Goal: Task Accomplishment & Management: Manage account settings

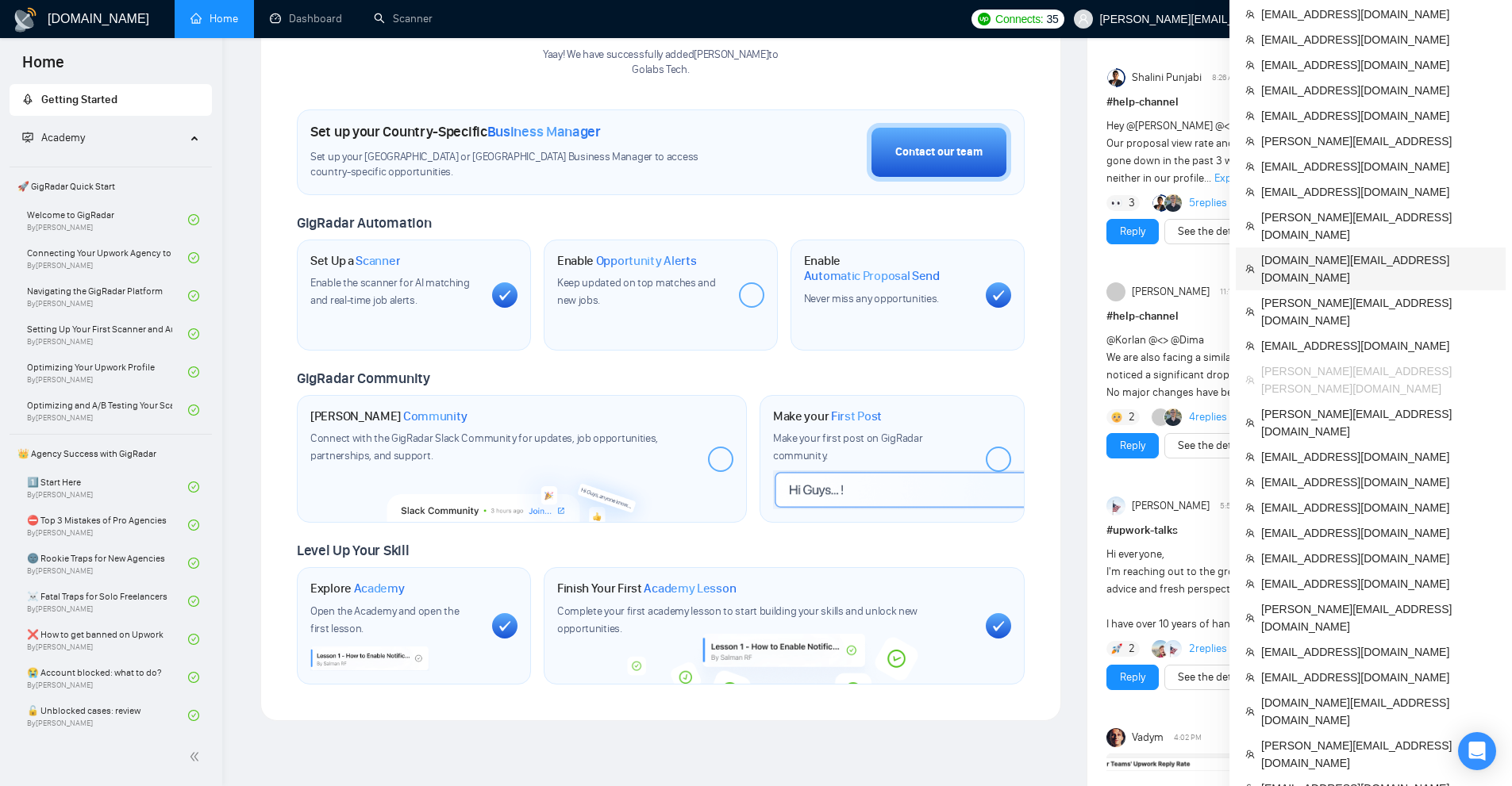
scroll to position [317, 0]
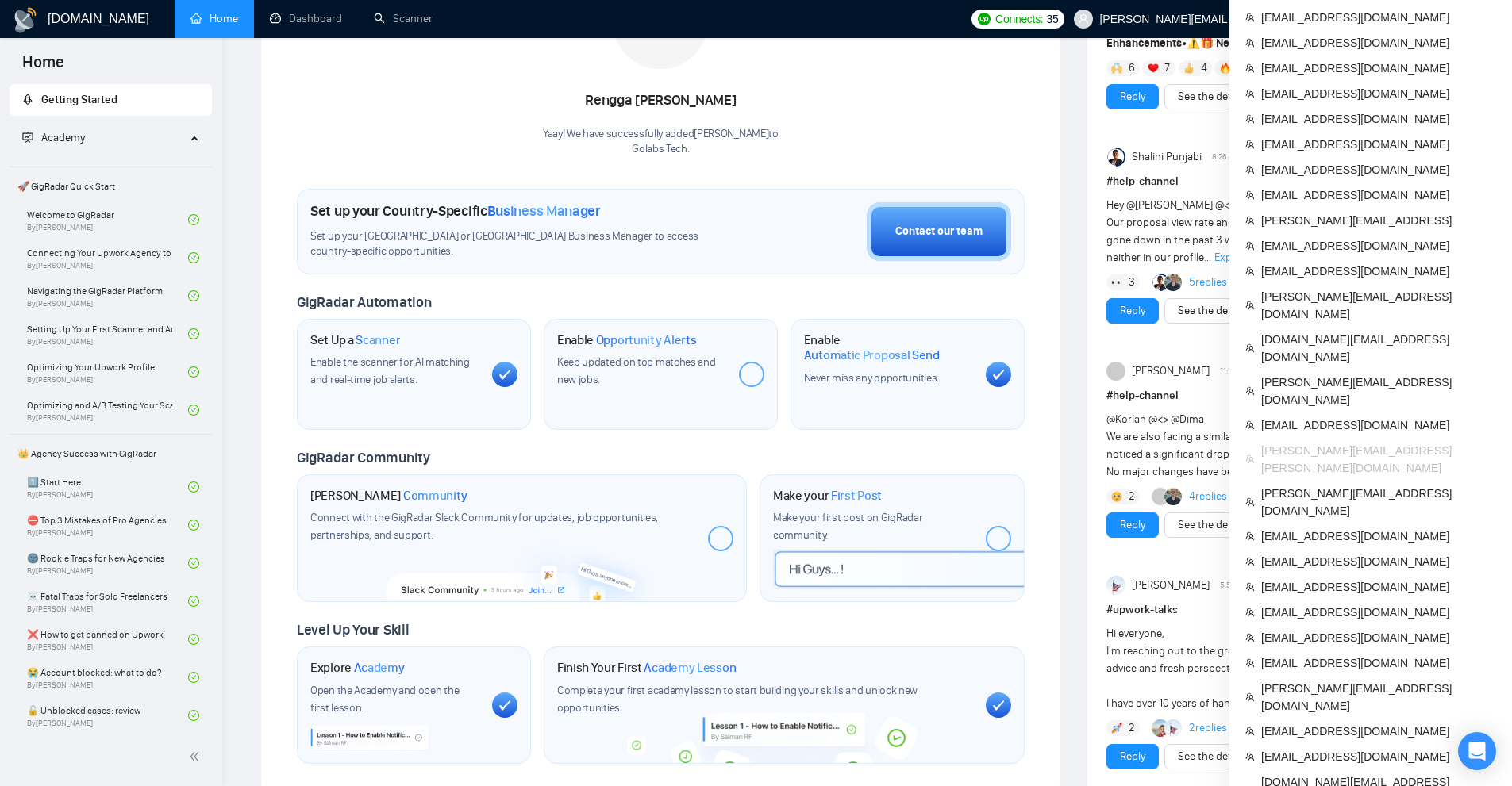
click at [1273, 442] on span "[PERSON_NAME][EMAIL_ADDRESS][PERSON_NAME][DOMAIN_NAME]" at bounding box center [1379, 459] width 235 height 35
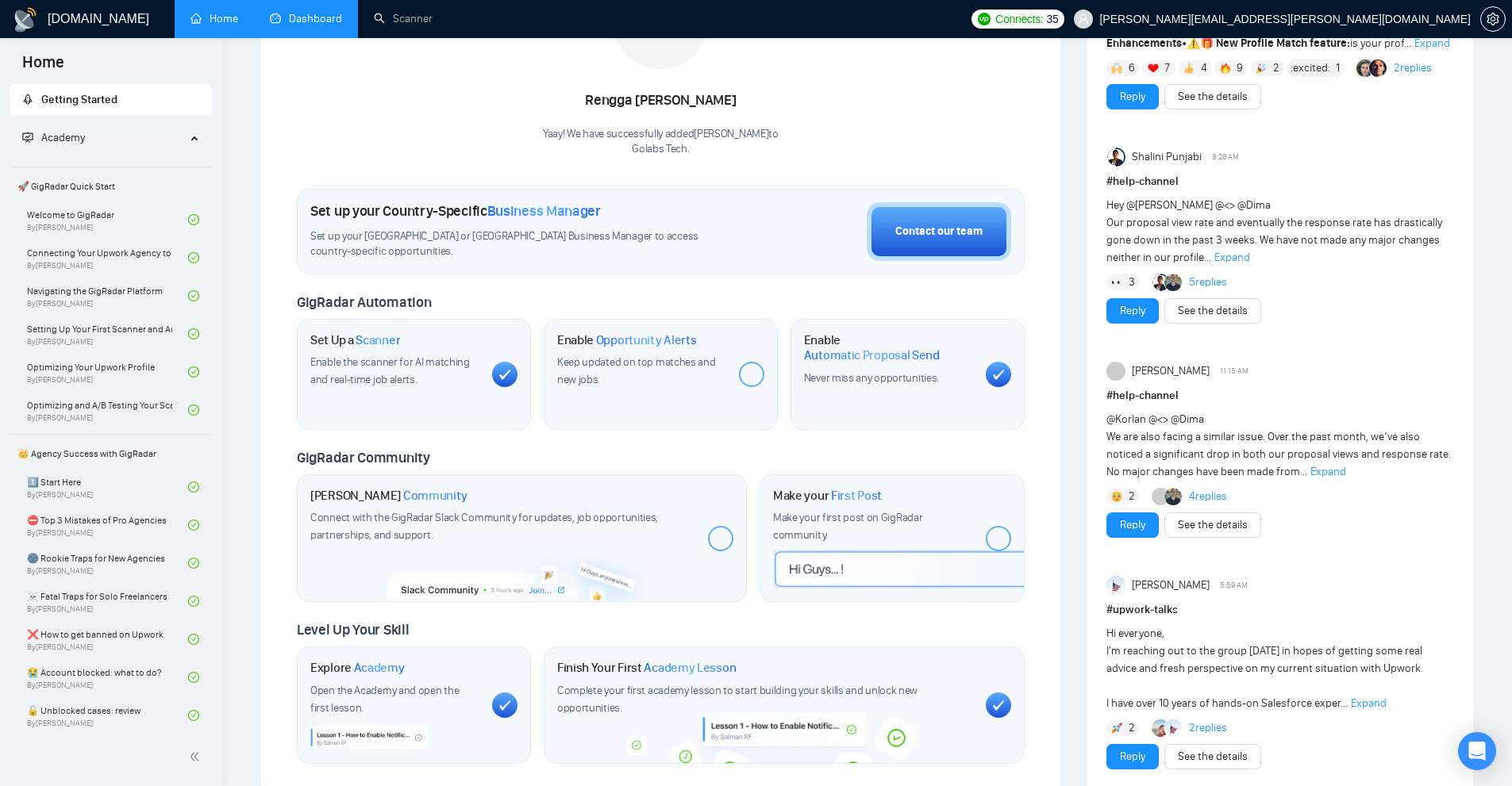
click at [299, 16] on link "Dashboard" at bounding box center [306, 19] width 72 height 14
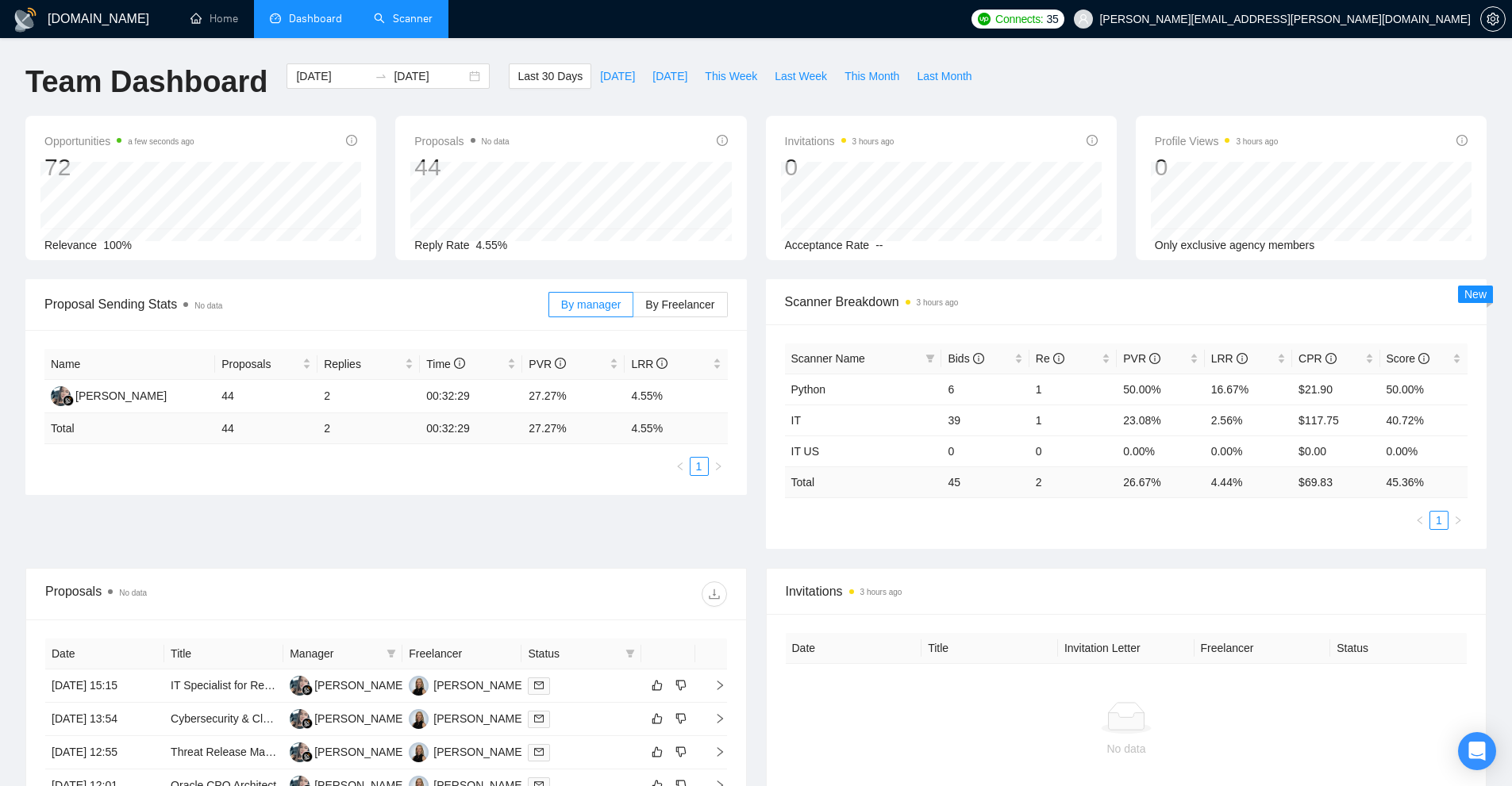
click at [382, 18] on link "Scanner" at bounding box center [402, 19] width 58 height 14
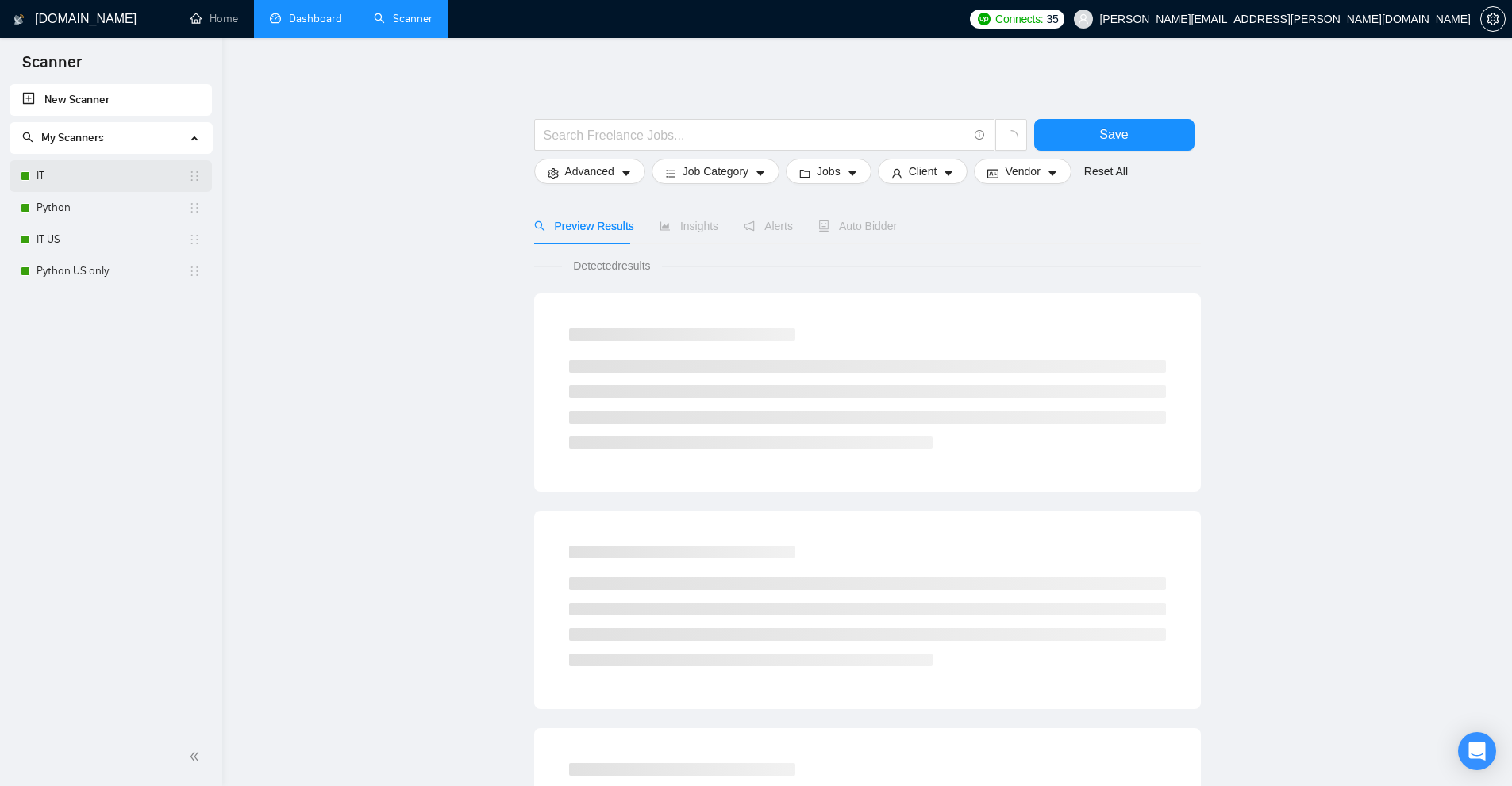
click at [103, 183] on link "IT" at bounding box center [112, 176] width 151 height 32
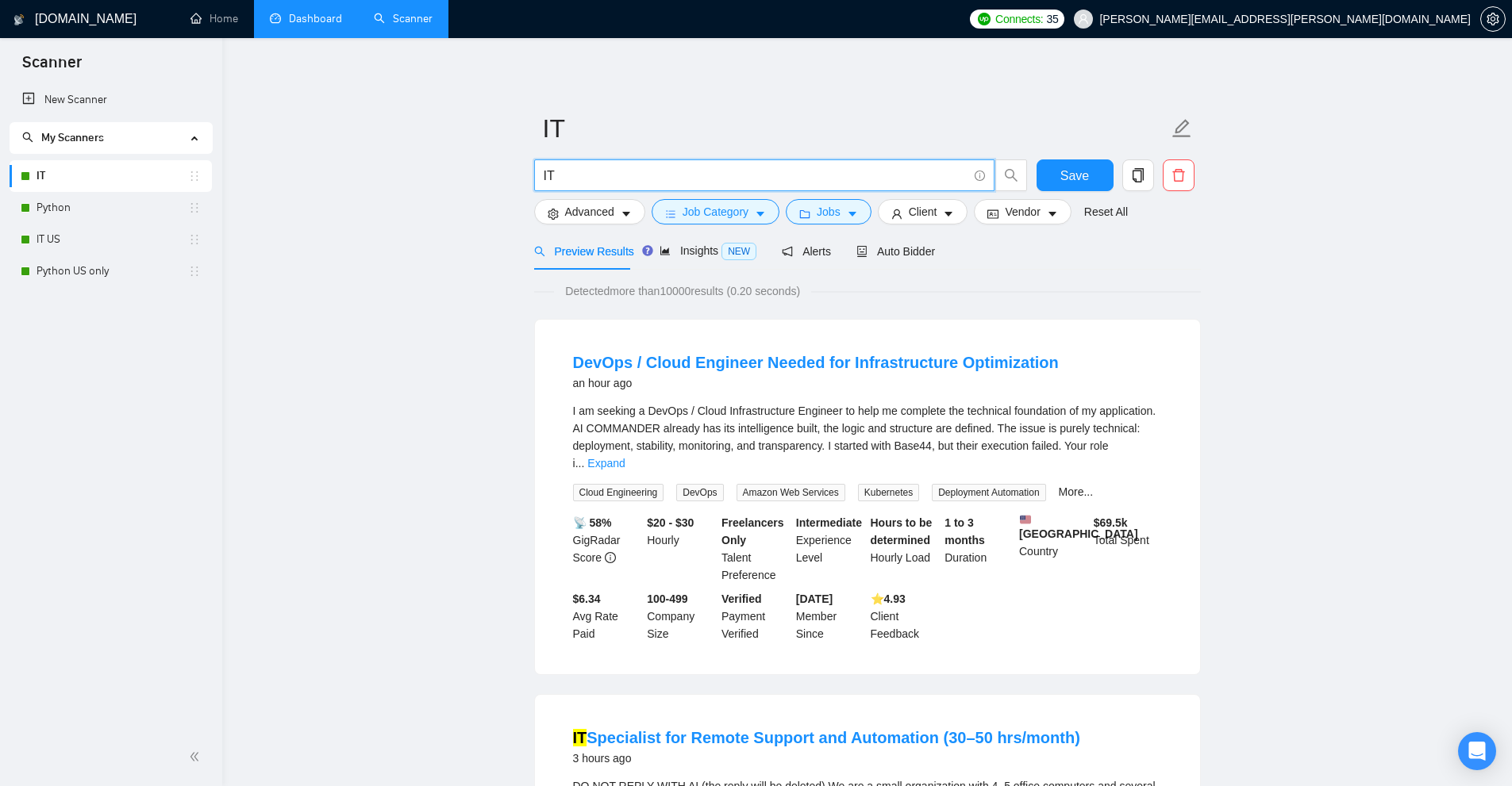
drag, startPoint x: 591, startPoint y: 174, endPoint x: 467, endPoint y: 174, distance: 124.0
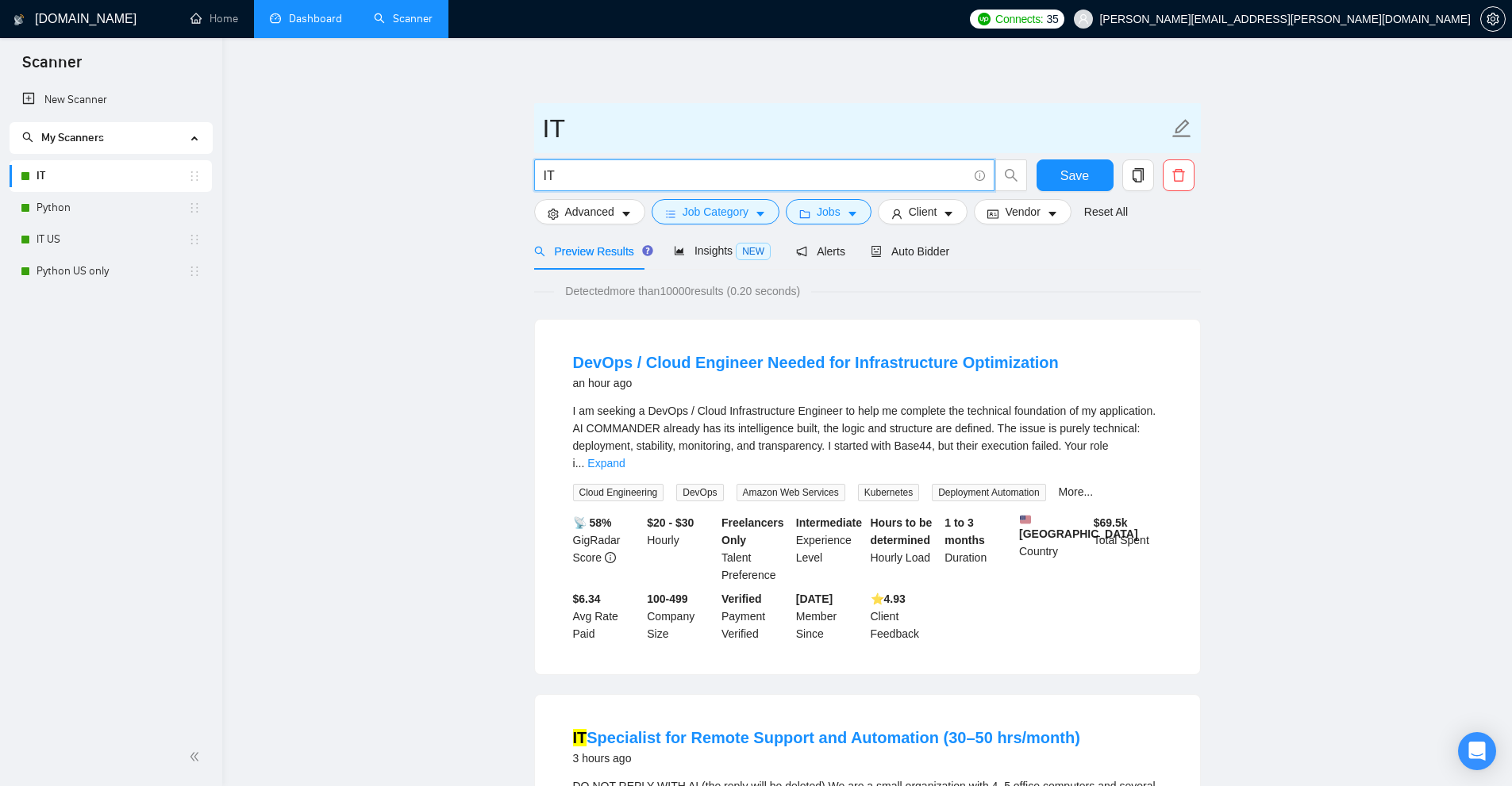
click at [693, 128] on input "IT" at bounding box center [855, 129] width 625 height 40
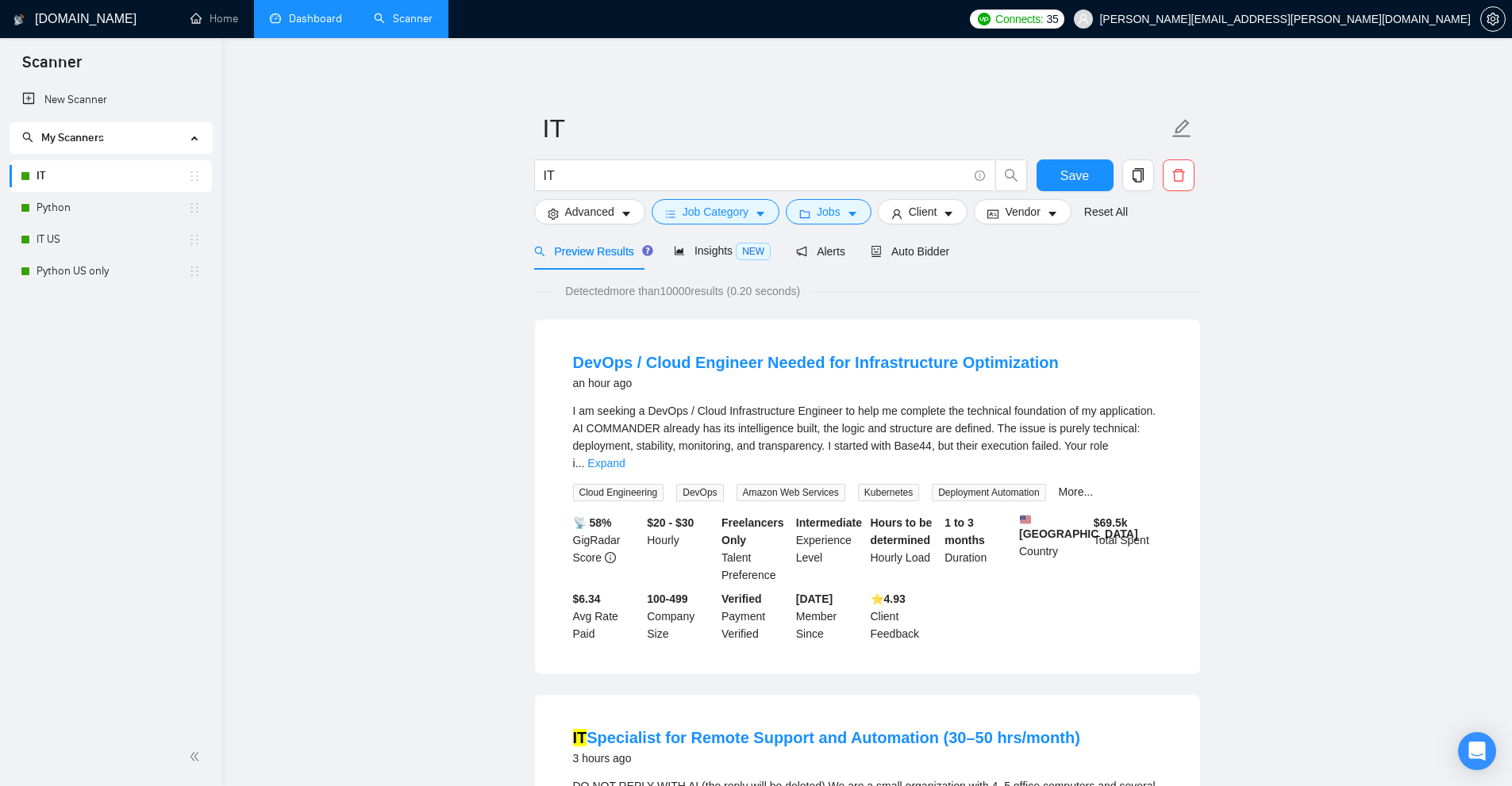
click at [93, 395] on div "New Scanner My Scanners IT Python IT US Python US only" at bounding box center [111, 406] width 222 height 645
drag, startPoint x: 599, startPoint y: 179, endPoint x: 0, endPoint y: 5, distance: 623.8
paste input "Nearshore"
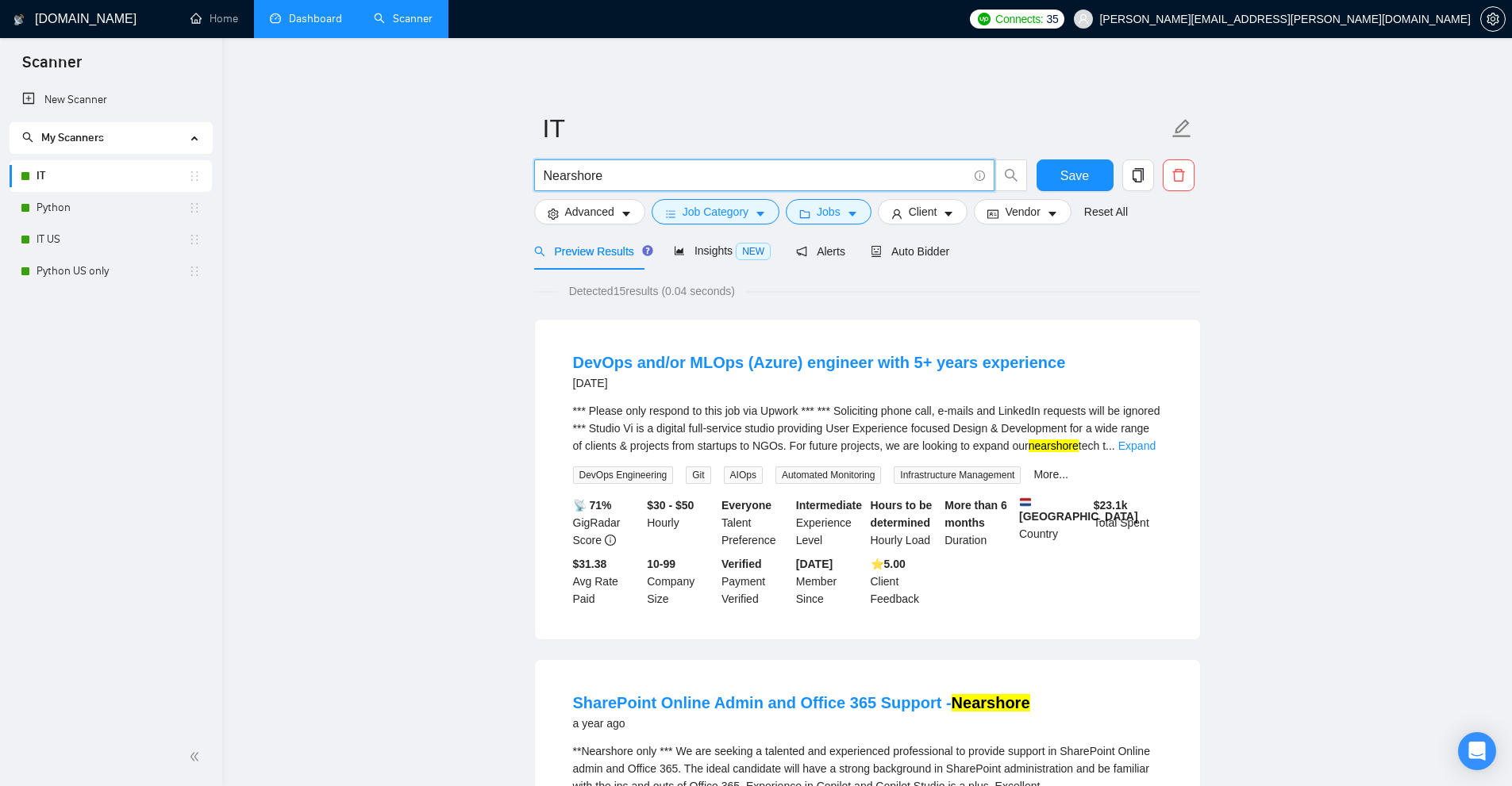
type input "Nearshore"
drag, startPoint x: 575, startPoint y: 292, endPoint x: 665, endPoint y: 293, distance: 90.0
click at [688, 289] on span "Detected 15 results (0.04 seconds)" at bounding box center [652, 292] width 188 height 18
click at [622, 294] on span "Detected 15 results (0.04 seconds)" at bounding box center [652, 292] width 188 height 18
drag, startPoint x: 620, startPoint y: 289, endPoint x: 633, endPoint y: 287, distance: 13.2
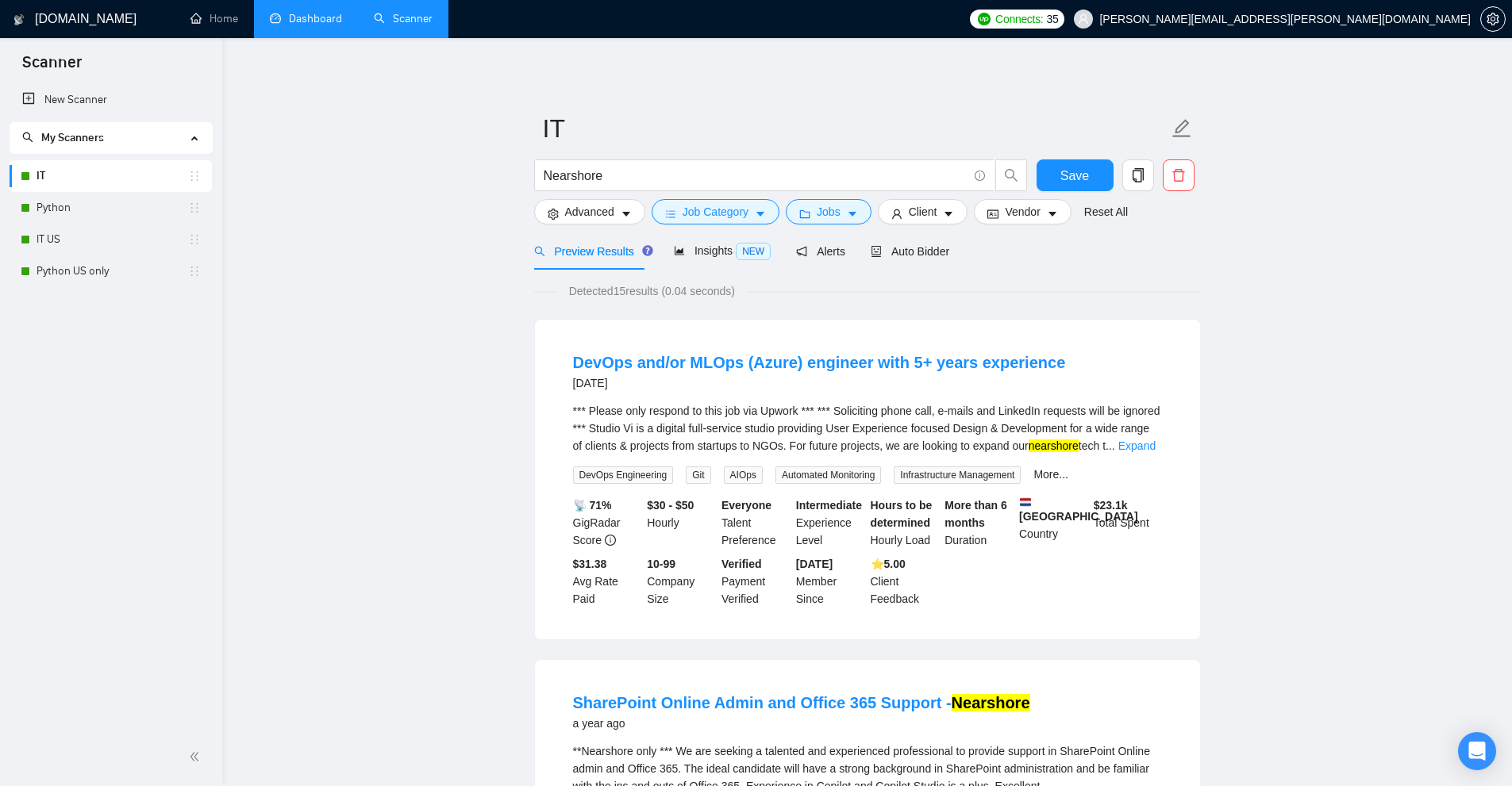
click at [623, 287] on span "Detected 15 results (0.04 seconds)" at bounding box center [652, 292] width 188 height 18
click at [1151, 444] on link "Expand" at bounding box center [1137, 446] width 38 height 13
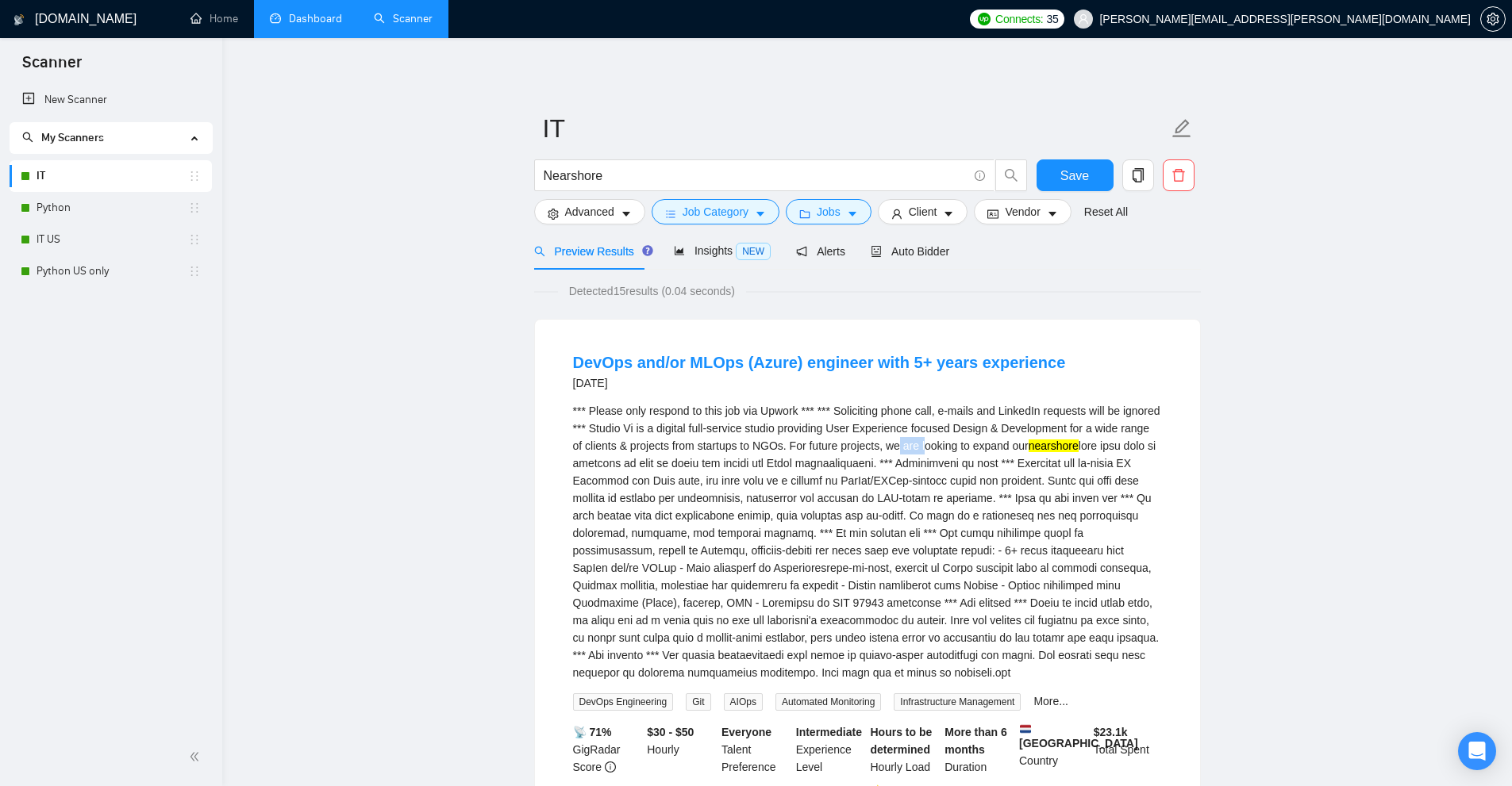
click at [926, 443] on div "*** Please only respond to this job via Upwork *** *** Soliciting phone call, e…" at bounding box center [866, 542] width 588 height 279
click at [888, 444] on div "*** Please only respond to this job via Upwork *** *** Soliciting phone call, e…" at bounding box center [866, 542] width 588 height 279
drag, startPoint x: 888, startPoint y: 444, endPoint x: 743, endPoint y: 466, distance: 146.7
click at [743, 466] on div "*** Please only respond to this job via Upwork *** *** Soliciting phone call, e…" at bounding box center [866, 542] width 588 height 279
click at [778, 463] on div "*** Please only respond to this job via Upwork *** *** Soliciting phone call, e…" at bounding box center [866, 542] width 588 height 279
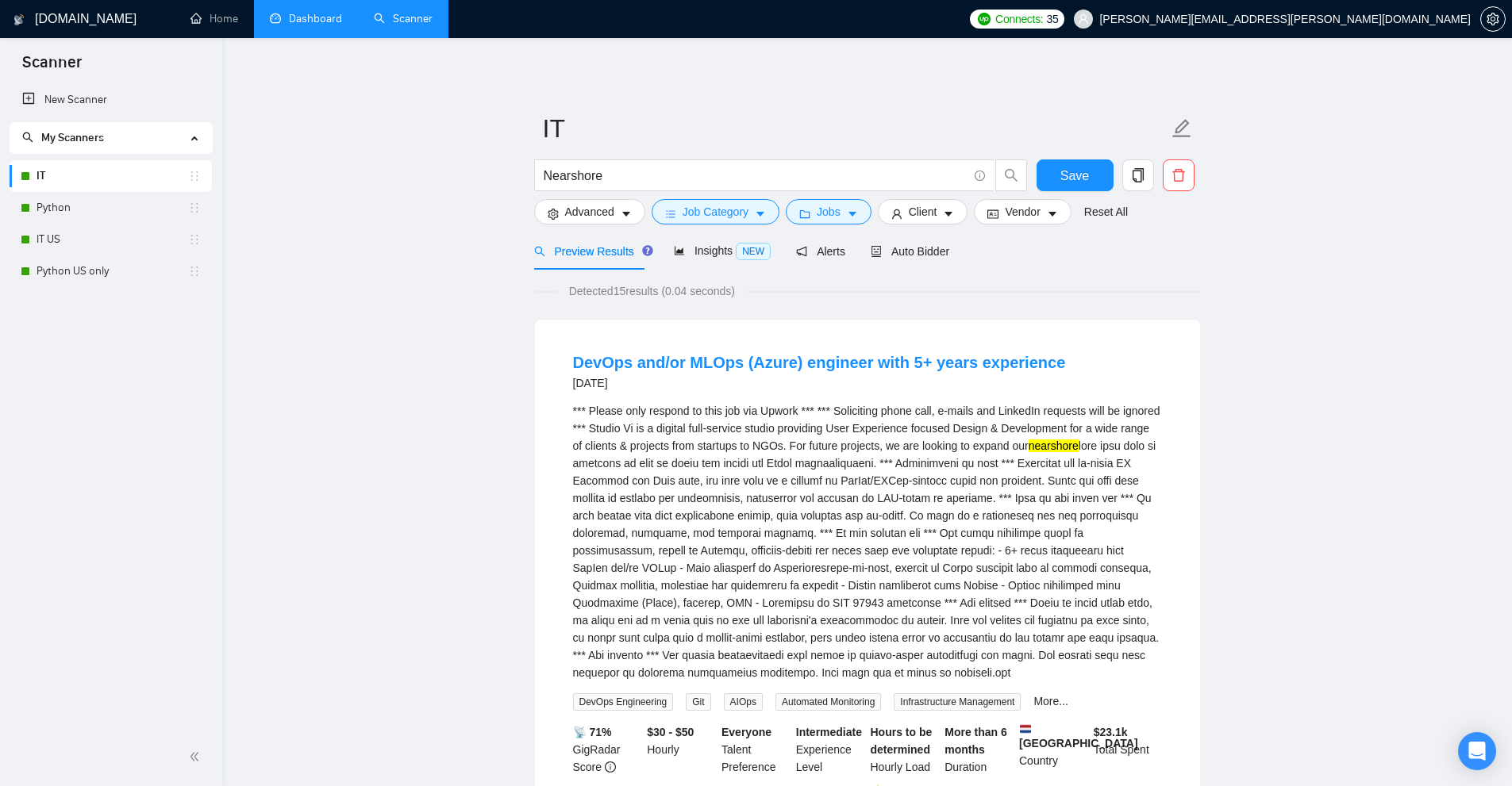
click at [840, 463] on div "*** Please only respond to this job via Upwork *** *** Soliciting phone call, e…" at bounding box center [866, 542] width 588 height 279
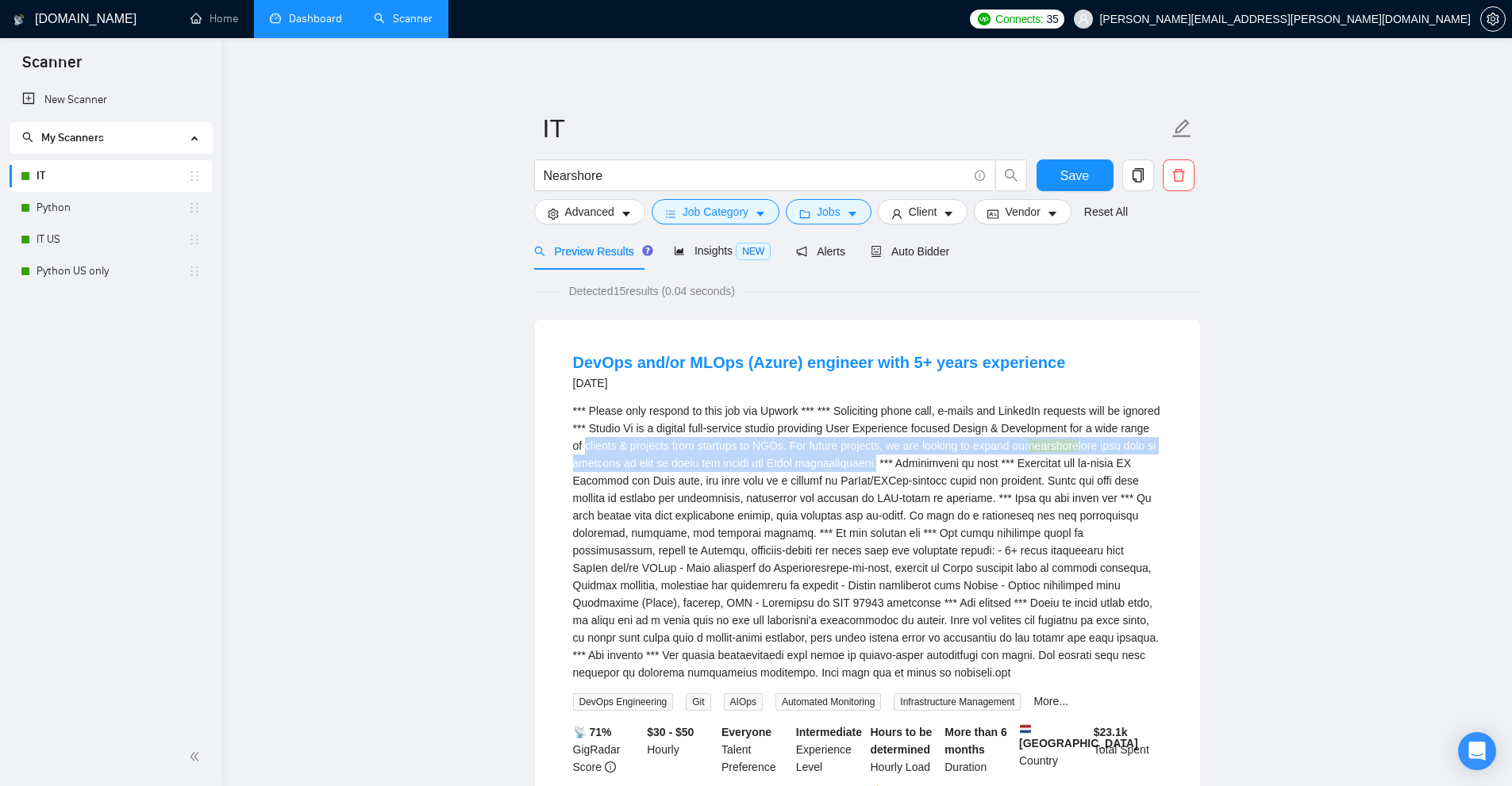
drag, startPoint x: 840, startPoint y: 463, endPoint x: 588, endPoint y: 446, distance: 252.6
click at [588, 446] on div "*** Please only respond to this job via Upwork *** *** Soliciting phone call, e…" at bounding box center [866, 542] width 588 height 279
click at [590, 442] on div "*** Please only respond to this job via Upwork *** *** Soliciting phone call, e…" at bounding box center [866, 542] width 588 height 279
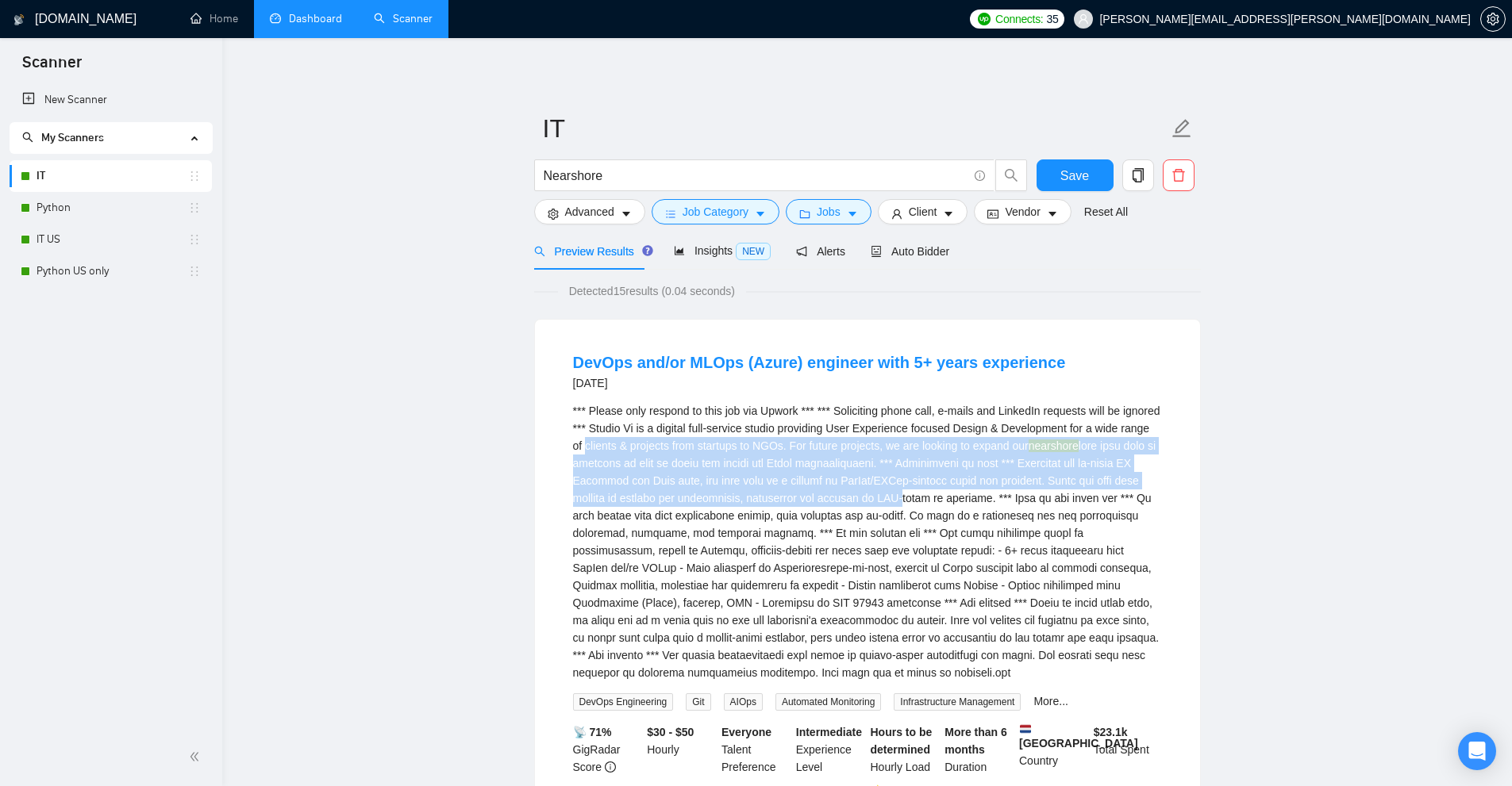
drag, startPoint x: 590, startPoint y: 442, endPoint x: 882, endPoint y: 494, distance: 296.6
click at [882, 494] on div "*** Please only respond to this job via Upwork *** *** Soliciting phone call, e…" at bounding box center [866, 542] width 588 height 279
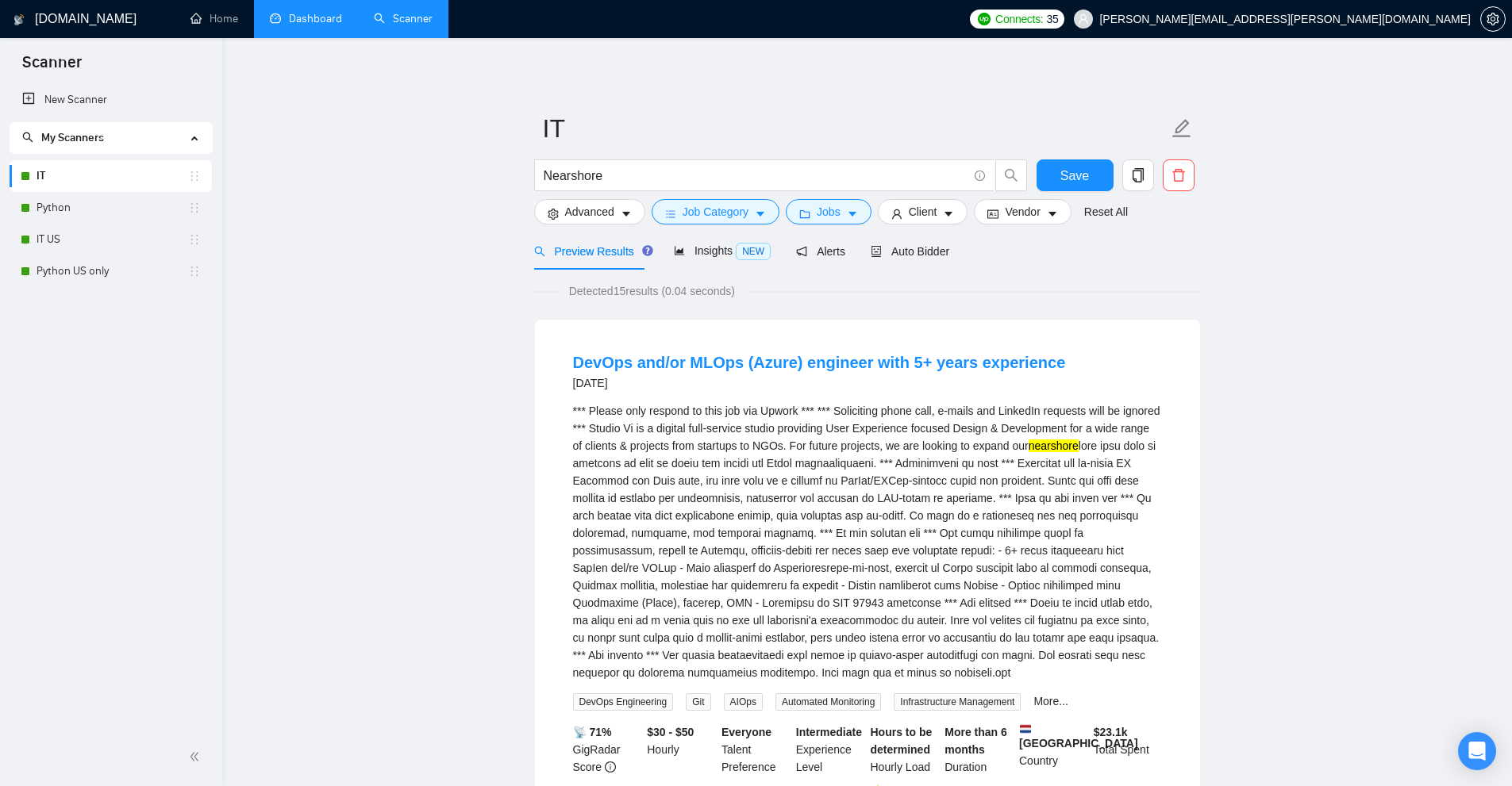
click at [966, 549] on div "*** Please only respond to this job via Upwork *** *** Soliciting phone call, e…" at bounding box center [866, 542] width 588 height 279
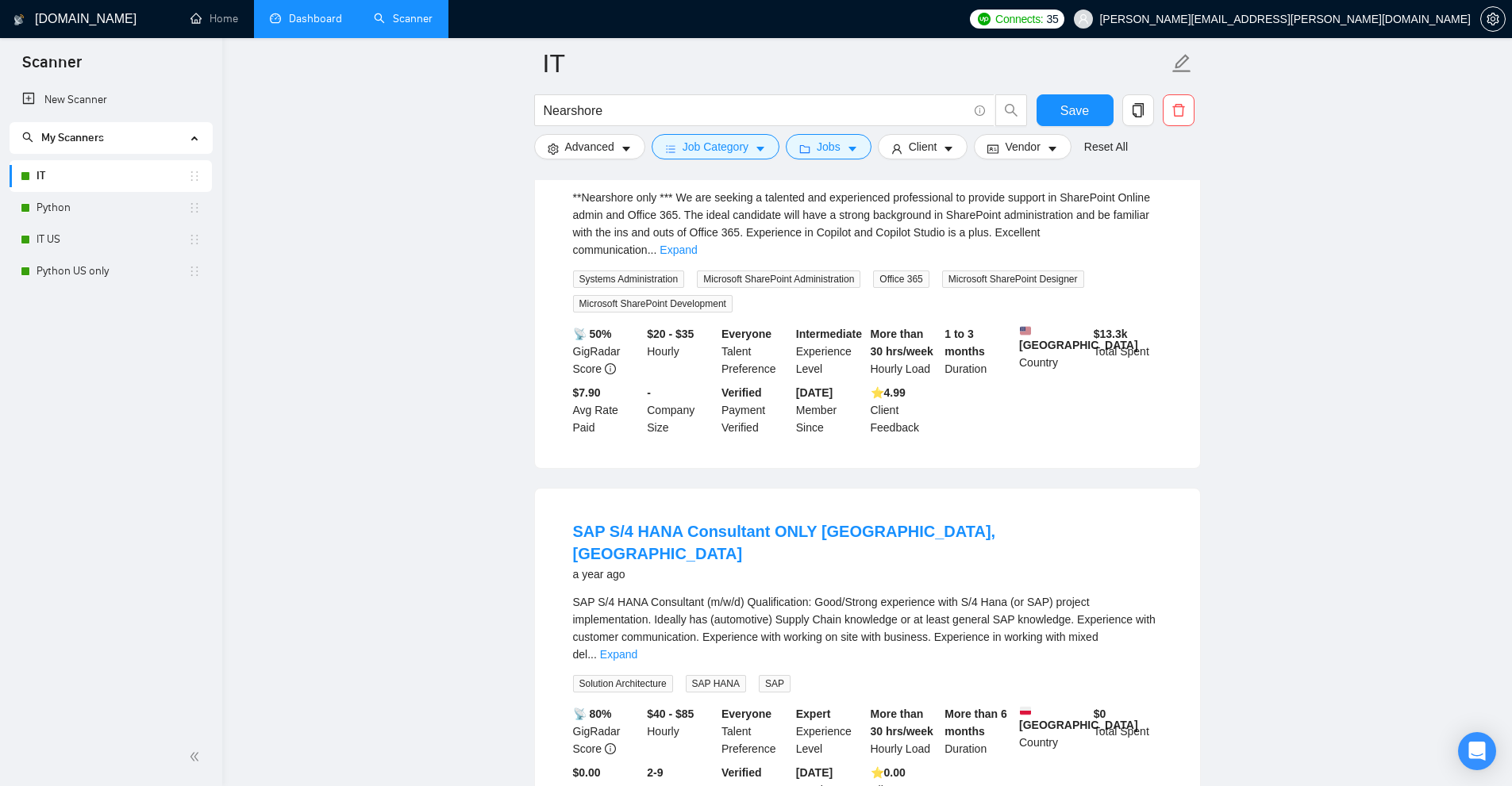
scroll to position [476, 0]
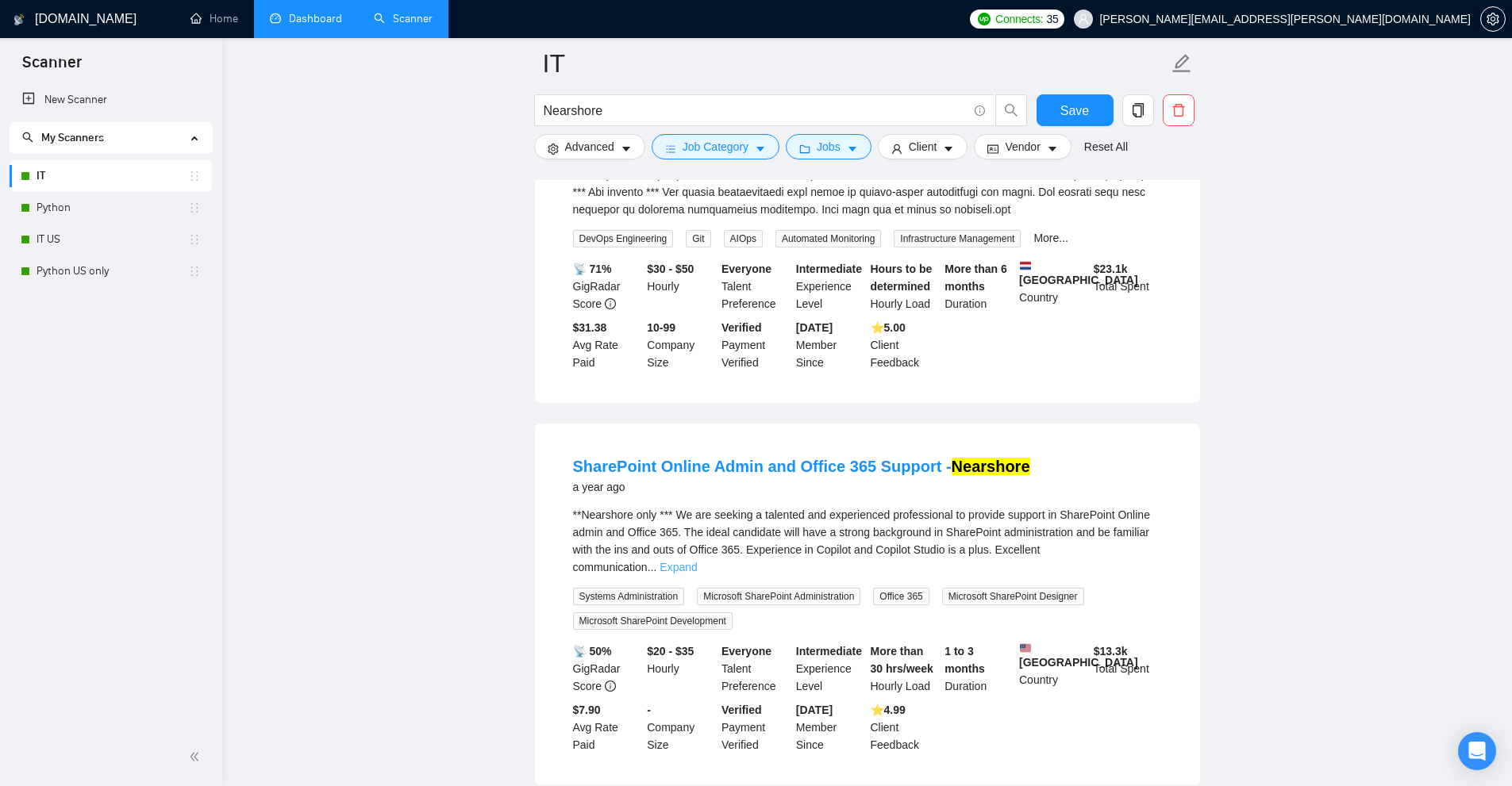
click at [697, 561] on link "Expand" at bounding box center [678, 567] width 38 height 13
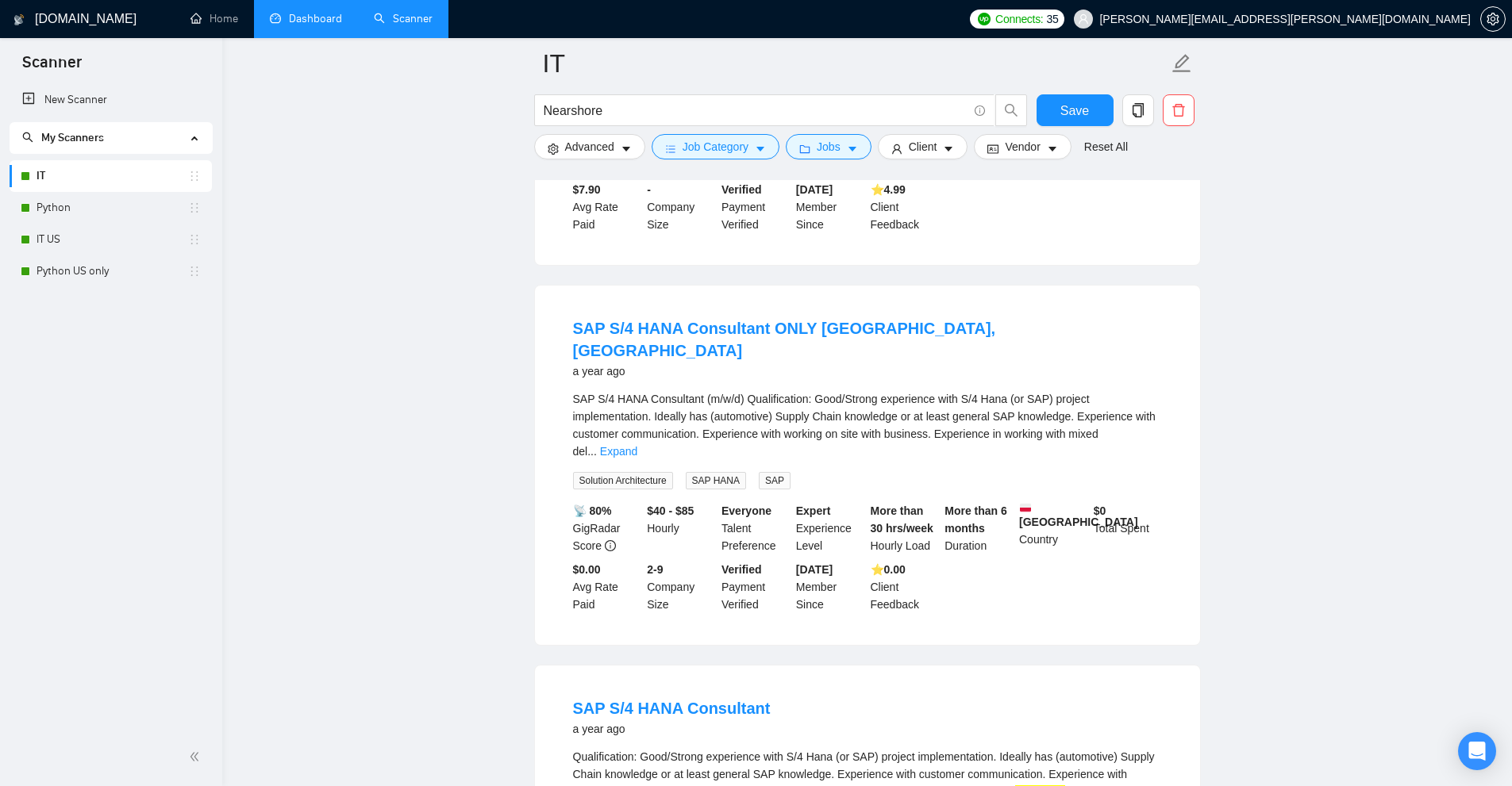
scroll to position [0, 0]
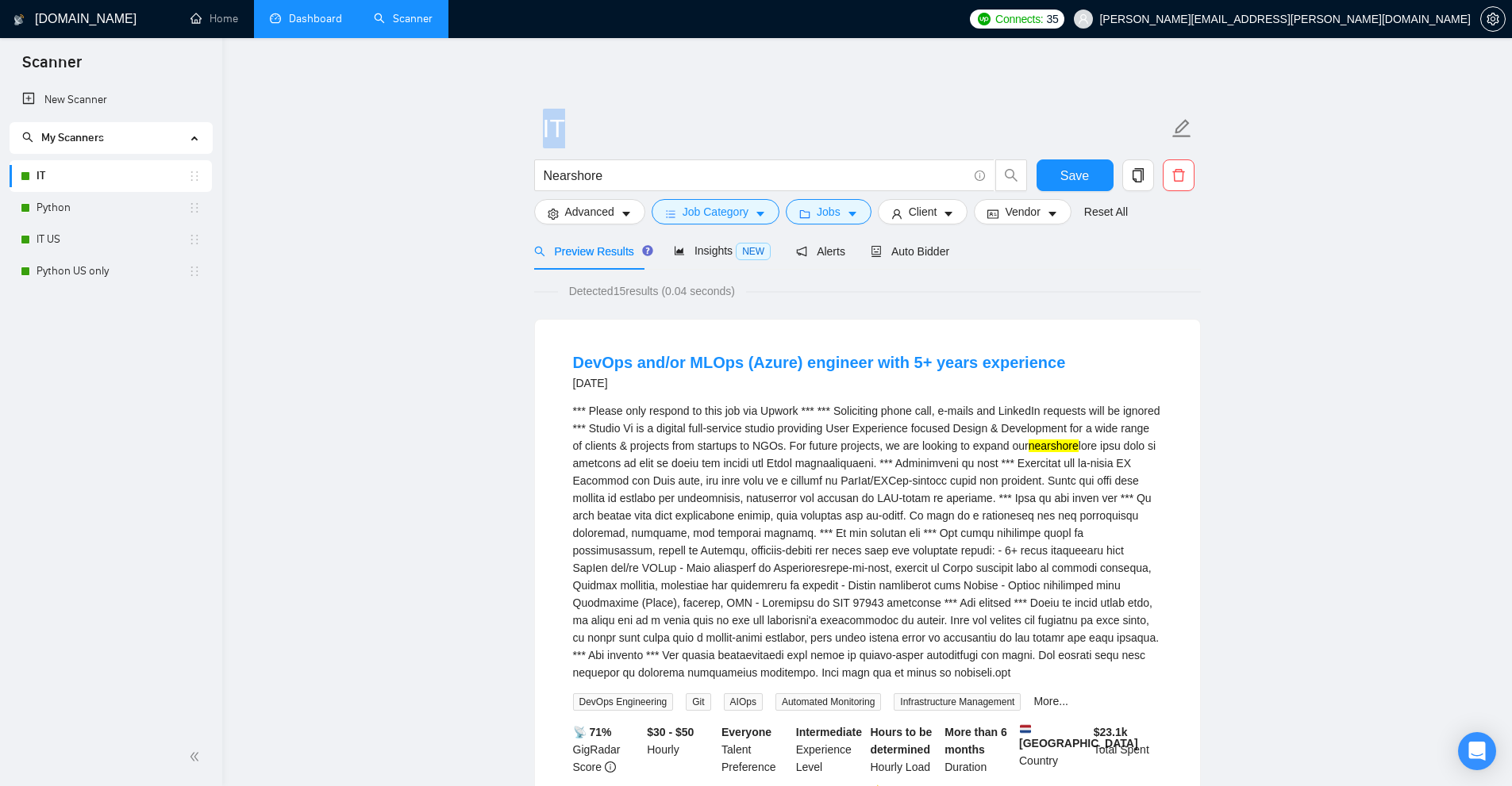
drag, startPoint x: 629, startPoint y: 197, endPoint x: 456, endPoint y: 186, distance: 173.3
click at [608, 175] on input "Nearshore" at bounding box center [756, 176] width 424 height 20
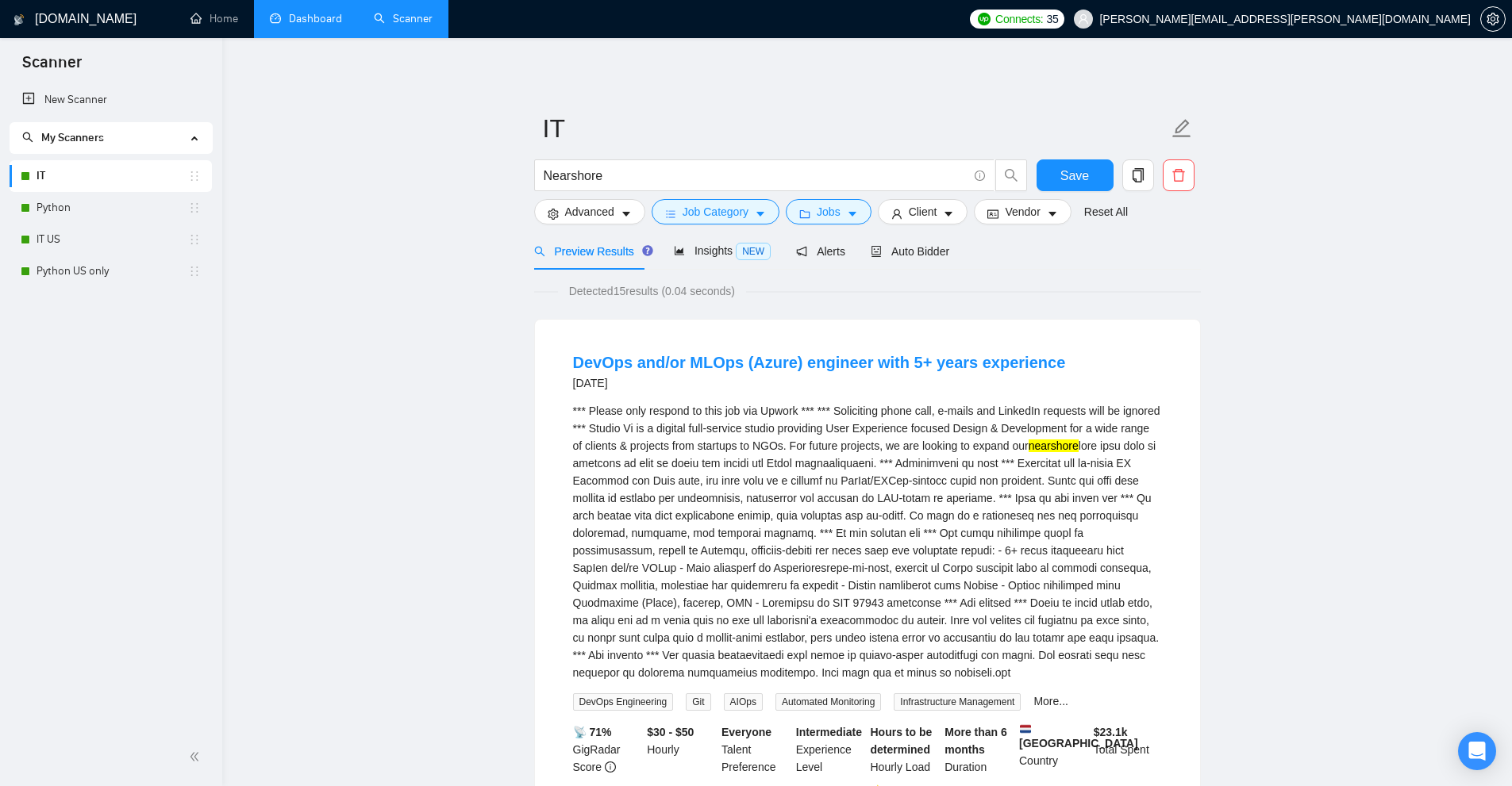
click at [283, 26] on link "Dashboard" at bounding box center [306, 19] width 72 height 14
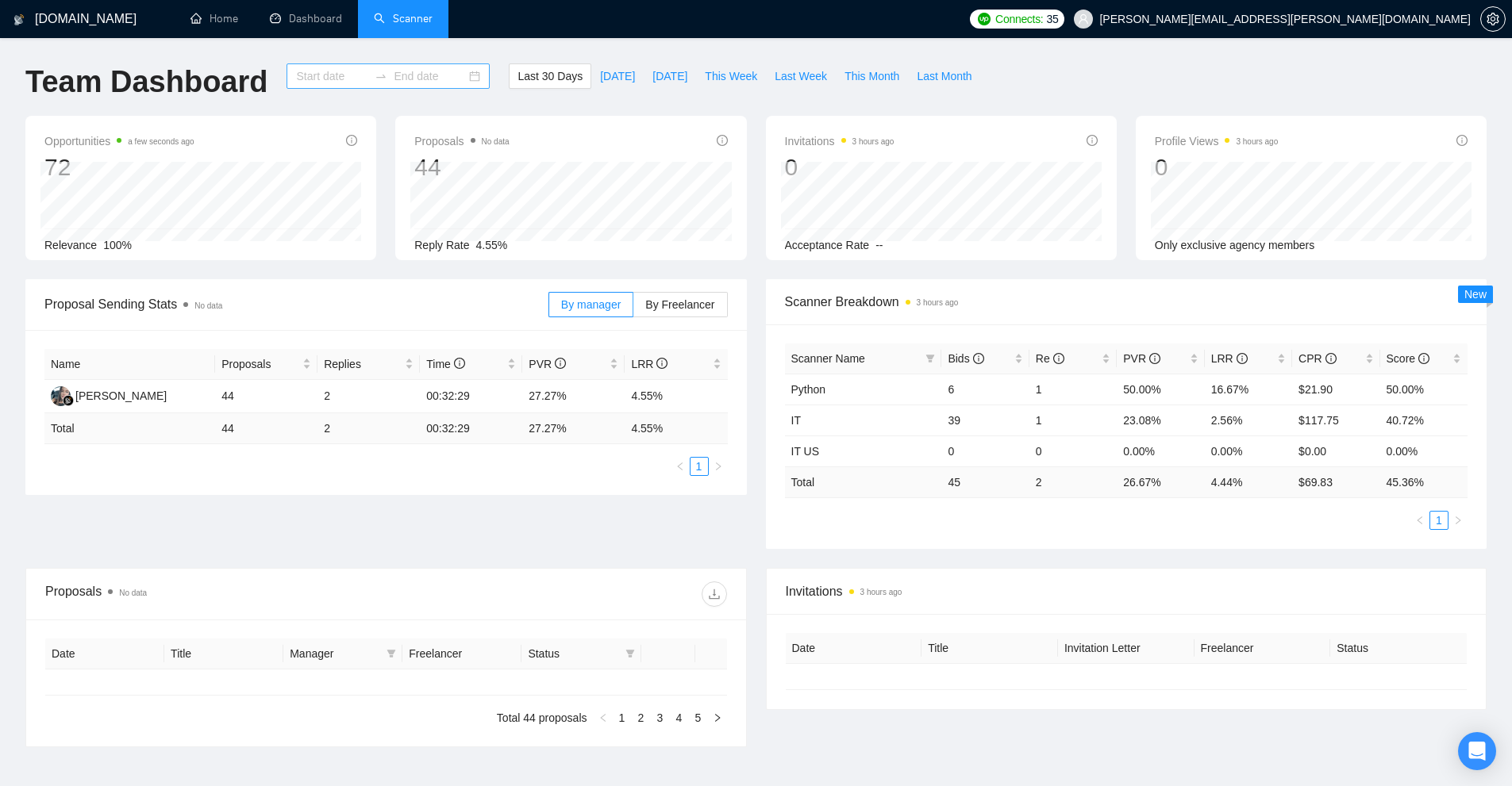
type input "2025-07-22"
type input "2025-08-21"
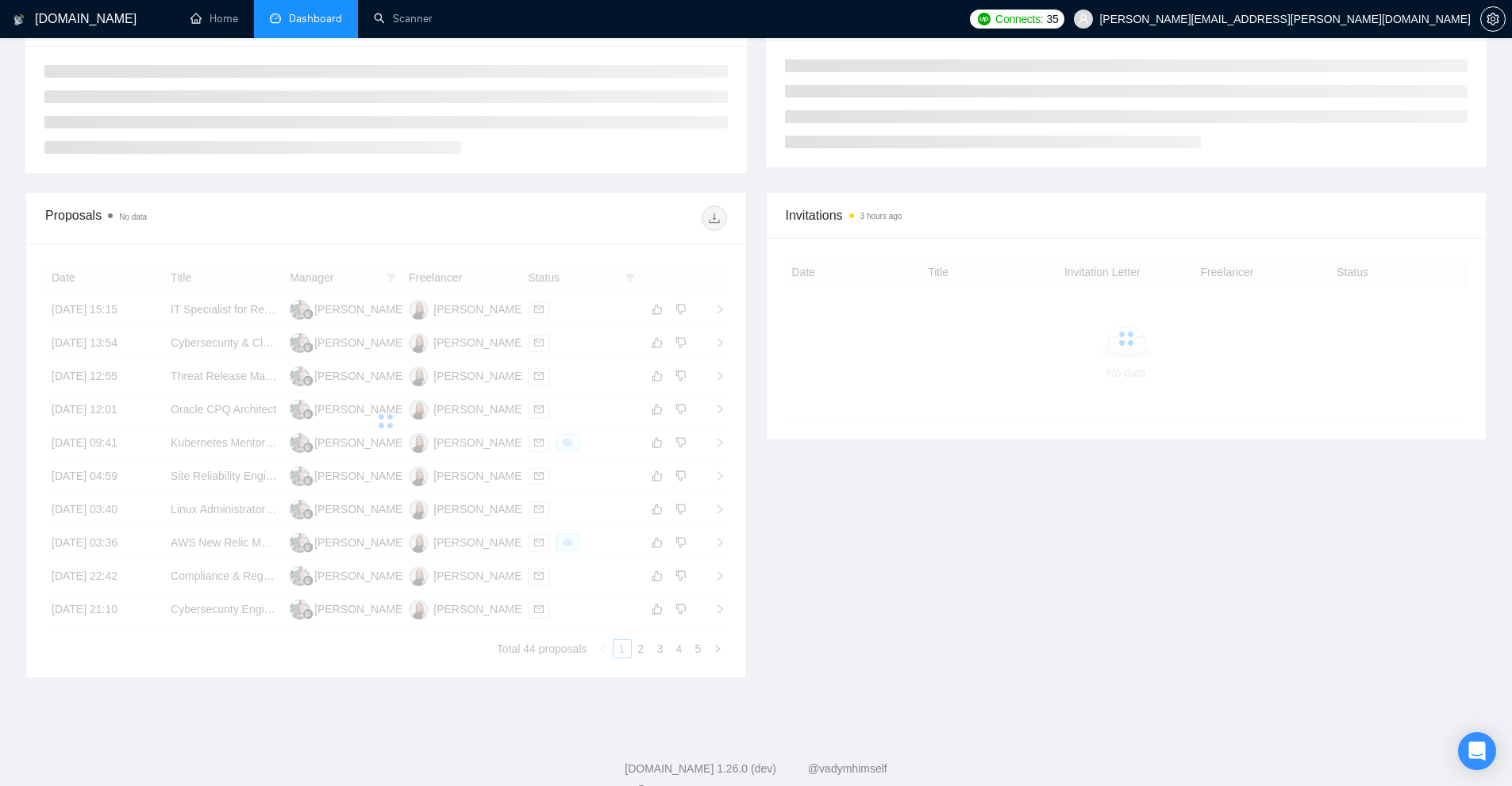
scroll to position [317, 0]
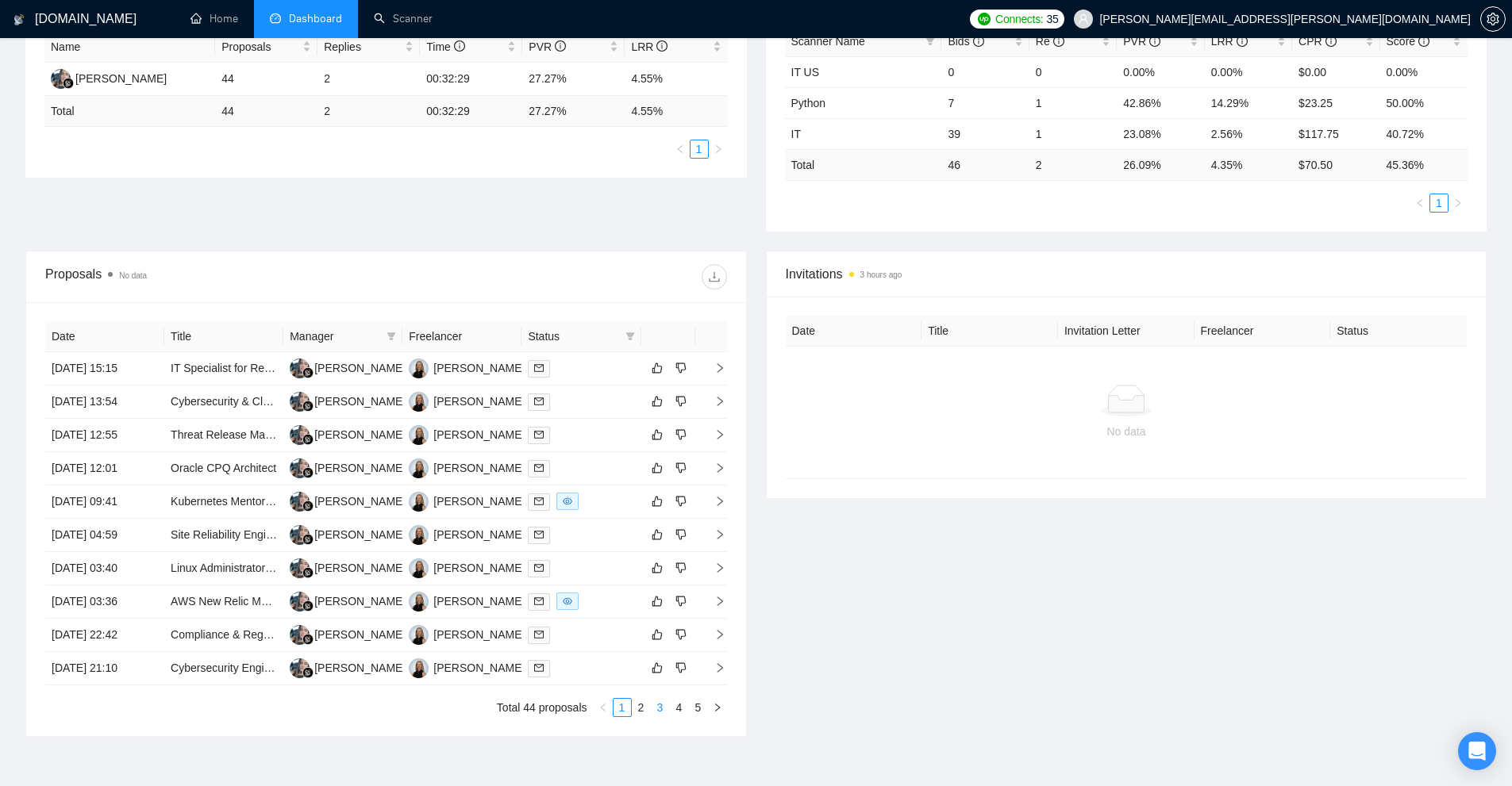
click at [653, 698] on li "3" at bounding box center [660, 707] width 19 height 19
click at [625, 709] on link "1" at bounding box center [622, 708] width 18 height 18
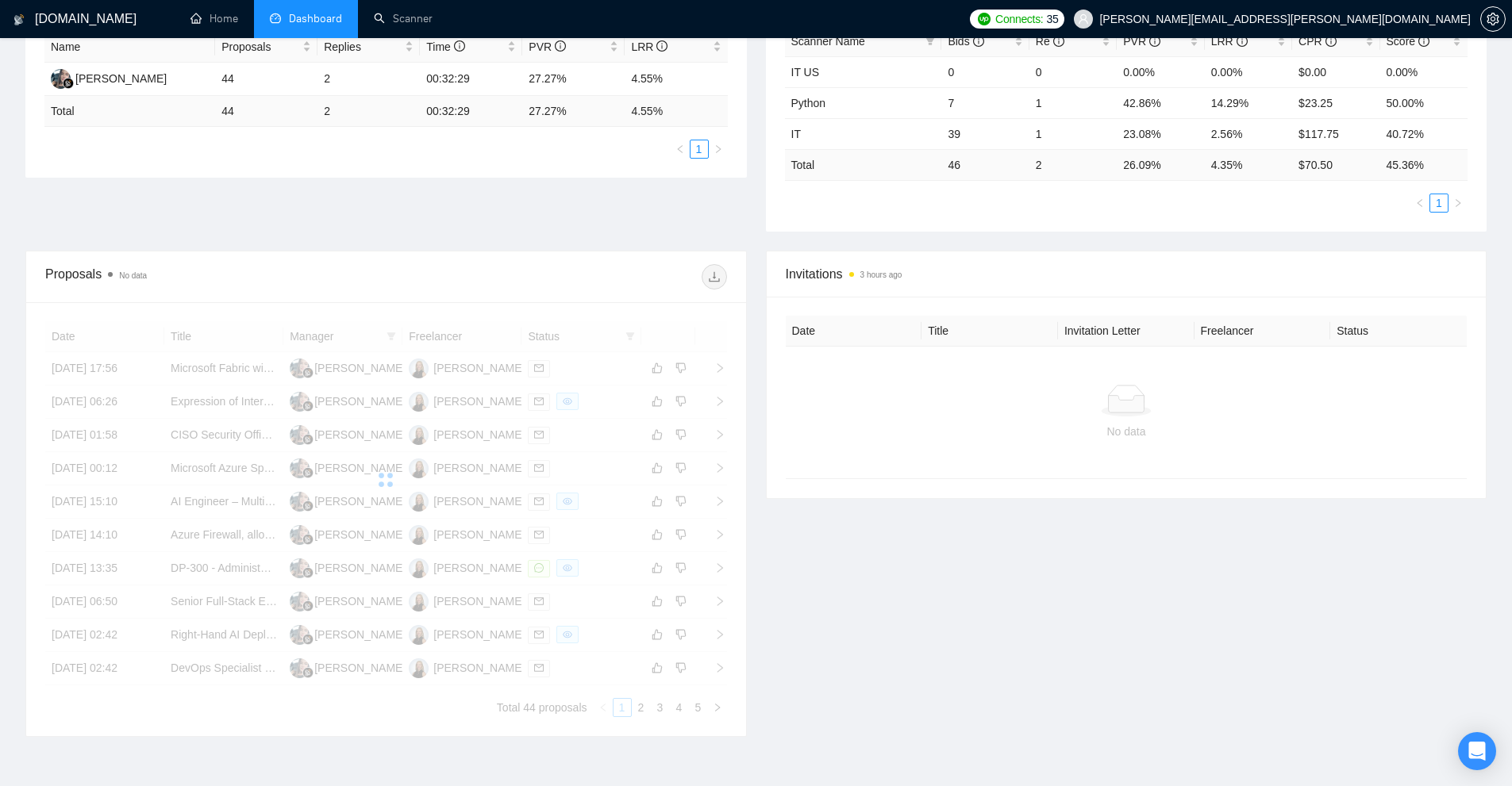
click at [625, 709] on div "Date Title Manager Freelancer Status 14 Aug, 2025 17:56 Microsoft Fabric with N…" at bounding box center [386, 519] width 681 height 395
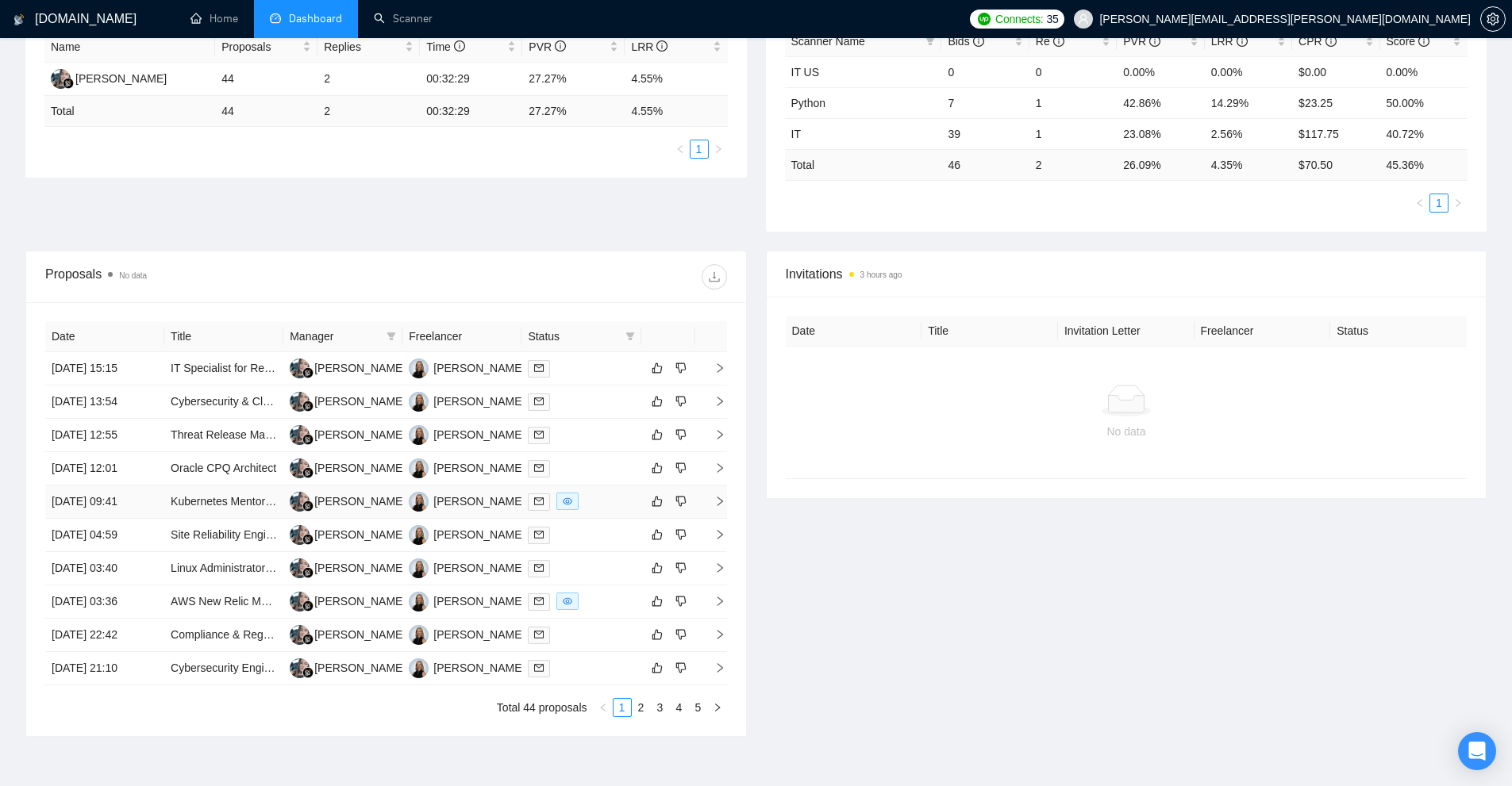
click at [596, 504] on div at bounding box center [581, 501] width 107 height 18
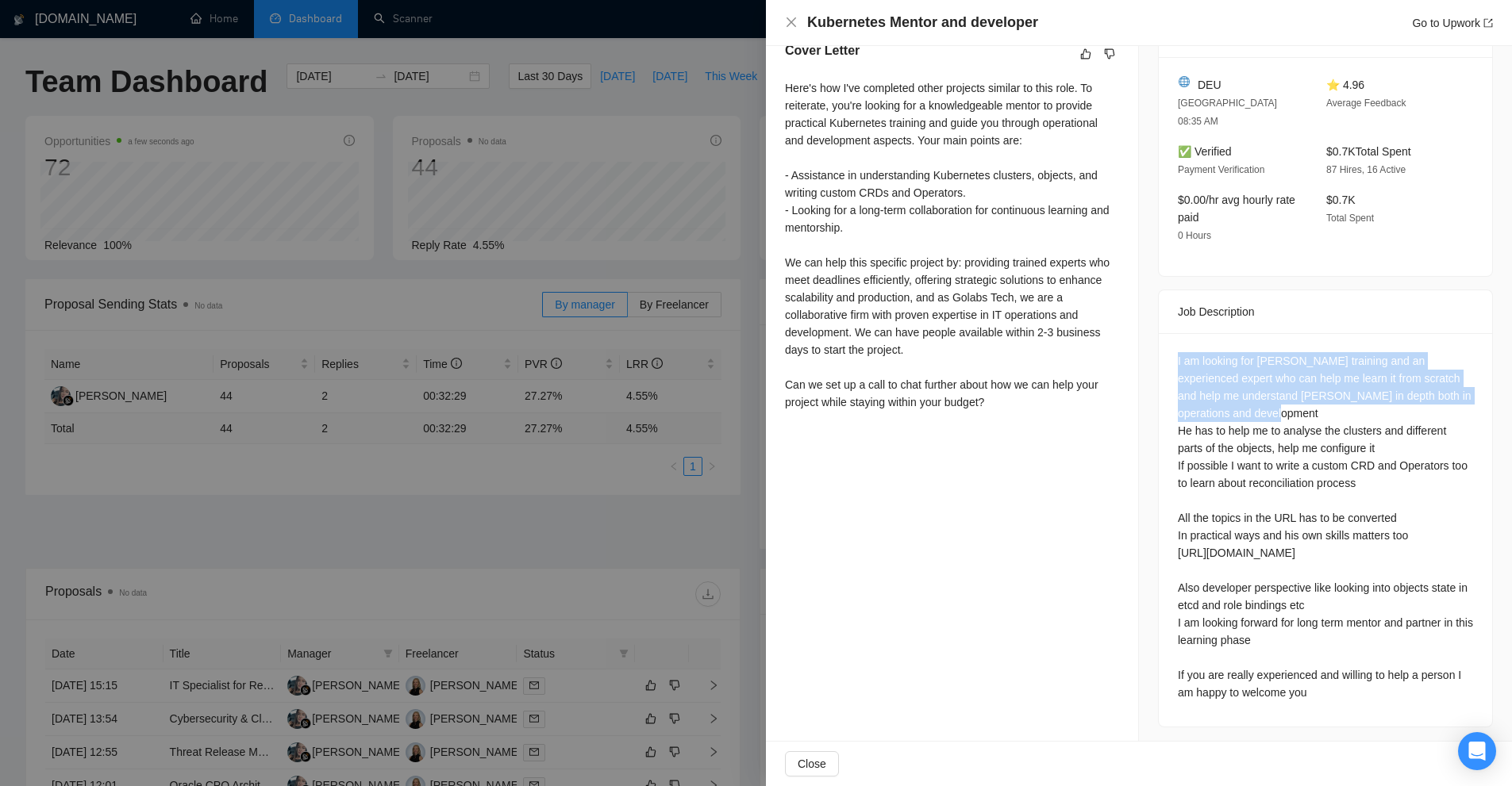
drag, startPoint x: 1364, startPoint y: 416, endPoint x: 1328, endPoint y: 384, distance: 48.2
click at [1328, 384] on div "Job Posting Details Overview 21 Aug, 2025 09:27 Published $200 Fixed Rate Exper…" at bounding box center [1325, 185] width 373 height 1122
click at [1328, 384] on div "I am looking for Kubernetes training and an experienced expert who can help me …" at bounding box center [1325, 526] width 296 height 349
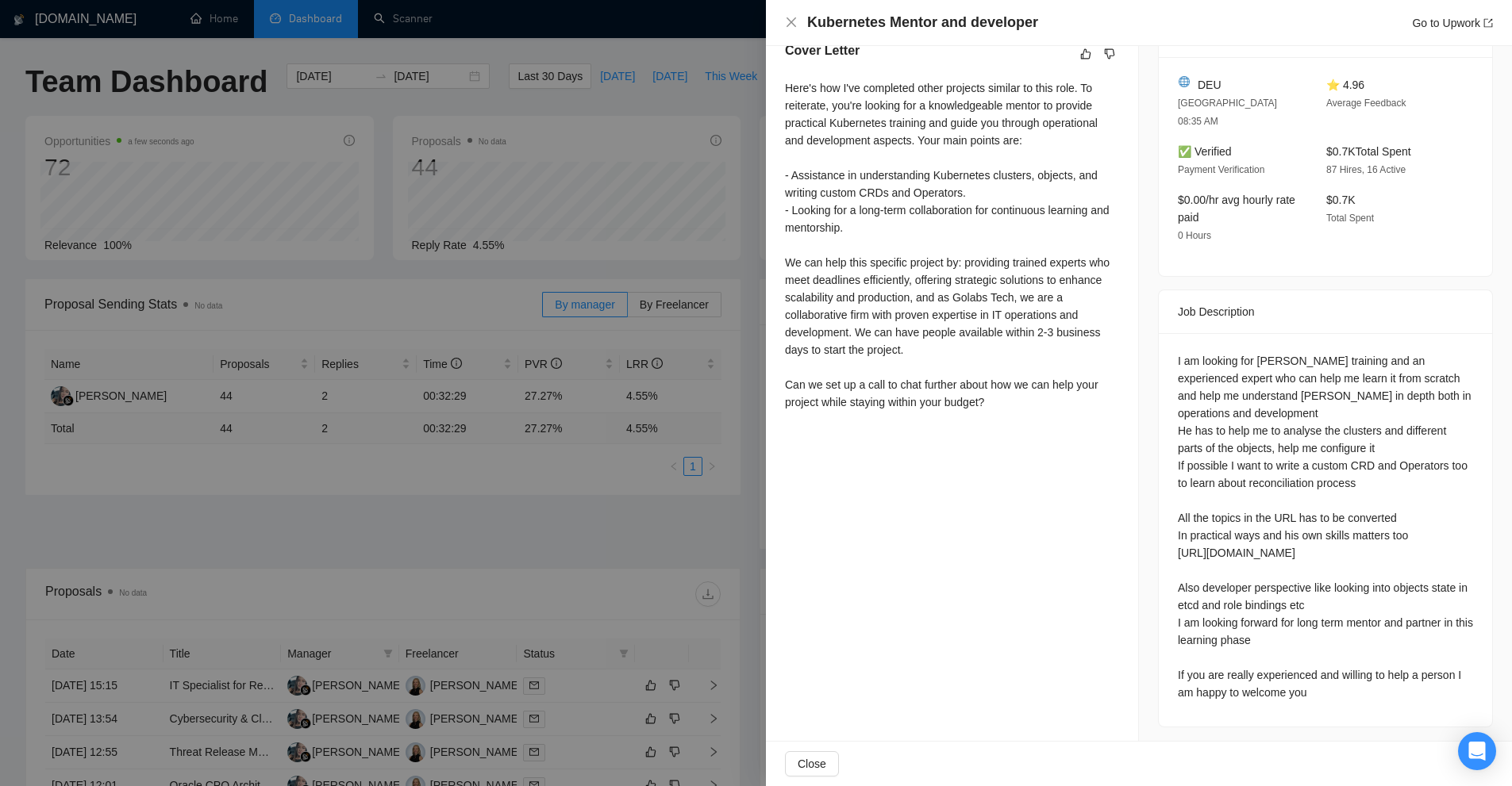
scroll to position [184, 0]
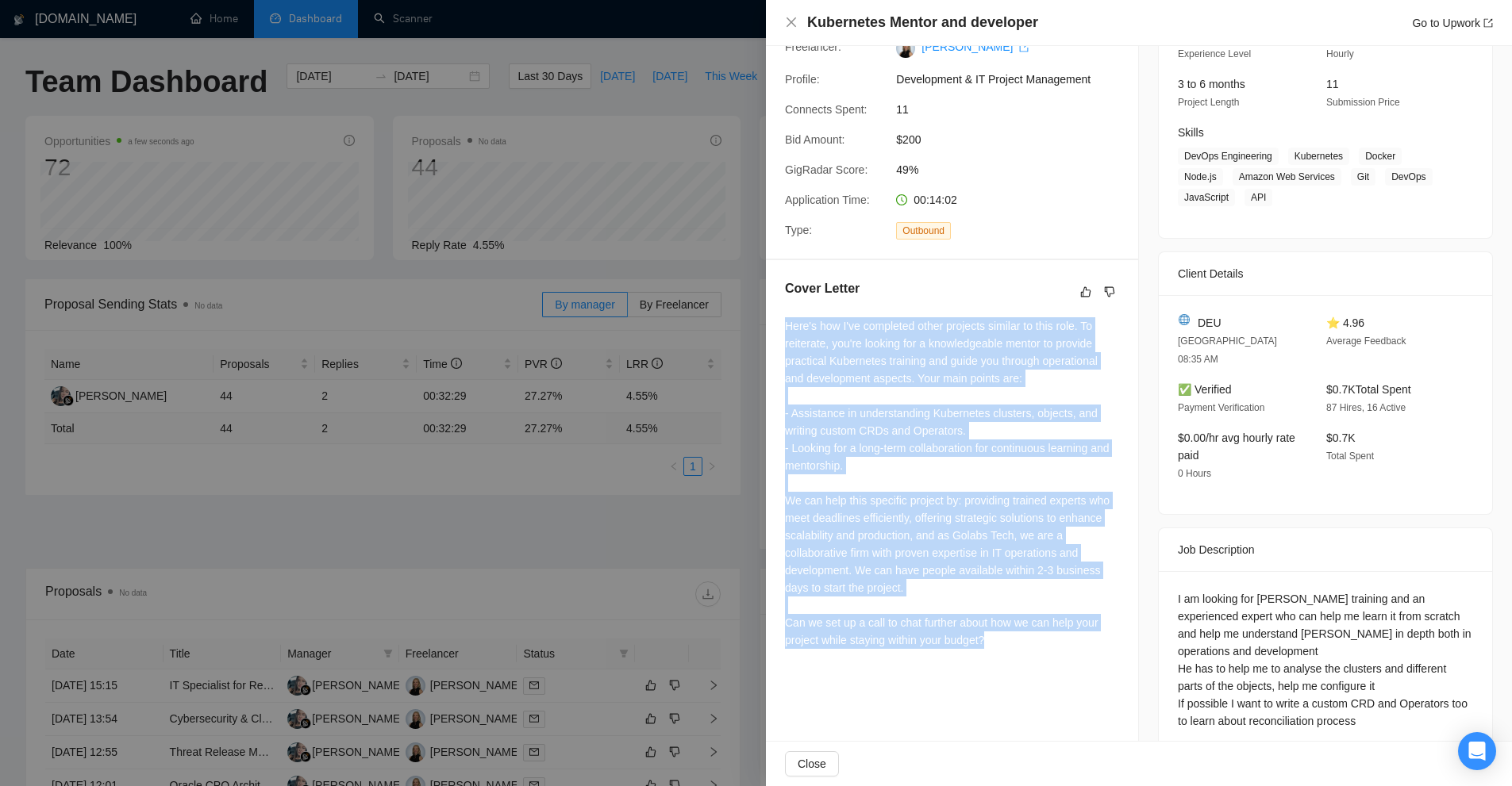
drag, startPoint x: 766, startPoint y: 323, endPoint x: 1034, endPoint y: 661, distance: 431.4
click at [1034, 661] on div "Cover Letter Here's how I've completed other projects similar to this role. To …" at bounding box center [951, 467] width 372 height 414
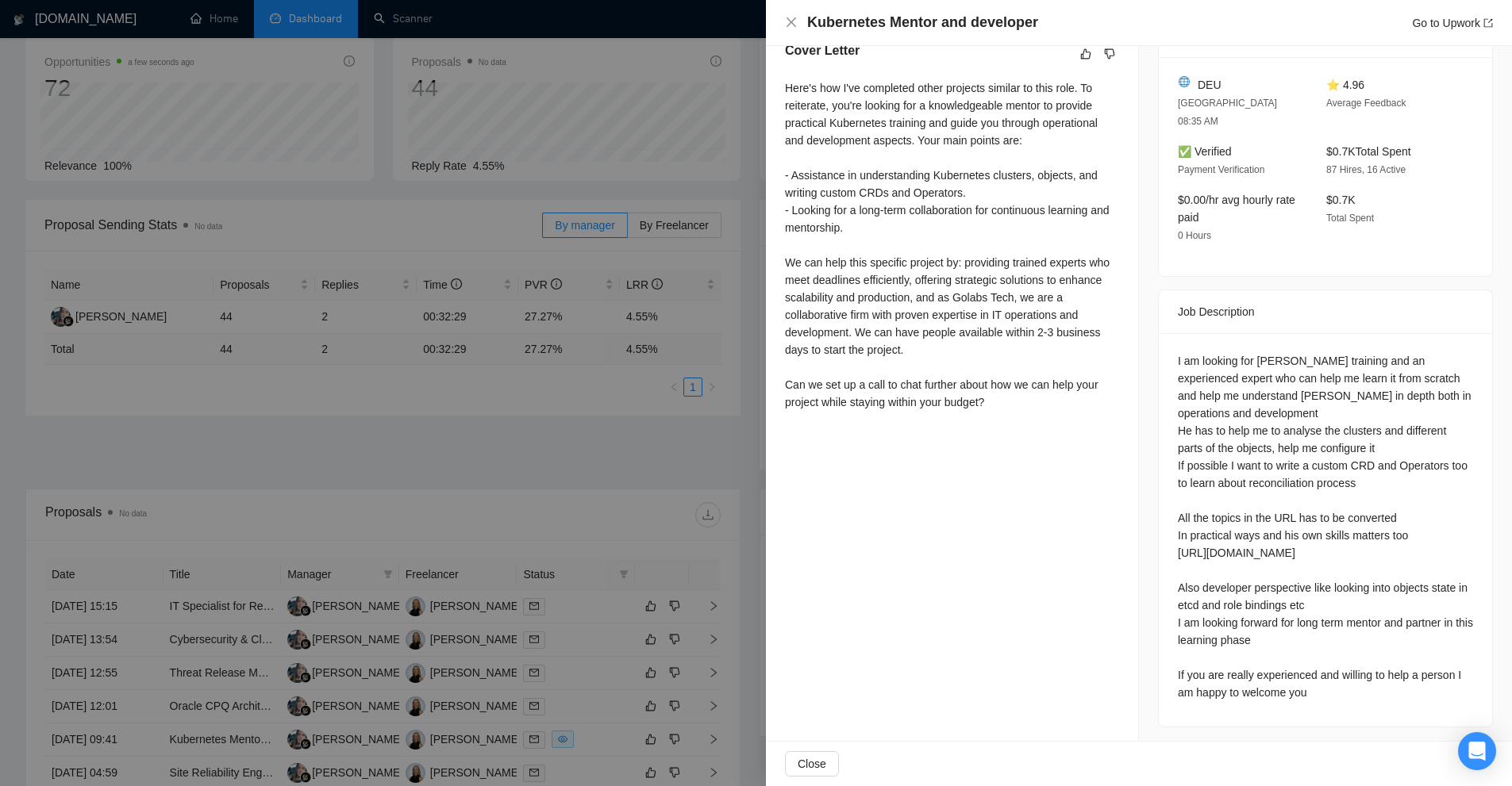
scroll to position [0, 0]
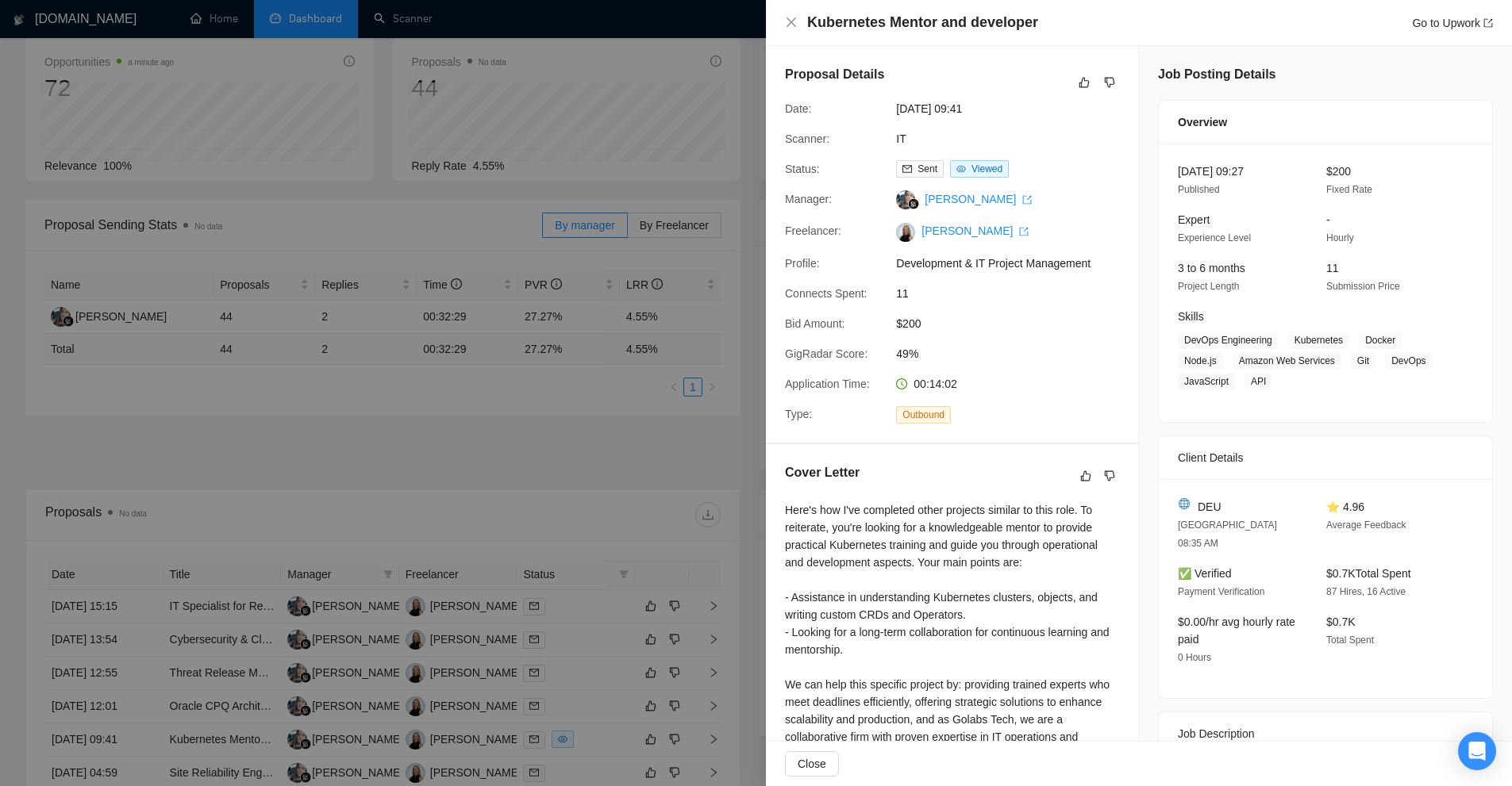
click at [640, 133] on div at bounding box center [756, 393] width 1512 height 786
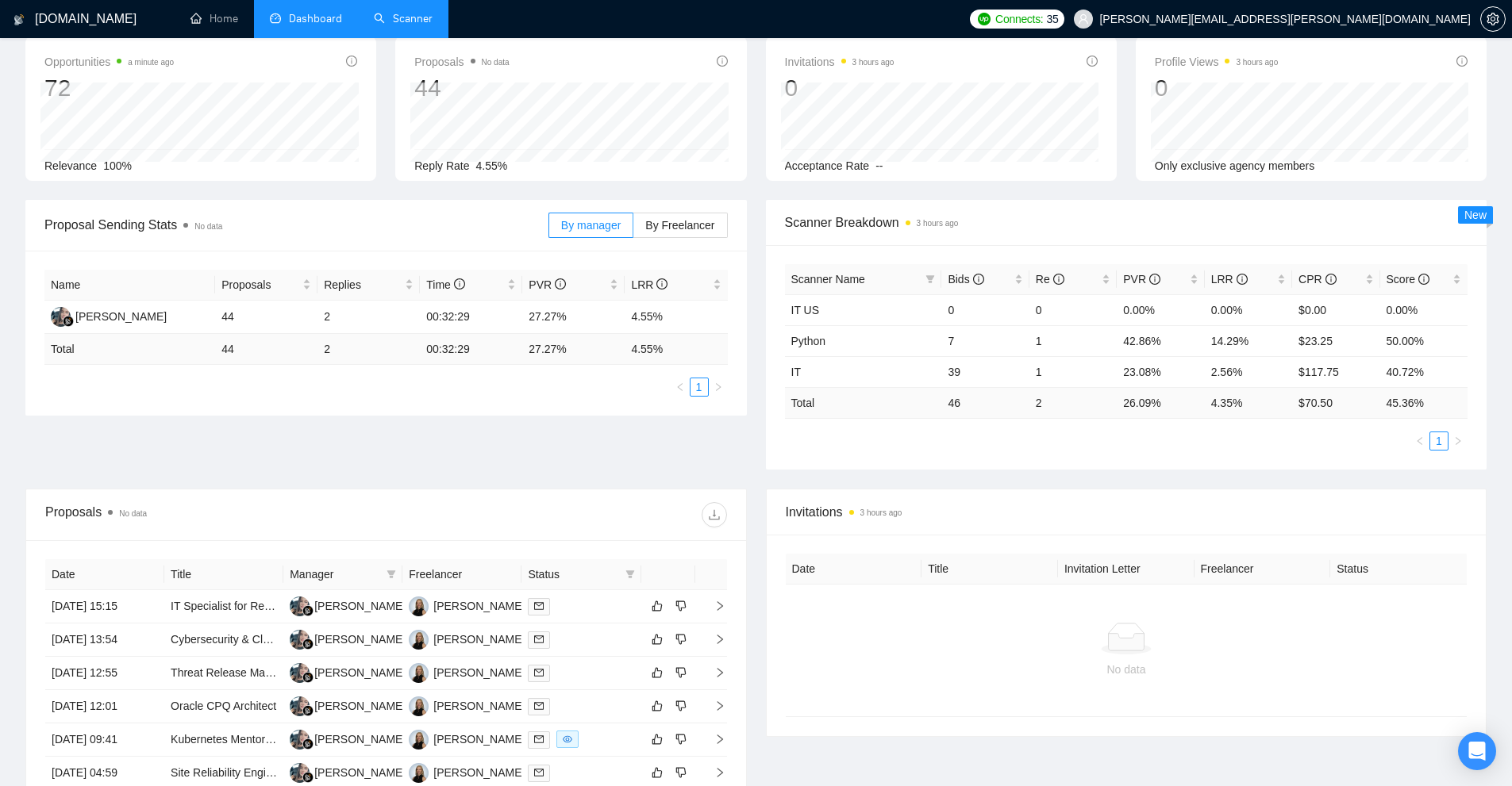
click at [432, 22] on link "Scanner" at bounding box center [402, 19] width 58 height 14
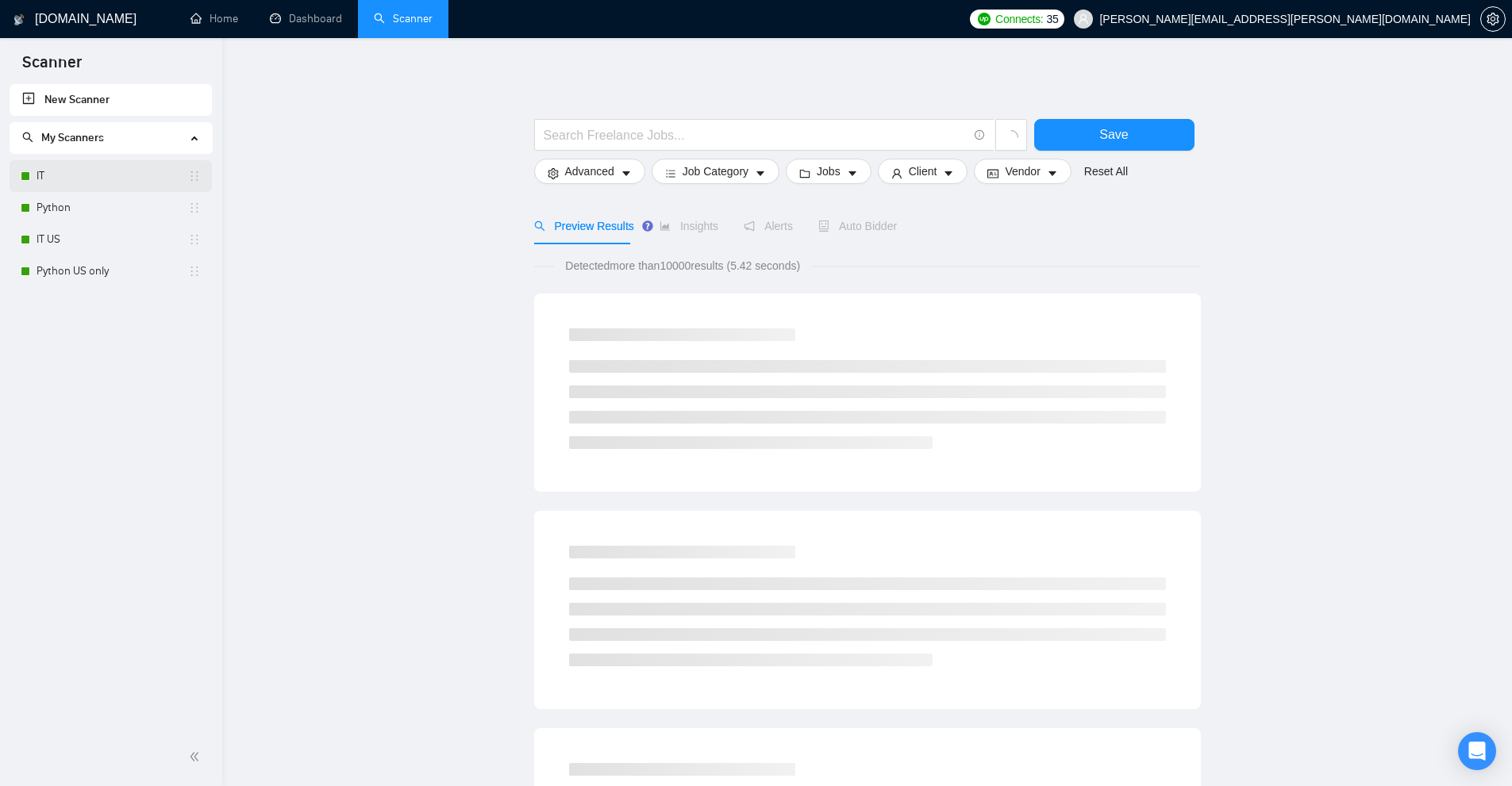
click at [58, 171] on link "IT" at bounding box center [112, 176] width 151 height 32
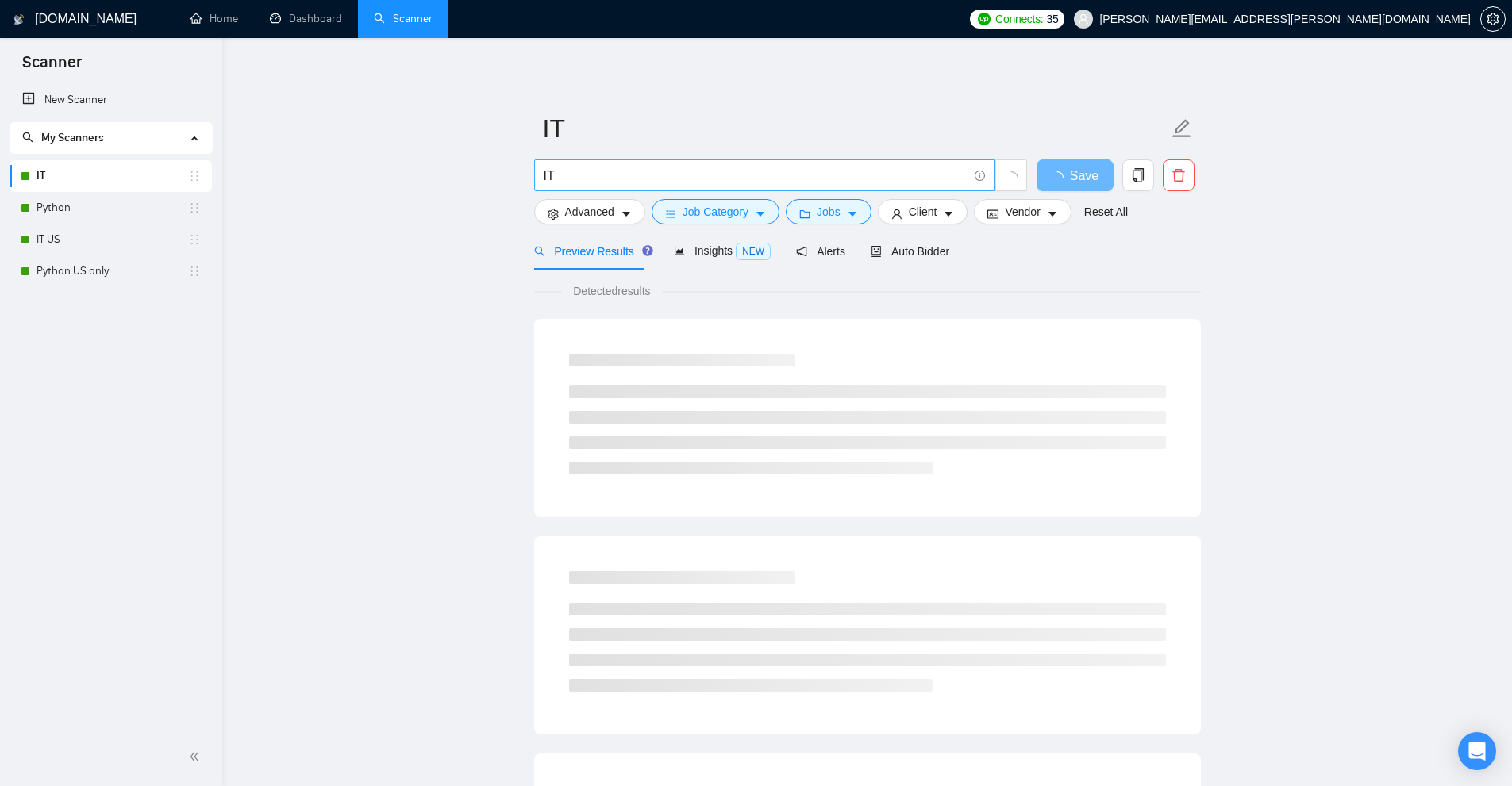
click at [746, 169] on input "IT" at bounding box center [756, 176] width 424 height 20
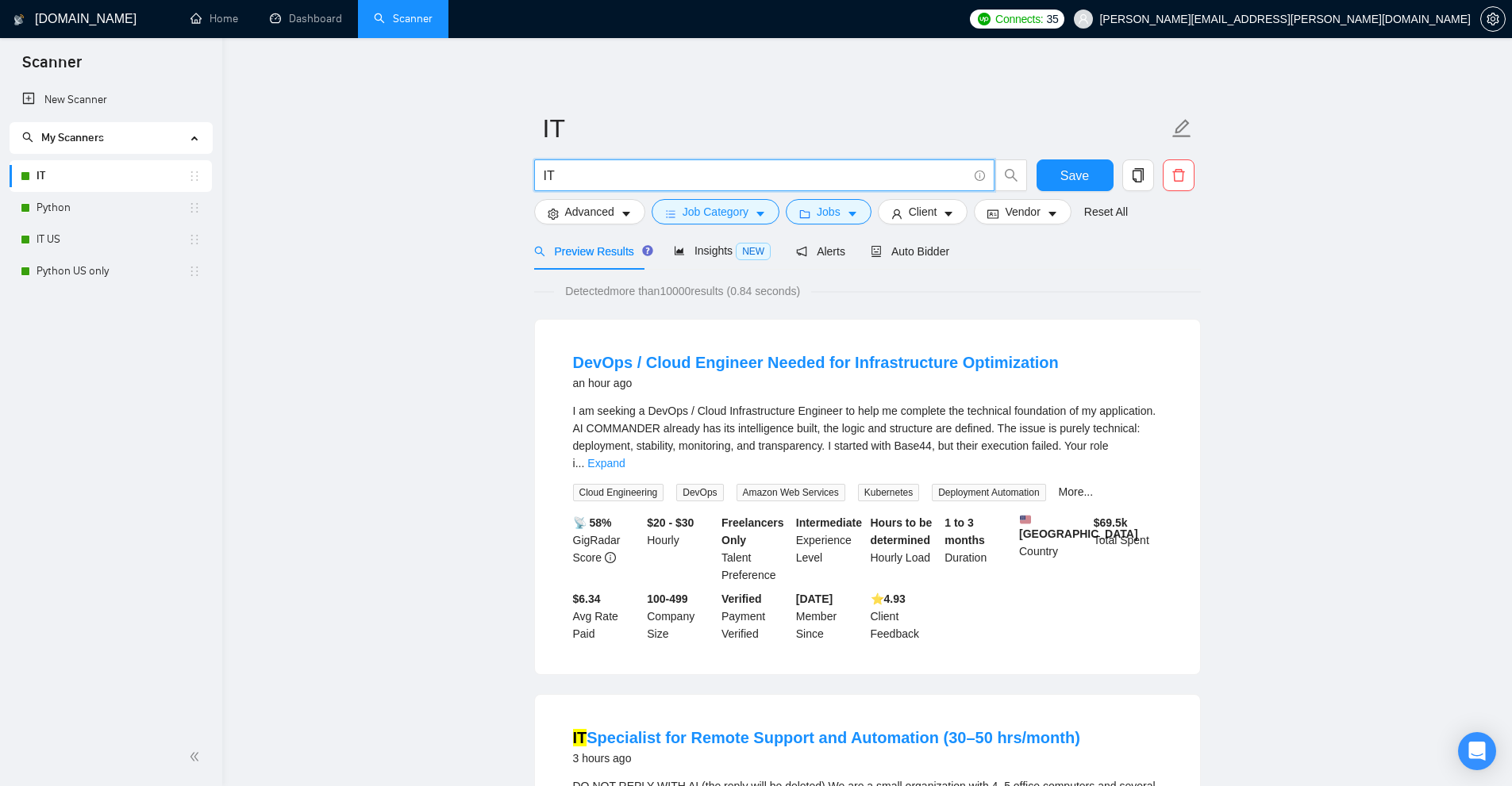
paste input "Nearshore"
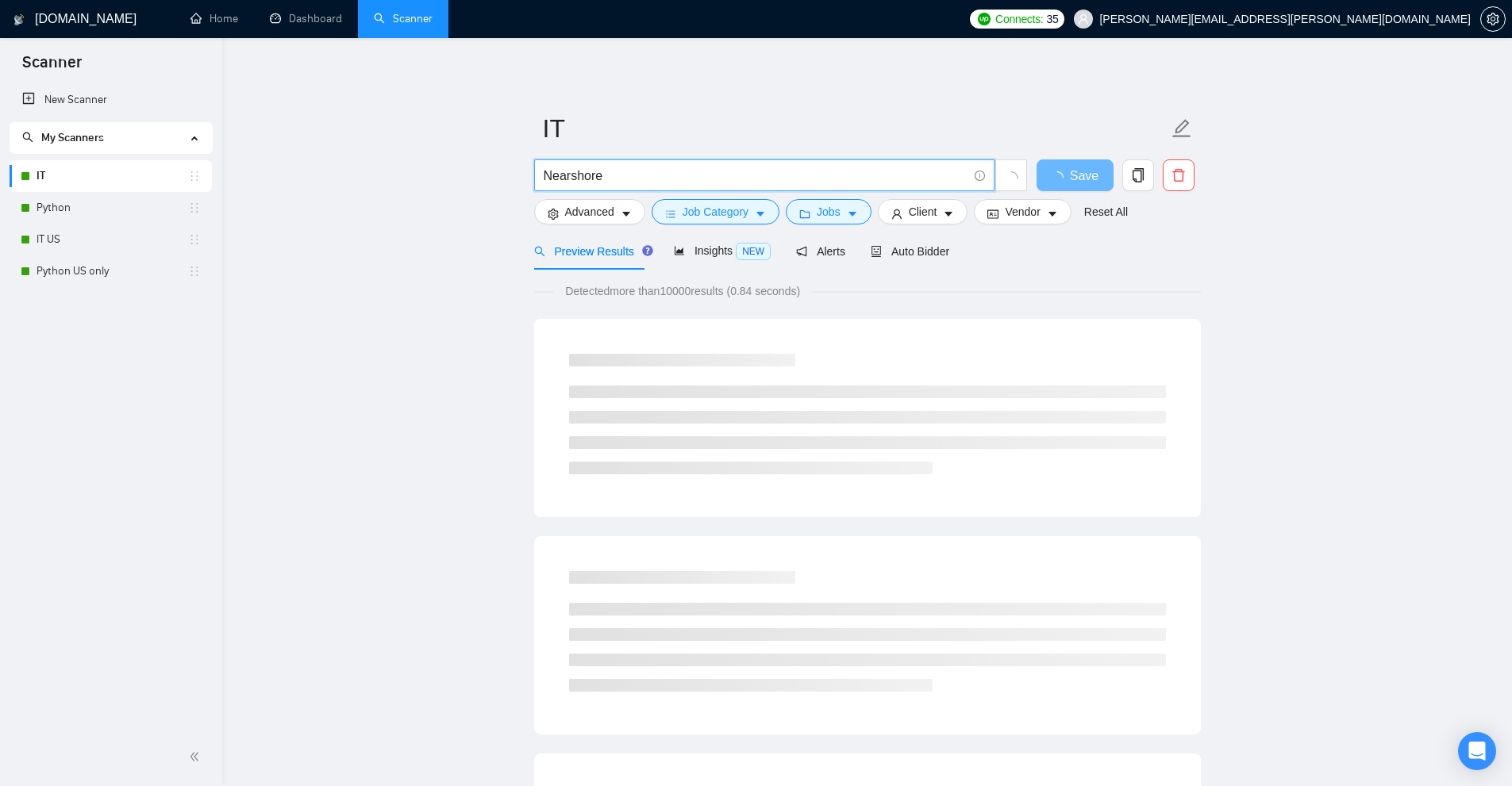
drag, startPoint x: 681, startPoint y: 182, endPoint x: 299, endPoint y: 152, distance: 383.2
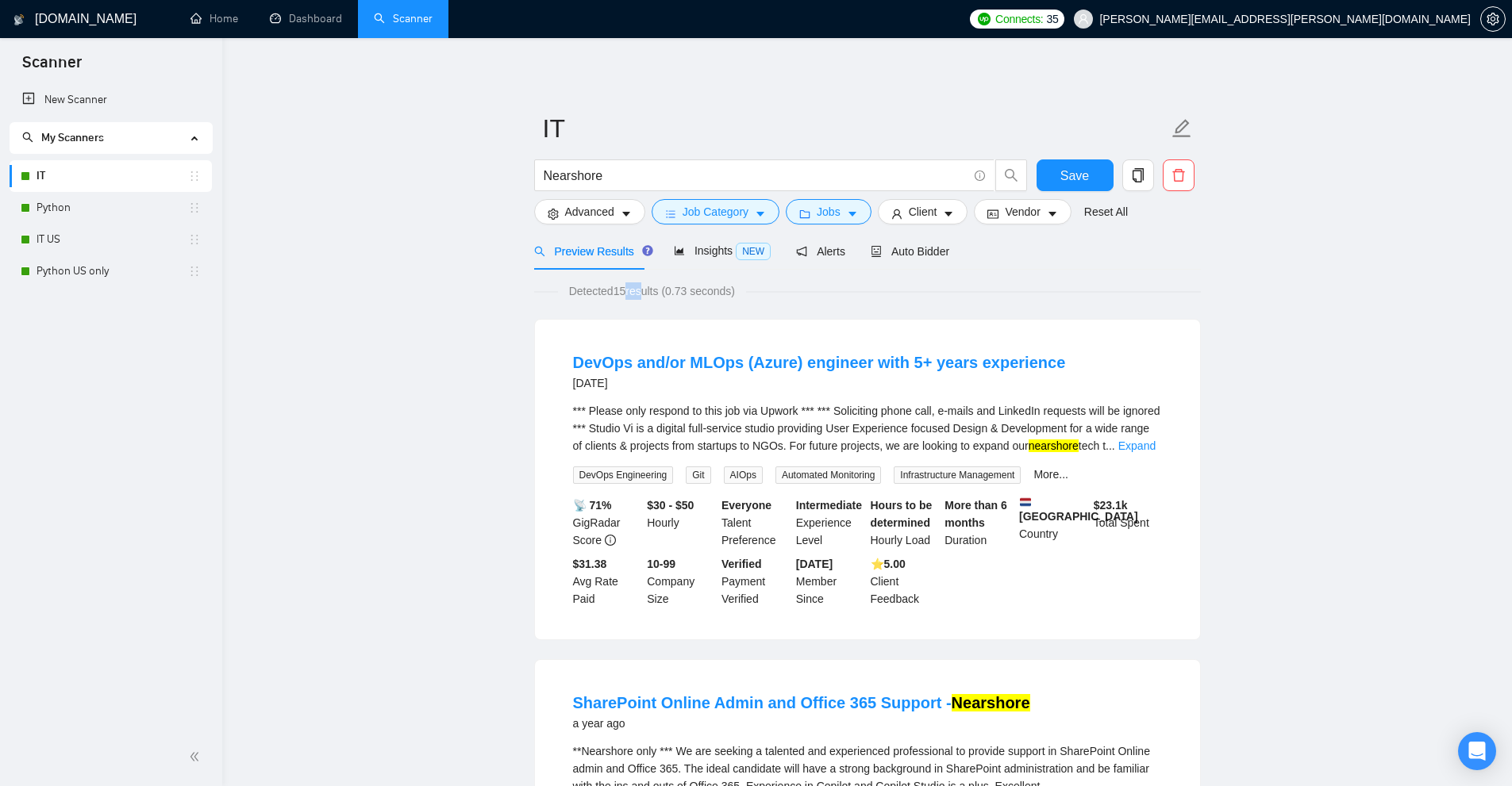
drag, startPoint x: 621, startPoint y: 295, endPoint x: 641, endPoint y: 290, distance: 20.6
click at [641, 290] on span "Detected 15 results (0.73 seconds)" at bounding box center [652, 292] width 188 height 18
drag, startPoint x: 577, startPoint y: 385, endPoint x: 634, endPoint y: 383, distance: 57.0
click at [634, 383] on li "DevOps and/or MLOps (Azure) engineer with 5+ years experience 9 days ago *** Pl…" at bounding box center [867, 480] width 627 height 282
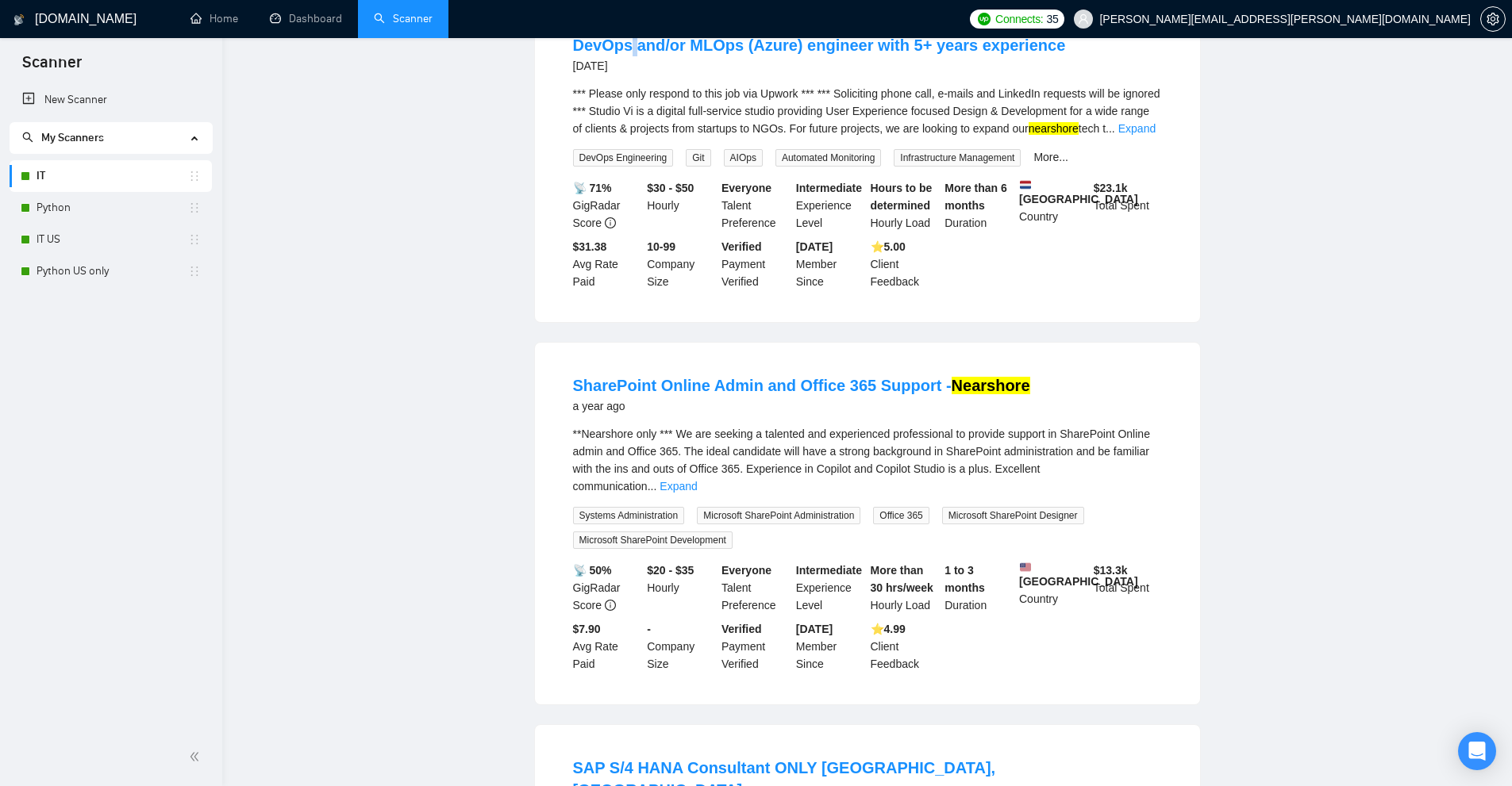
scroll to position [476, 0]
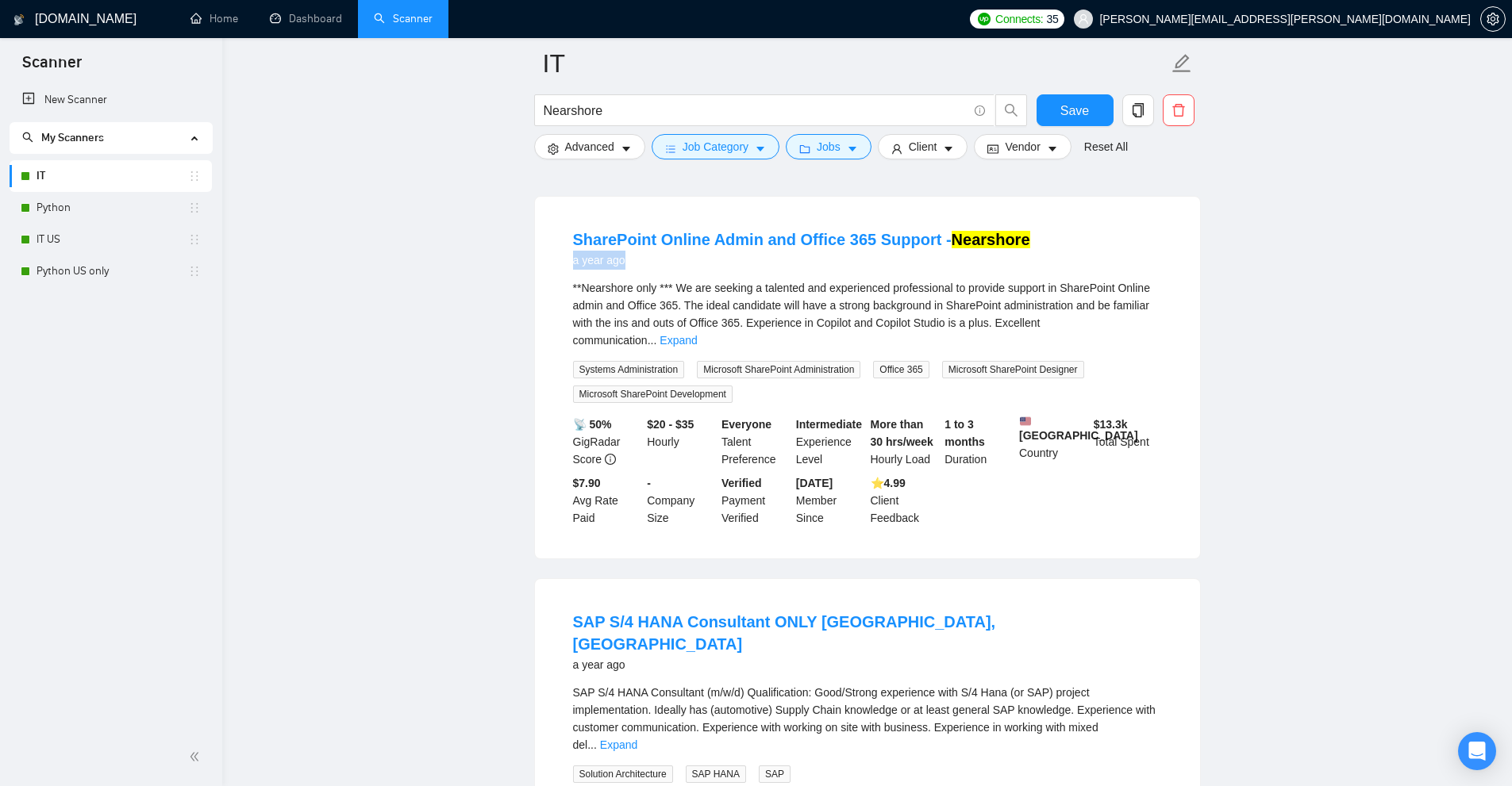
drag, startPoint x: 574, startPoint y: 258, endPoint x: 710, endPoint y: 264, distance: 136.1
click at [710, 264] on div "a year ago" at bounding box center [801, 260] width 457 height 19
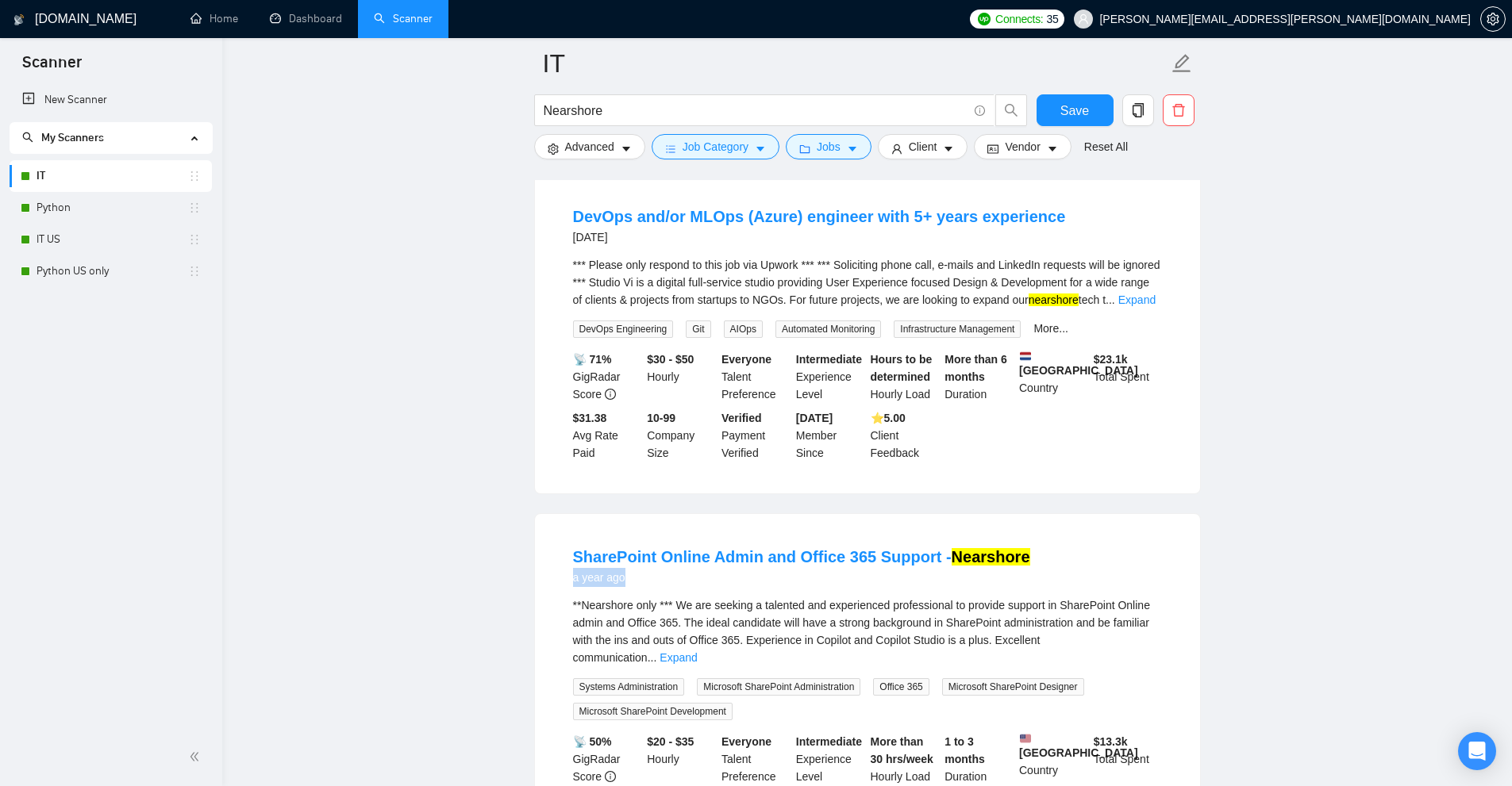
click at [563, 580] on li "SharePoint Online Admin and Office 365 Support - Nearshore a year ago **Nearsho…" at bounding box center [867, 694] width 627 height 323
drag, startPoint x: 561, startPoint y: 577, endPoint x: 707, endPoint y: 572, distance: 146.1
click at [702, 572] on li "SharePoint Online Admin and Office 365 Support - Nearshore a year ago **Nearsho…" at bounding box center [867, 694] width 627 height 323
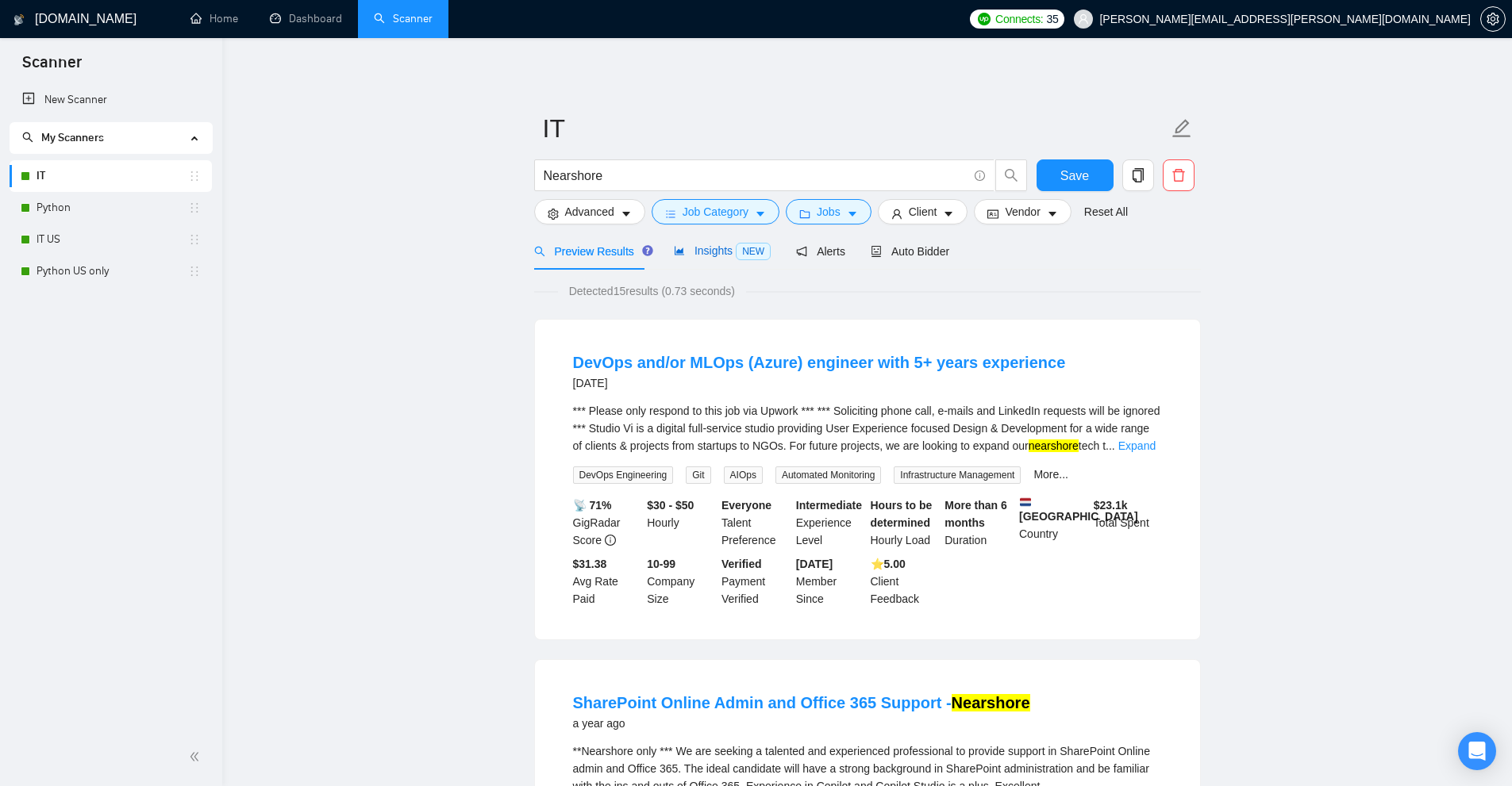
click at [729, 248] on span "Insights NEW" at bounding box center [722, 250] width 97 height 13
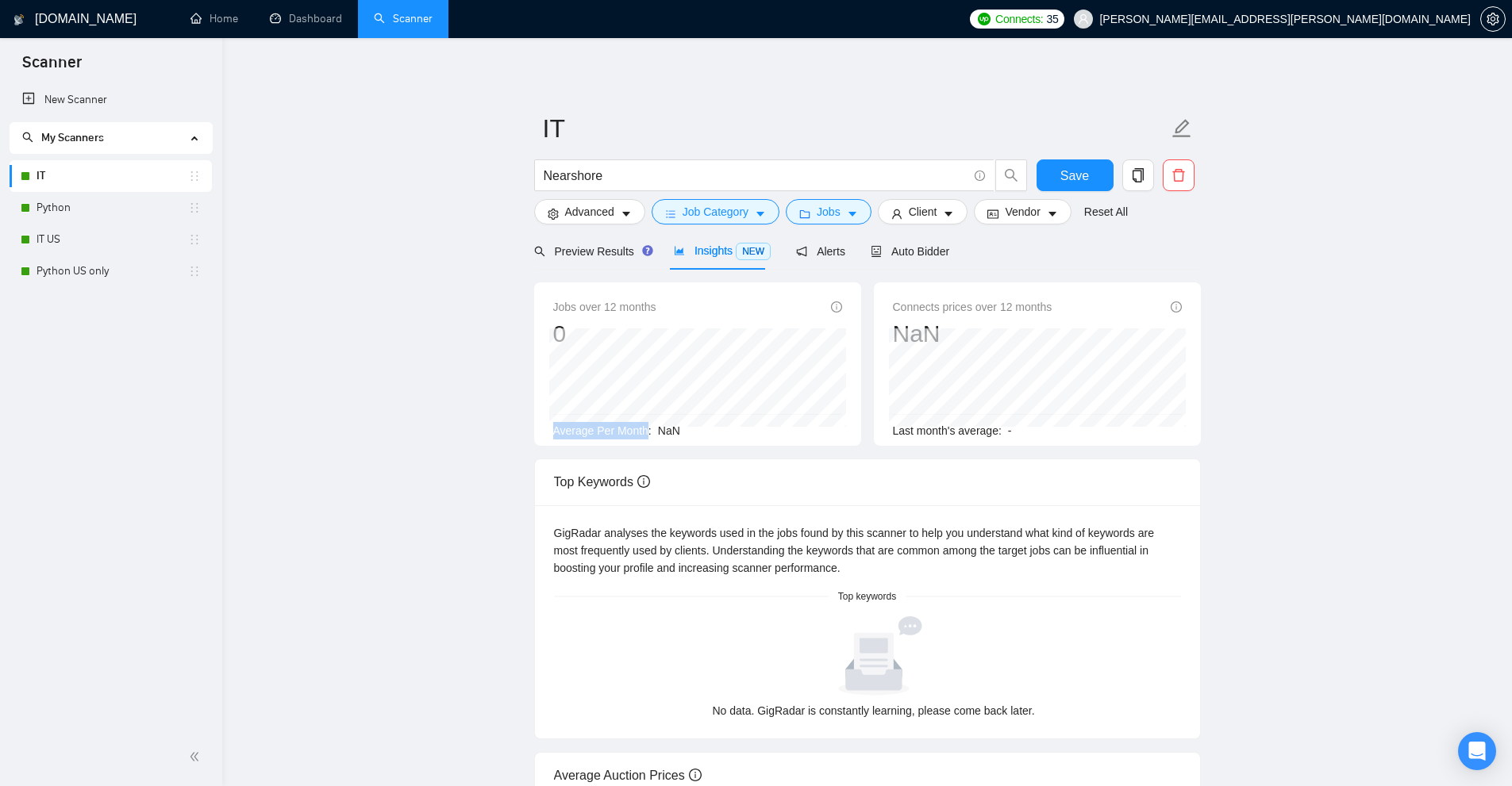
click at [771, 415] on div "Jobs over 12 months 0 Average Per Month: NaN" at bounding box center [697, 369] width 289 height 141
click at [719, 433] on div "Average Per Month: NaN" at bounding box center [697, 431] width 289 height 18
drag, startPoint x: 719, startPoint y: 433, endPoint x: 667, endPoint y: 436, distance: 52.1
click at [667, 436] on div "Average Per Month: NaN" at bounding box center [697, 431] width 289 height 18
click at [607, 265] on div "Preview Results" at bounding box center [591, 251] width 115 height 38
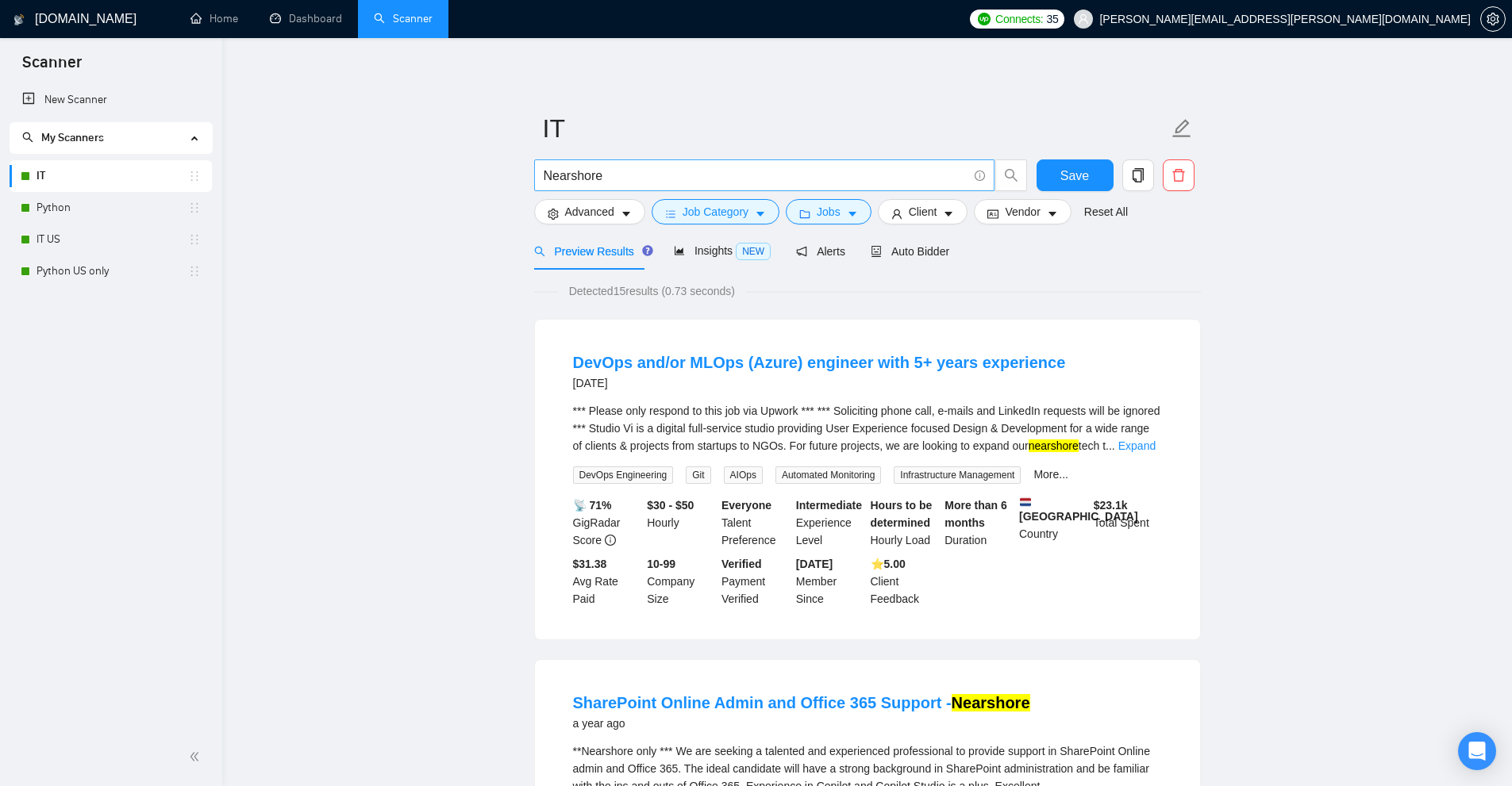
click at [643, 188] on span "Nearshore" at bounding box center [763, 175] width 460 height 32
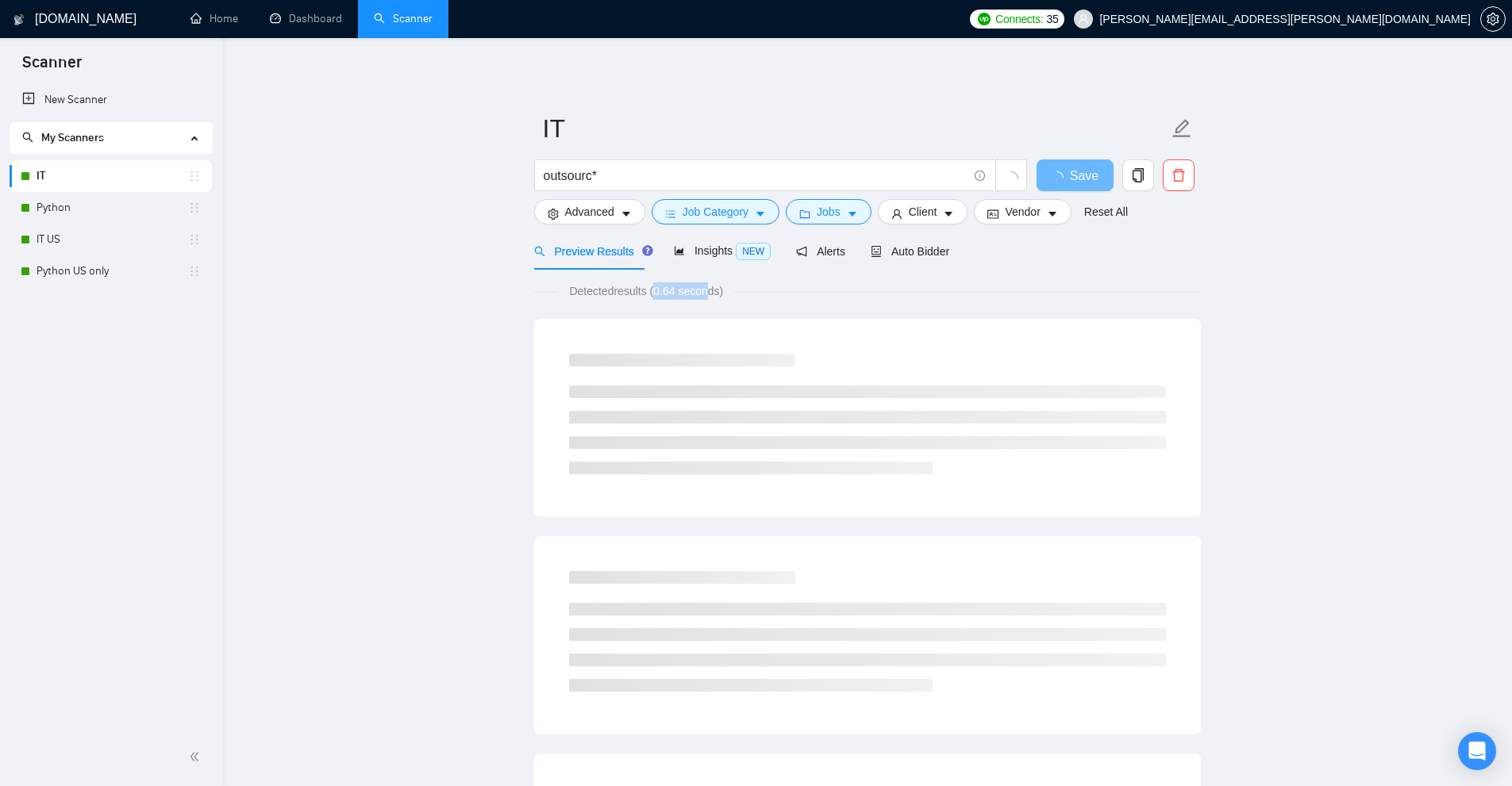
drag, startPoint x: 655, startPoint y: 293, endPoint x: 709, endPoint y: 291, distance: 54.0
click at [709, 291] on span "Detected results (0.64 seconds)" at bounding box center [646, 292] width 176 height 18
drag, startPoint x: 651, startPoint y: 183, endPoint x: 518, endPoint y: 196, distance: 133.6
click at [518, 196] on main "IT outsourc* Save Advanced Job Category Jobs Client Vendor Reset All Preview Re…" at bounding box center [866, 725] width 1239 height 1324
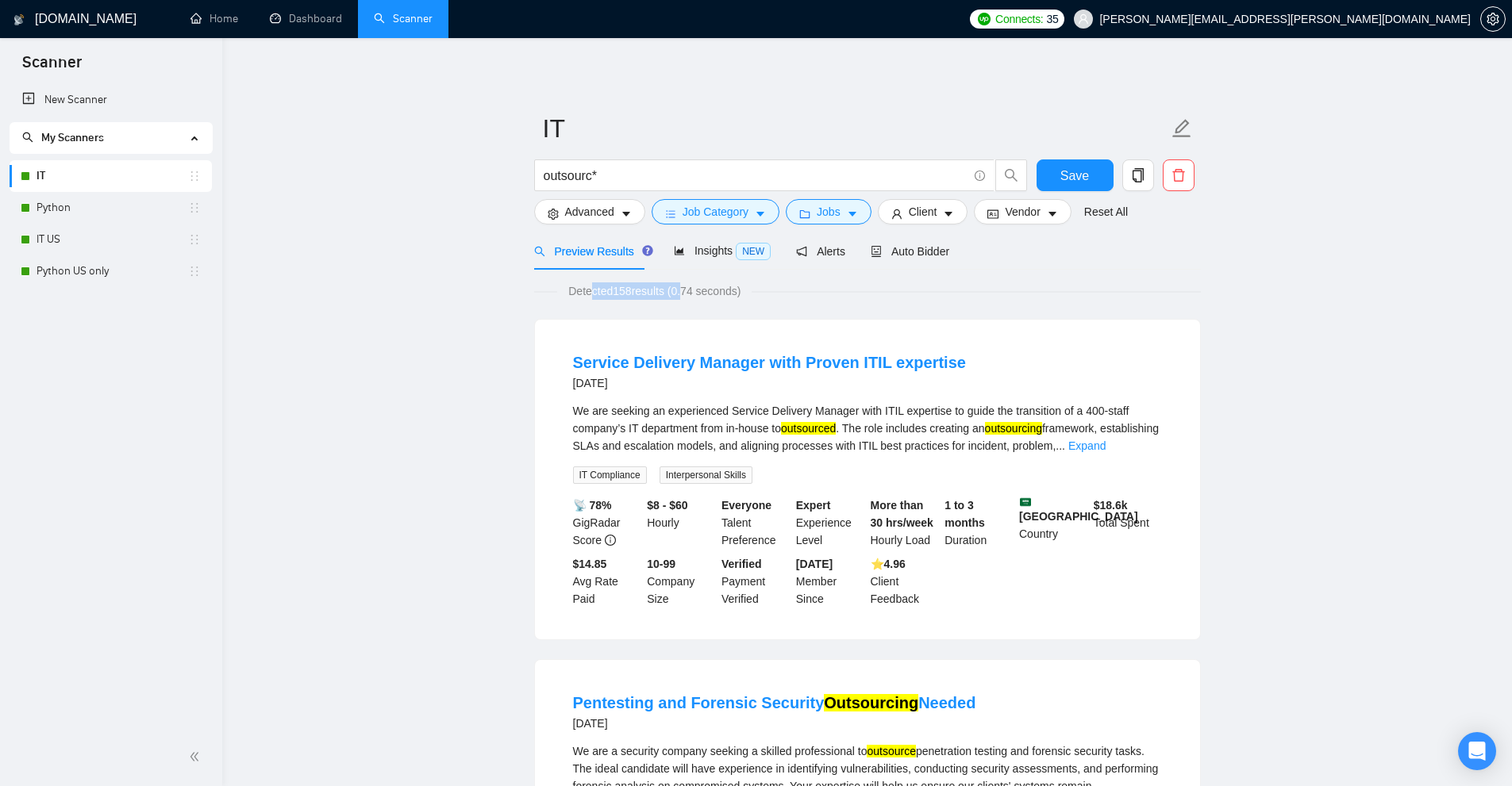
drag, startPoint x: 598, startPoint y: 289, endPoint x: 686, endPoint y: 287, distance: 88.0
click at [686, 287] on span "Detected 158 results (0.74 seconds)" at bounding box center [654, 292] width 195 height 18
click at [1036, 398] on li "Service Delivery Manager with Proven ITIL expertise 5 days ago We are seeking a…" at bounding box center [867, 480] width 627 height 282
drag, startPoint x: 668, startPoint y: 292, endPoint x: 686, endPoint y: 292, distance: 18.0
click at [686, 292] on span "Detected 158 results (0.74 seconds)" at bounding box center [654, 292] width 195 height 18
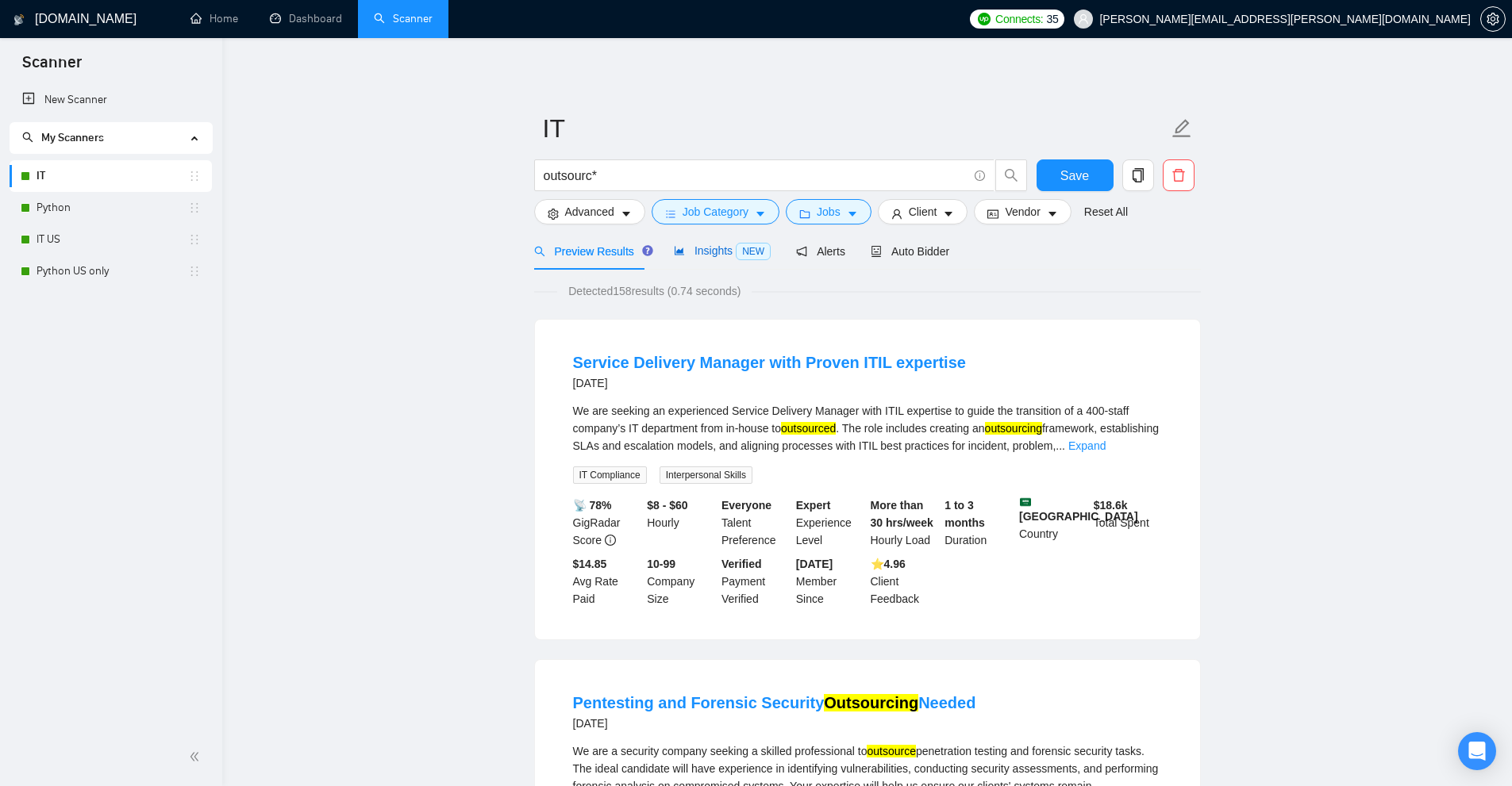
click at [705, 249] on span "Insights NEW" at bounding box center [722, 250] width 97 height 13
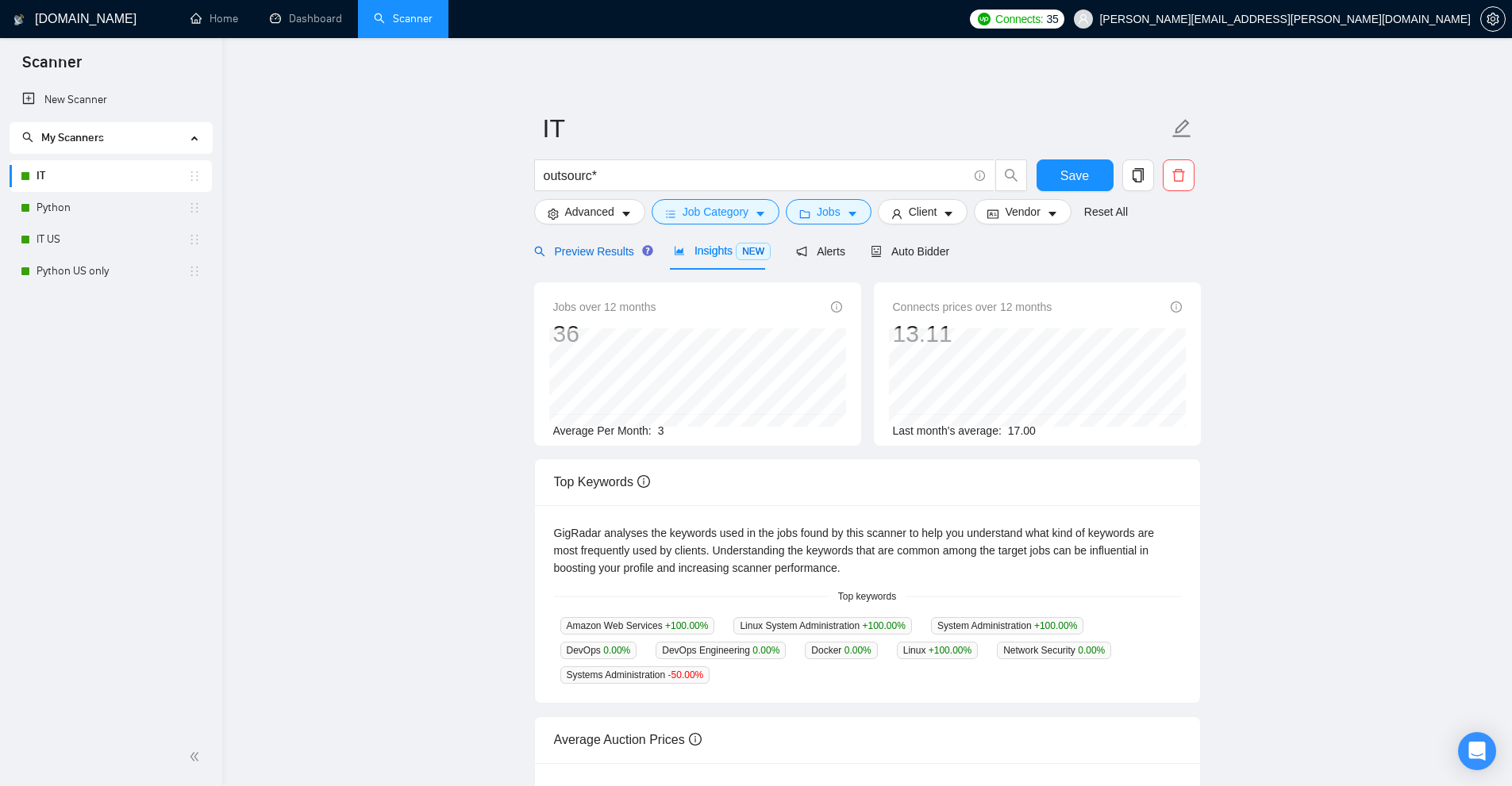
click at [580, 255] on span "Preview Results" at bounding box center [591, 251] width 115 height 13
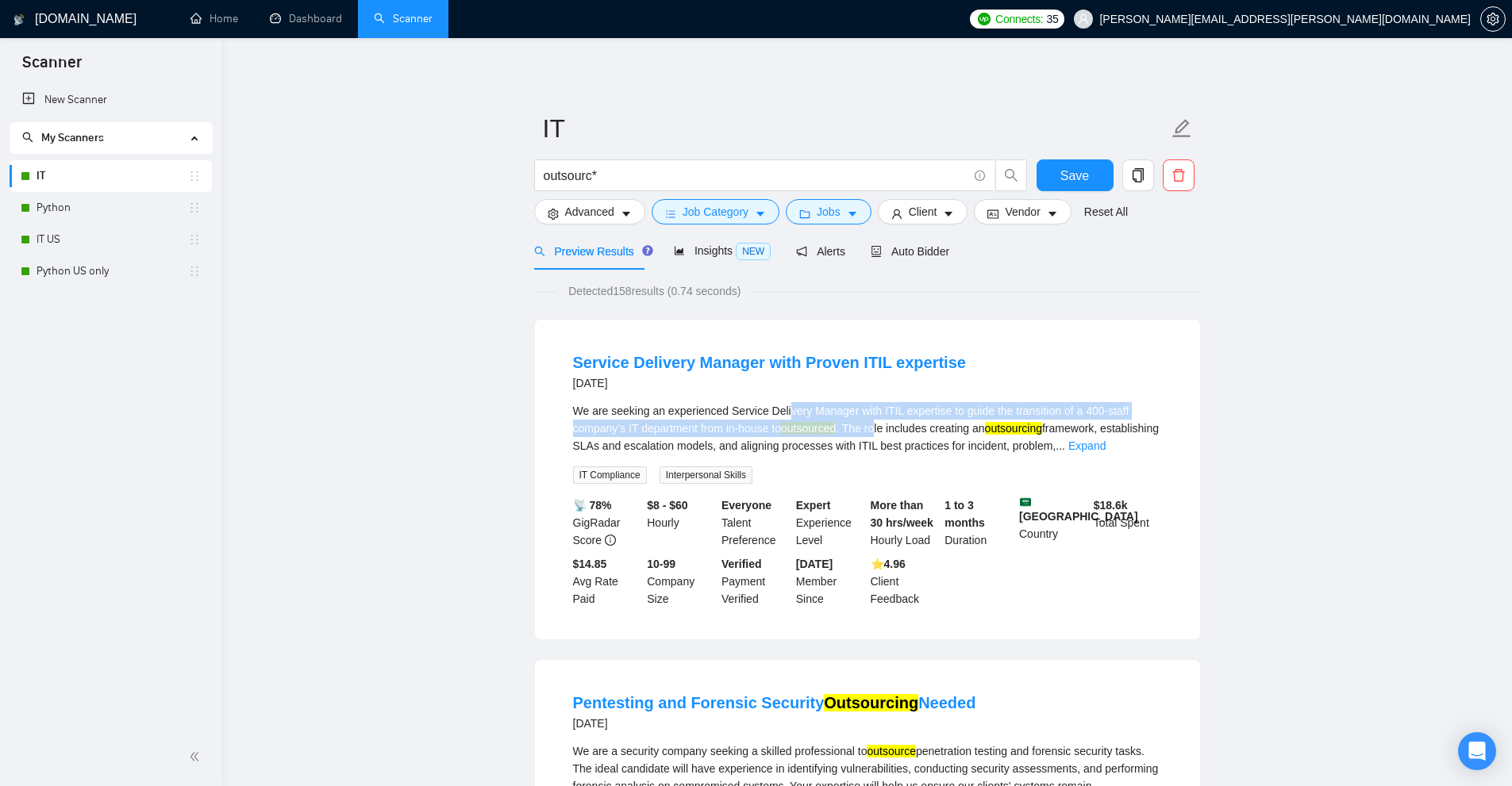
drag, startPoint x: 785, startPoint y: 416, endPoint x: 876, endPoint y: 435, distance: 93.0
click at [876, 435] on div "We are seeking an experienced Service Delivery Manager with ITIL expertise to g…" at bounding box center [866, 428] width 588 height 52
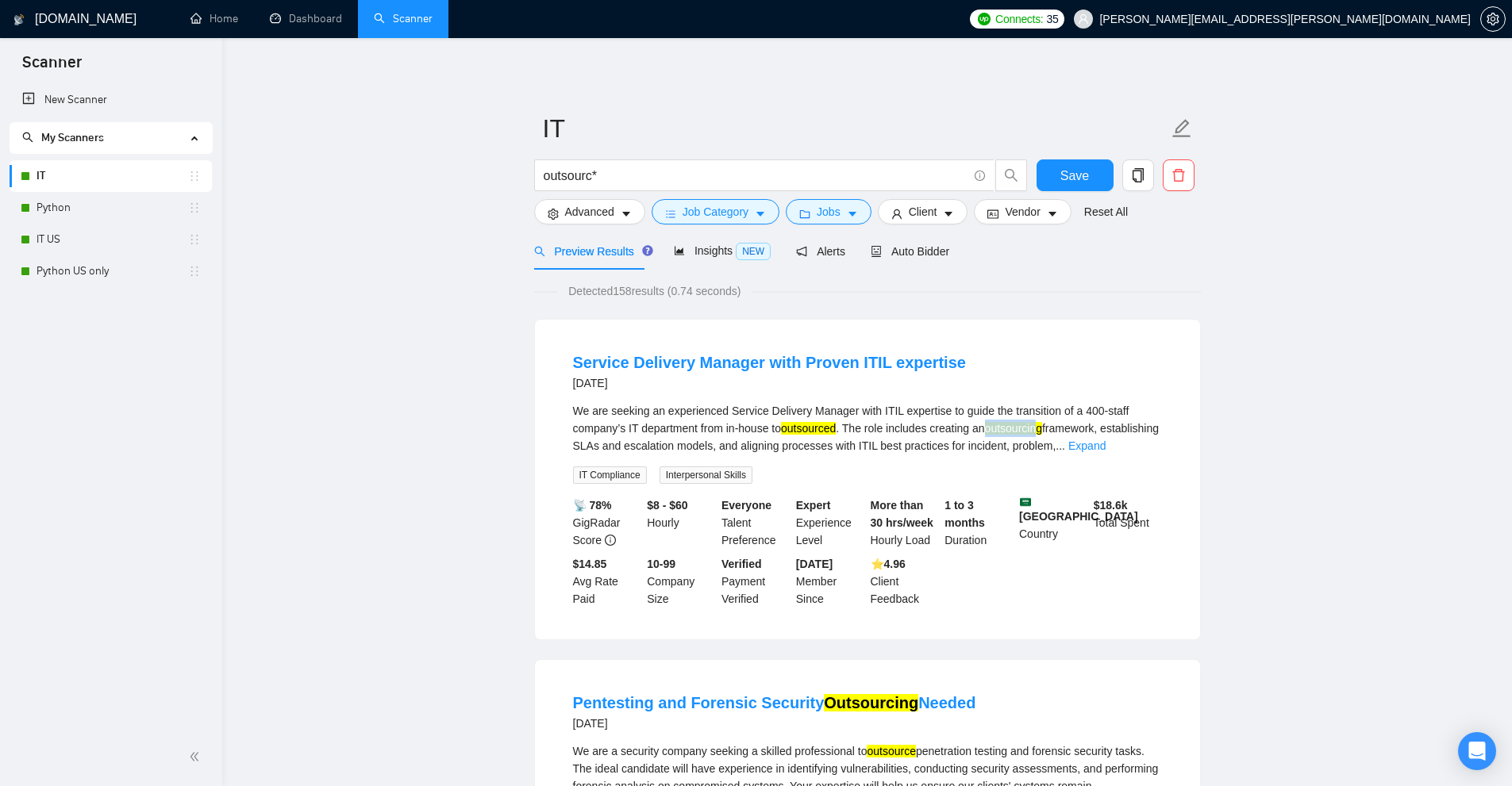
drag, startPoint x: 988, startPoint y: 428, endPoint x: 1042, endPoint y: 421, distance: 54.5
click at [1042, 421] on div "We are seeking an experienced Service Delivery Manager with ITIL expertise to g…" at bounding box center [866, 428] width 588 height 52
drag, startPoint x: 615, startPoint y: 279, endPoint x: 690, endPoint y: 297, distance: 77.1
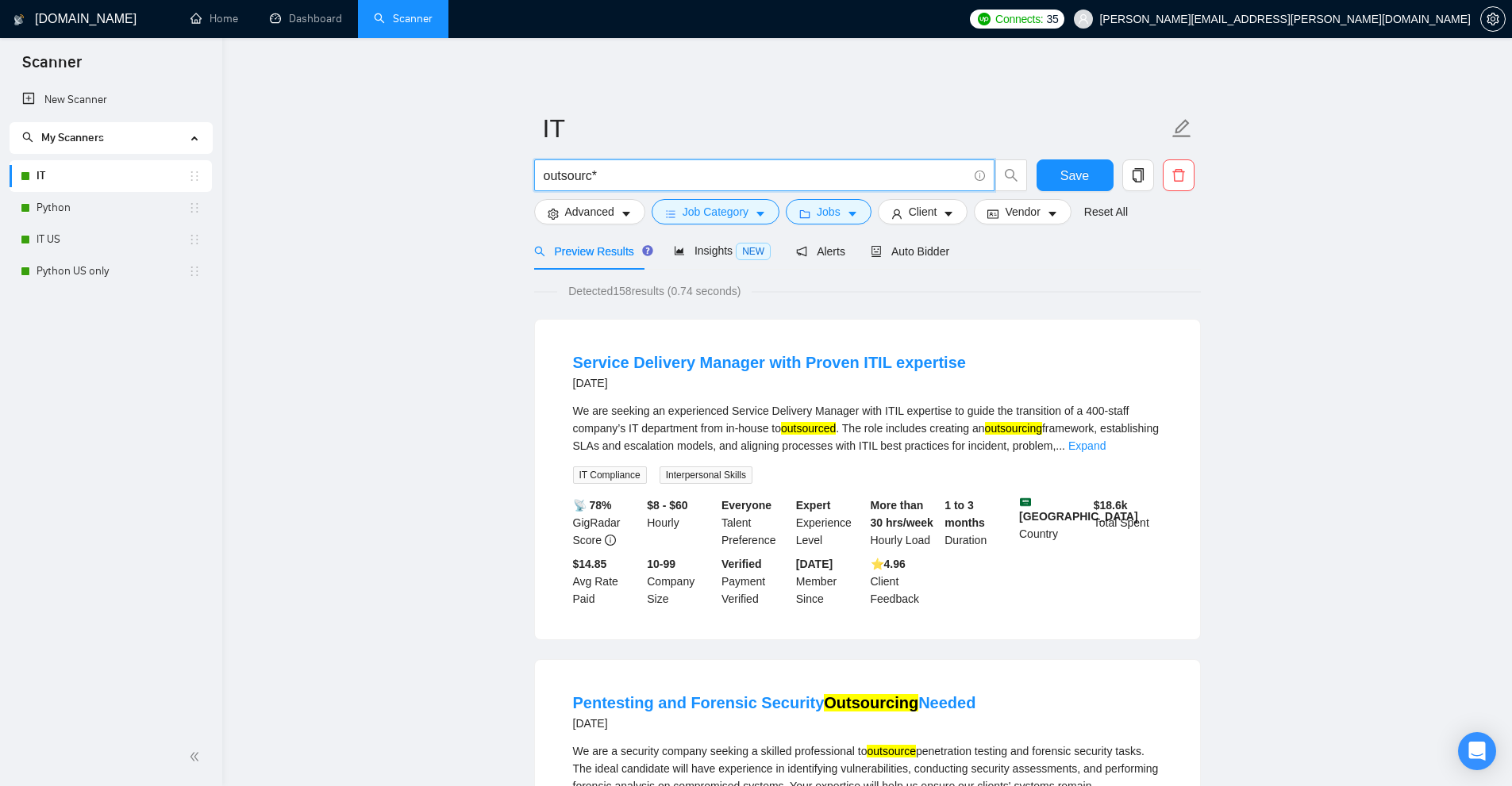
drag, startPoint x: 657, startPoint y: 174, endPoint x: 540, endPoint y: 175, distance: 117.0
click at [540, 175] on span "outsourc*" at bounding box center [763, 175] width 460 height 32
type input "Project Manager"
click at [726, 207] on span "Job Category" at bounding box center [715, 212] width 66 height 18
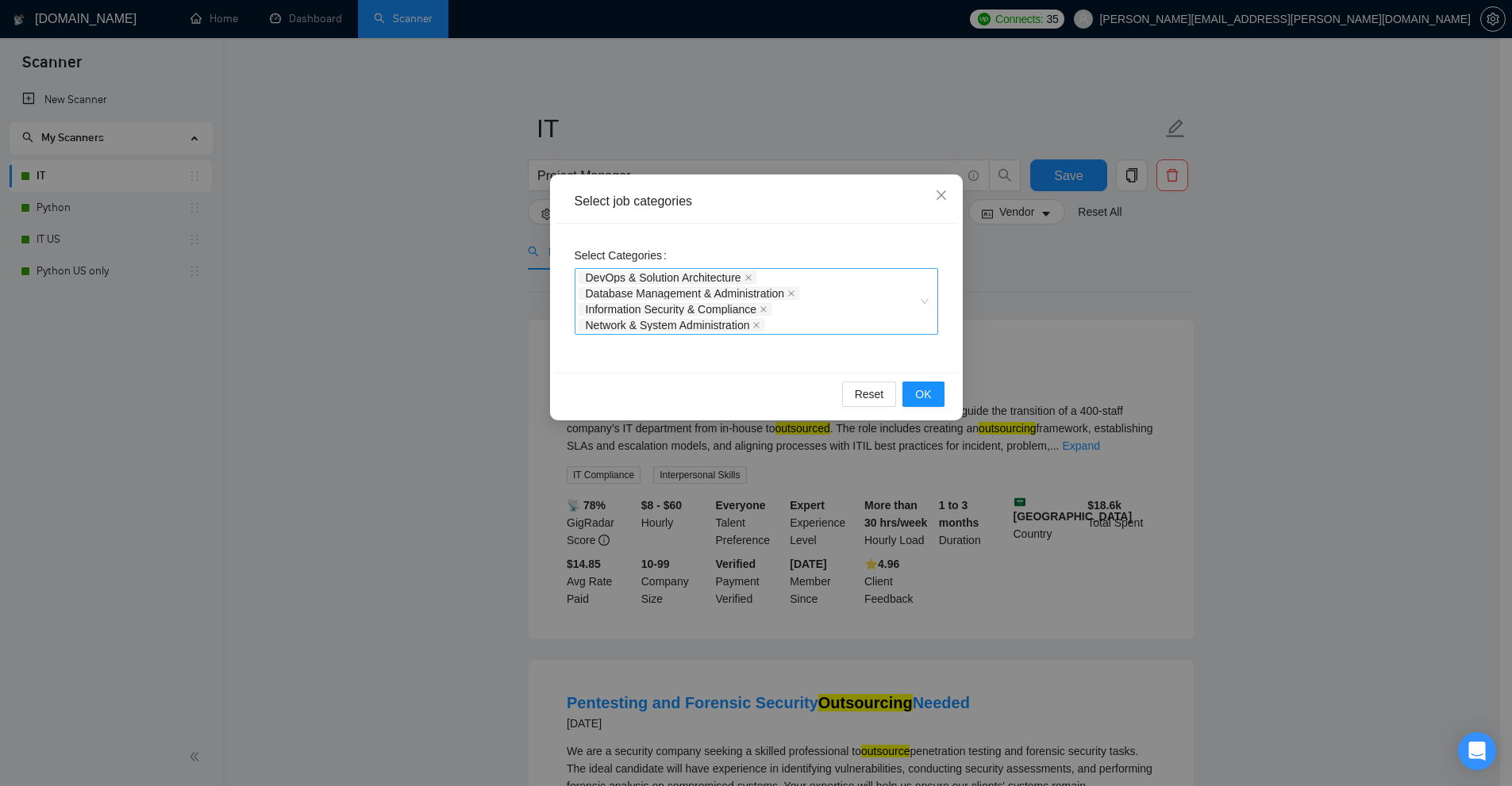
click at [845, 279] on div "DevOps & Solution Architecture Database Management & Administration Information…" at bounding box center [748, 302] width 339 height 63
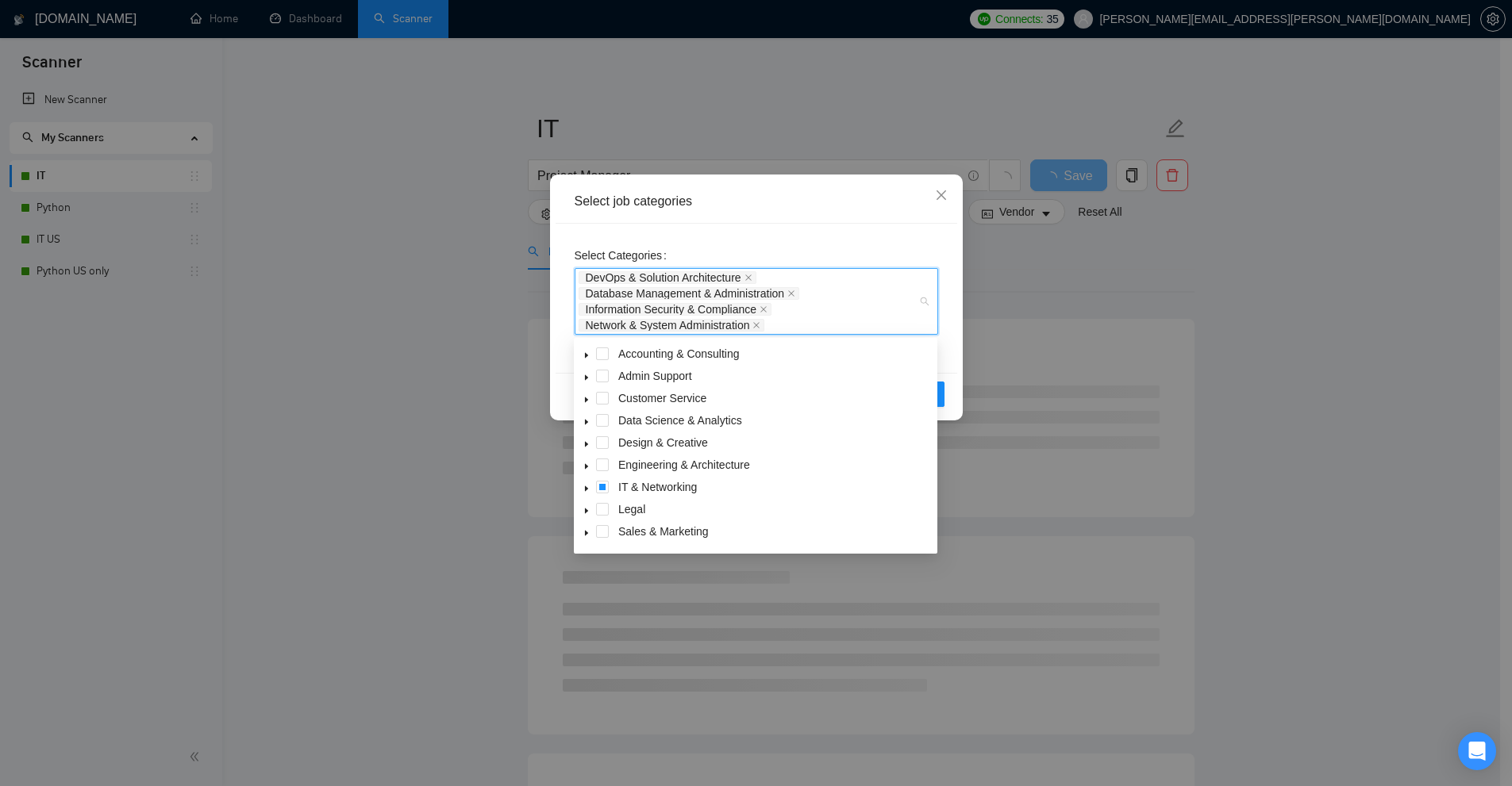
click at [444, 432] on div "Select job categories Select Categories DevOps & Solution Architecture Database…" at bounding box center [756, 393] width 1512 height 786
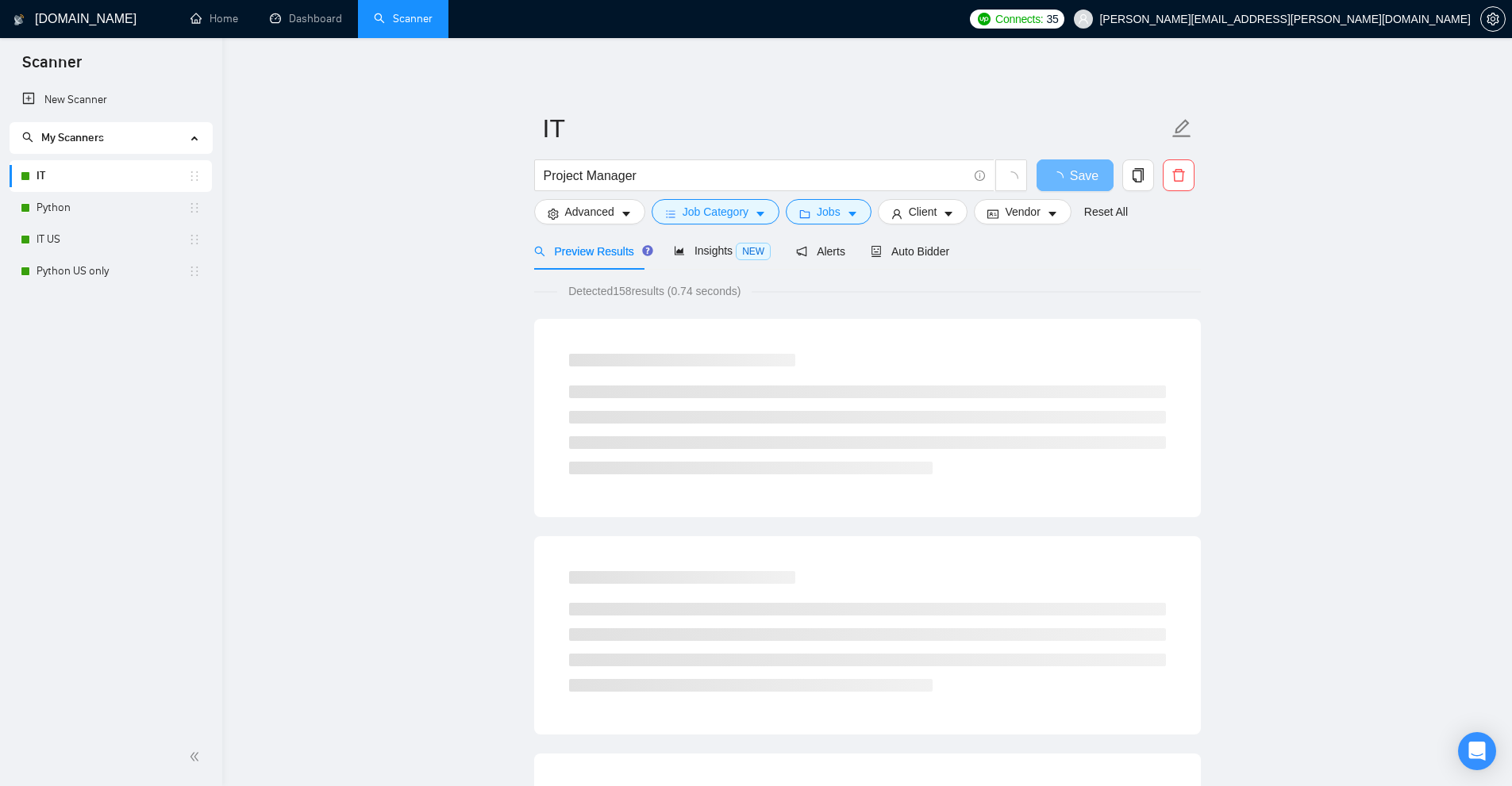
drag, startPoint x: 146, startPoint y: 115, endPoint x: 402, endPoint y: 89, distance: 257.3
click at [146, 114] on link "New Scanner" at bounding box center [110, 100] width 177 height 32
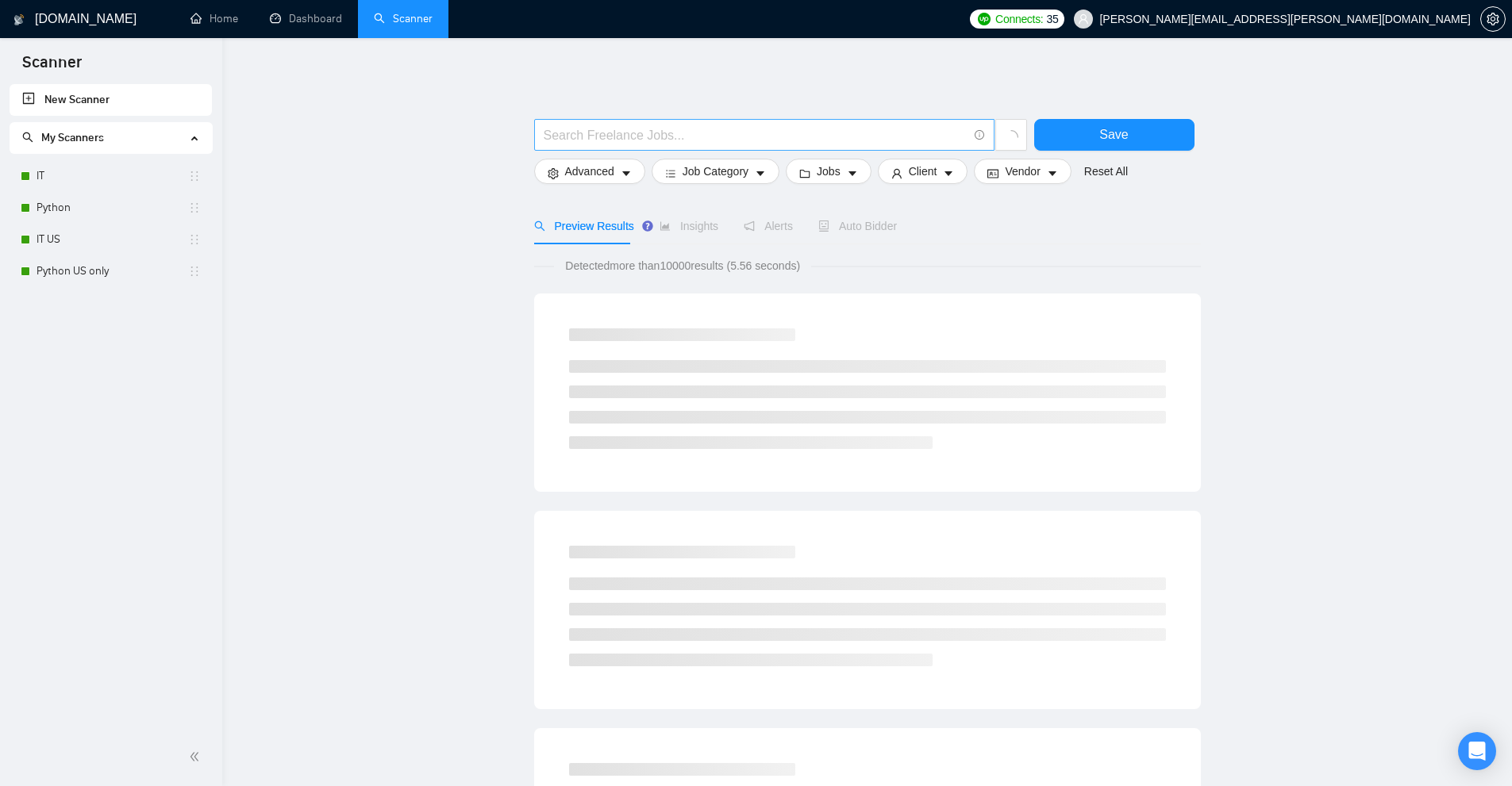
click at [681, 140] on input "text" at bounding box center [756, 135] width 424 height 20
click at [590, 132] on input "Project manager" at bounding box center [756, 135] width 424 height 20
click at [577, 136] on input "Project manager" at bounding box center [756, 135] width 424 height 20
click at [671, 139] on input "Project manager" at bounding box center [756, 135] width 424 height 20
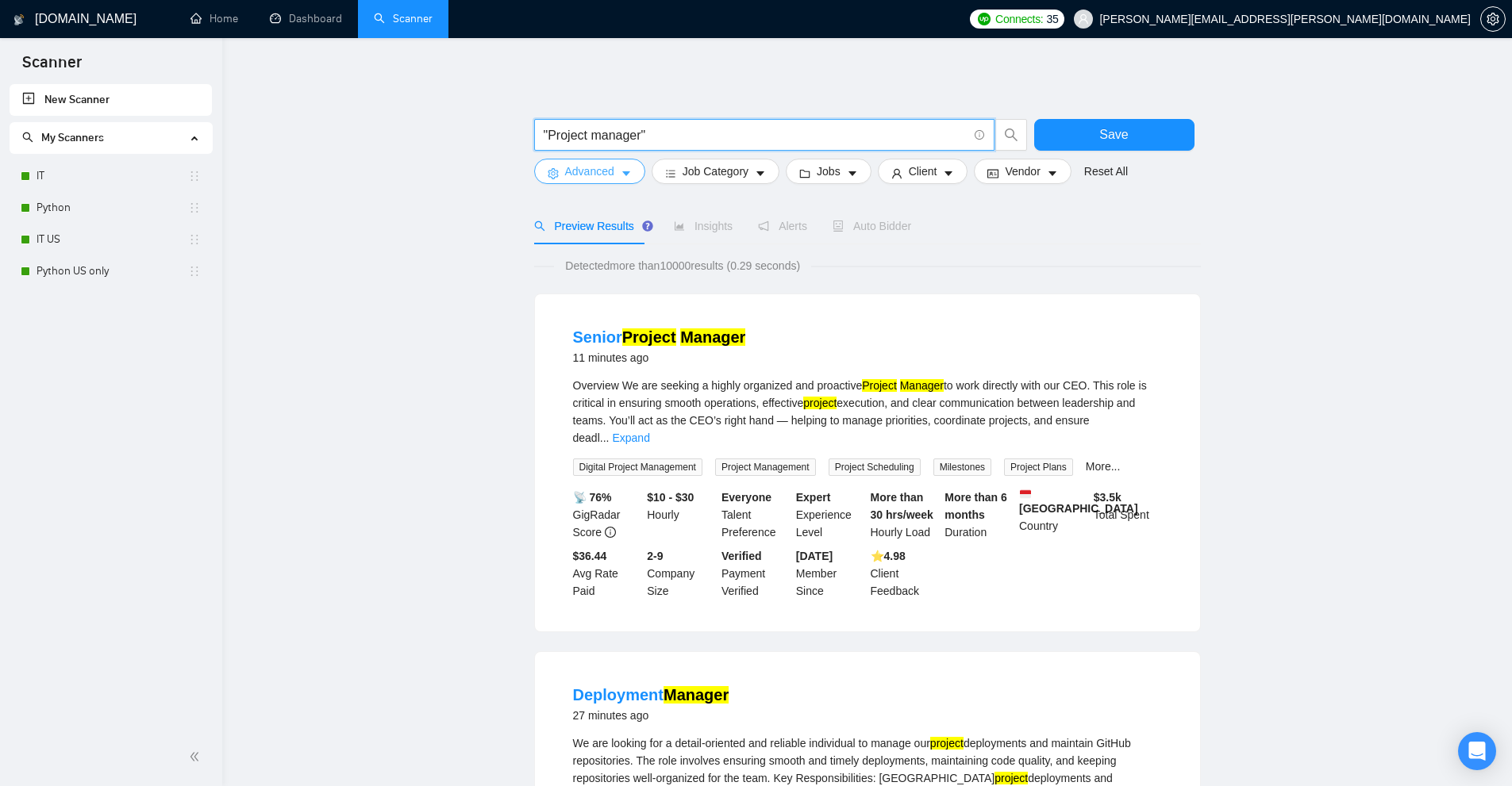
click at [613, 167] on button "Advanced" at bounding box center [589, 171] width 111 height 26
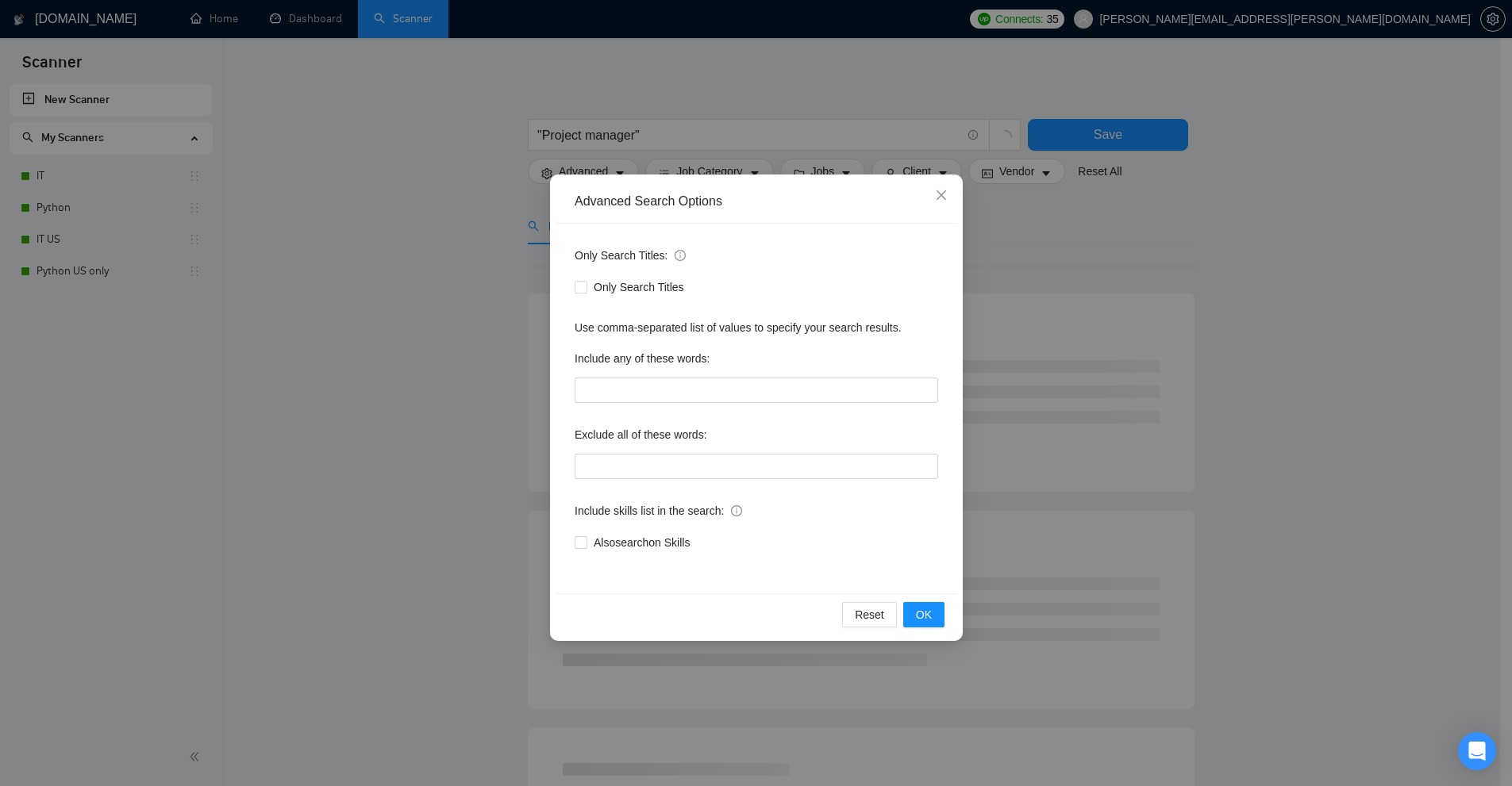
click at [734, 103] on div "Advanced Search Options Only Search Titles: Only Search Titles Use comma-separa…" at bounding box center [756, 393] width 1512 height 786
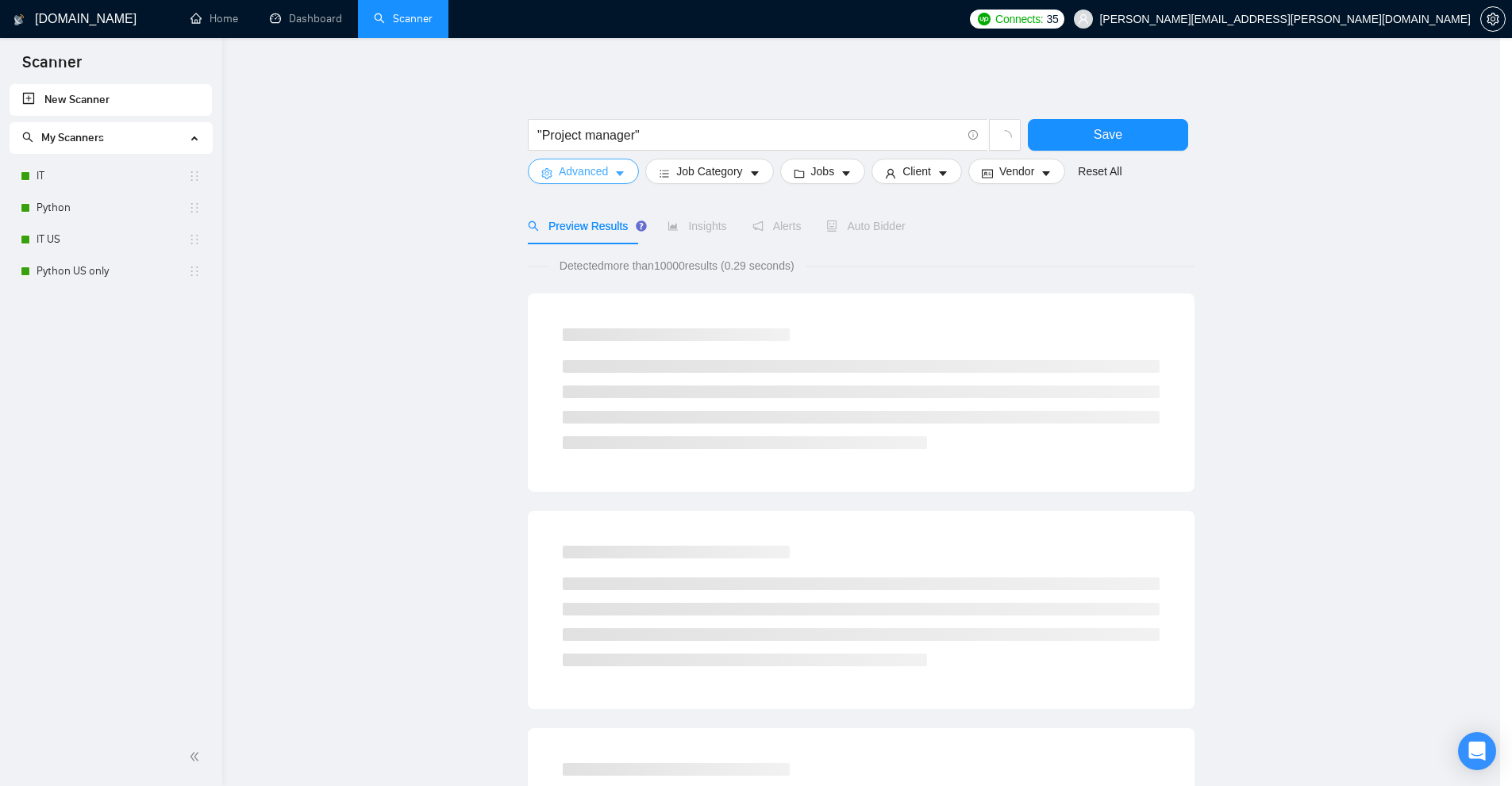
click at [727, 167] on body "Scanner New Scanner My Scanners IT Python IT US Python US only GigRadar.io Home…" at bounding box center [750, 393] width 1500 height 786
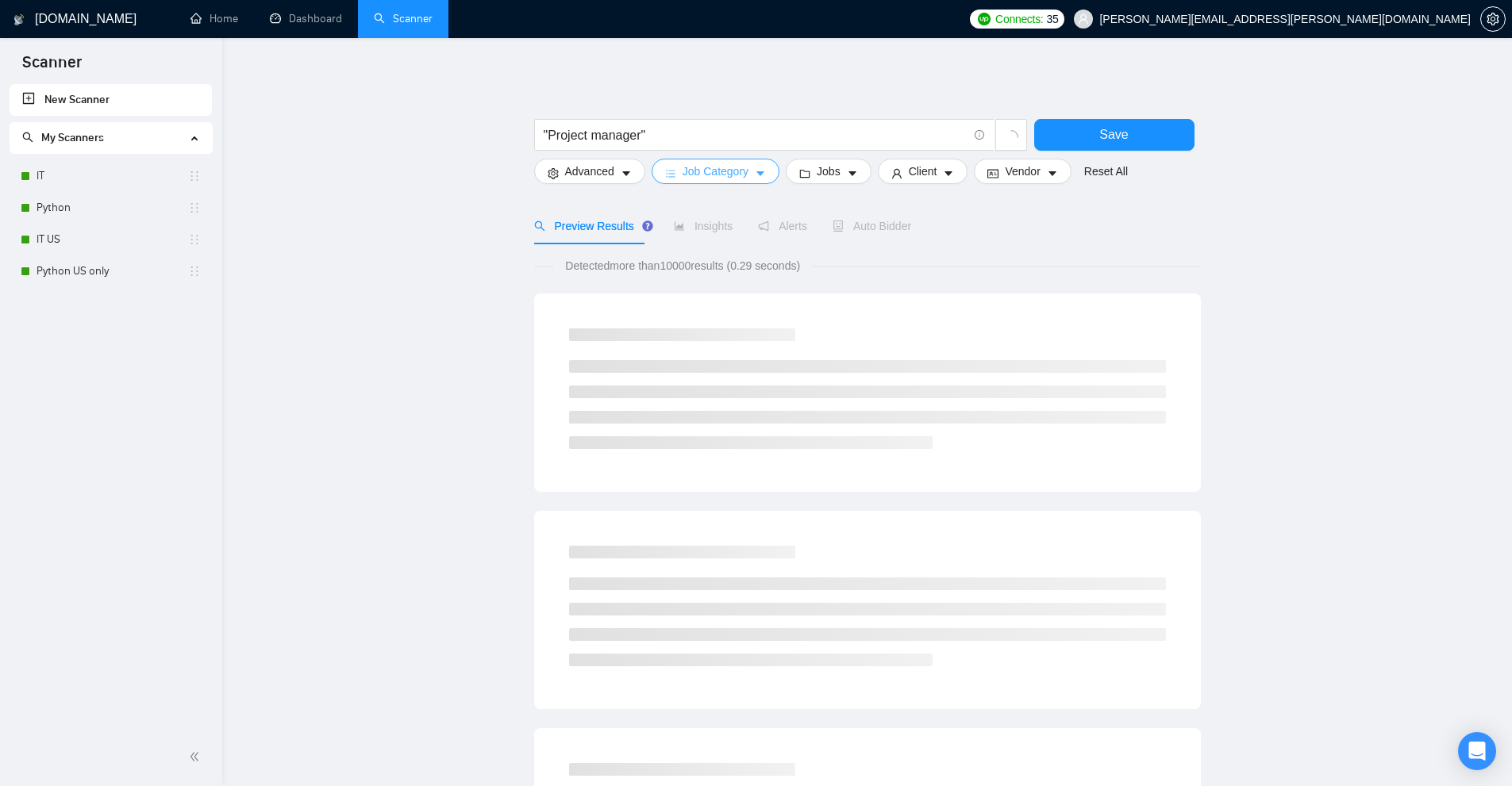
click at [721, 175] on span "Job Category" at bounding box center [715, 172] width 66 height 18
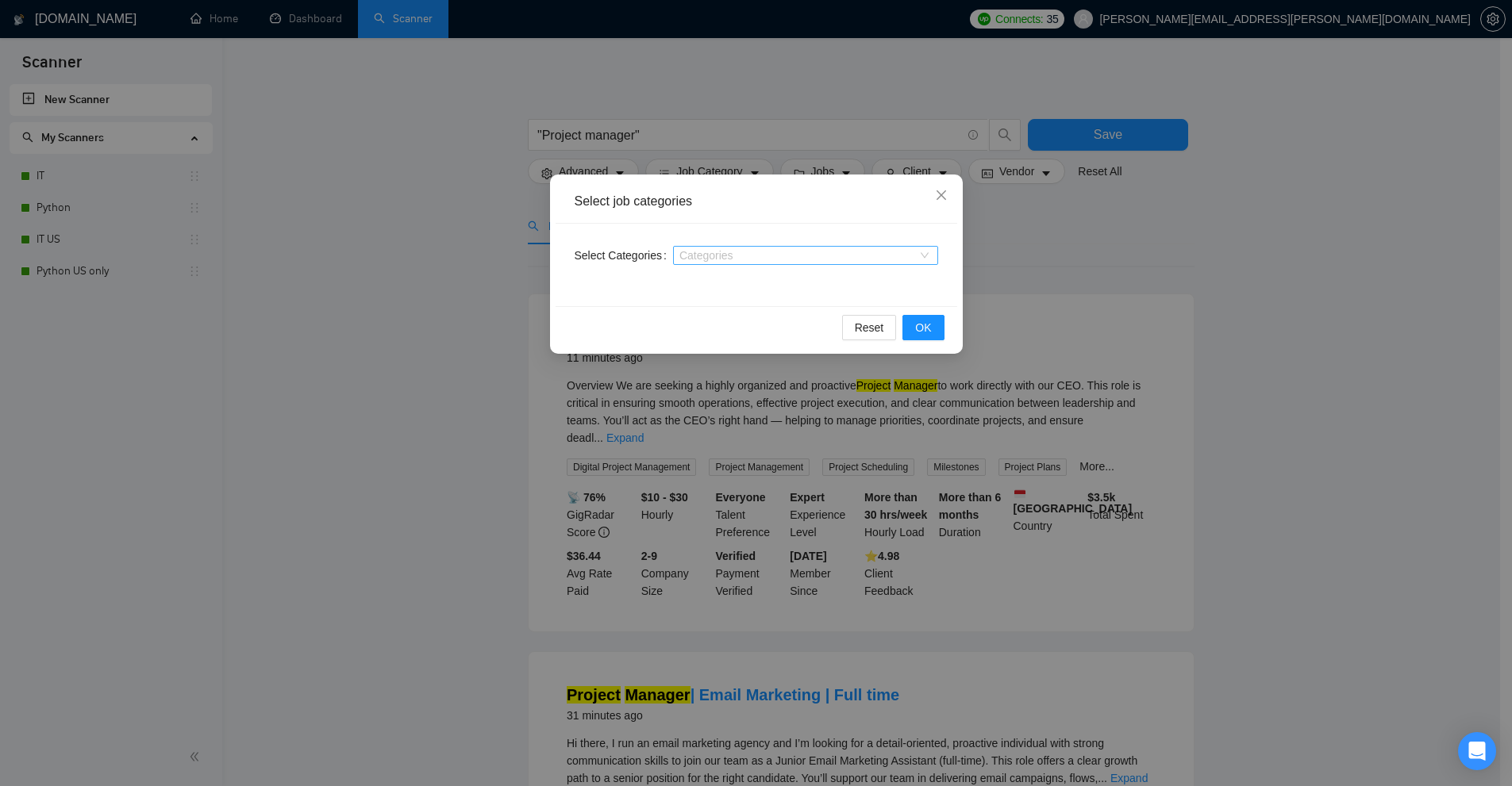
drag, startPoint x: 687, startPoint y: 251, endPoint x: 681, endPoint y: 262, distance: 12.5
click at [688, 251] on div at bounding box center [797, 255] width 241 height 13
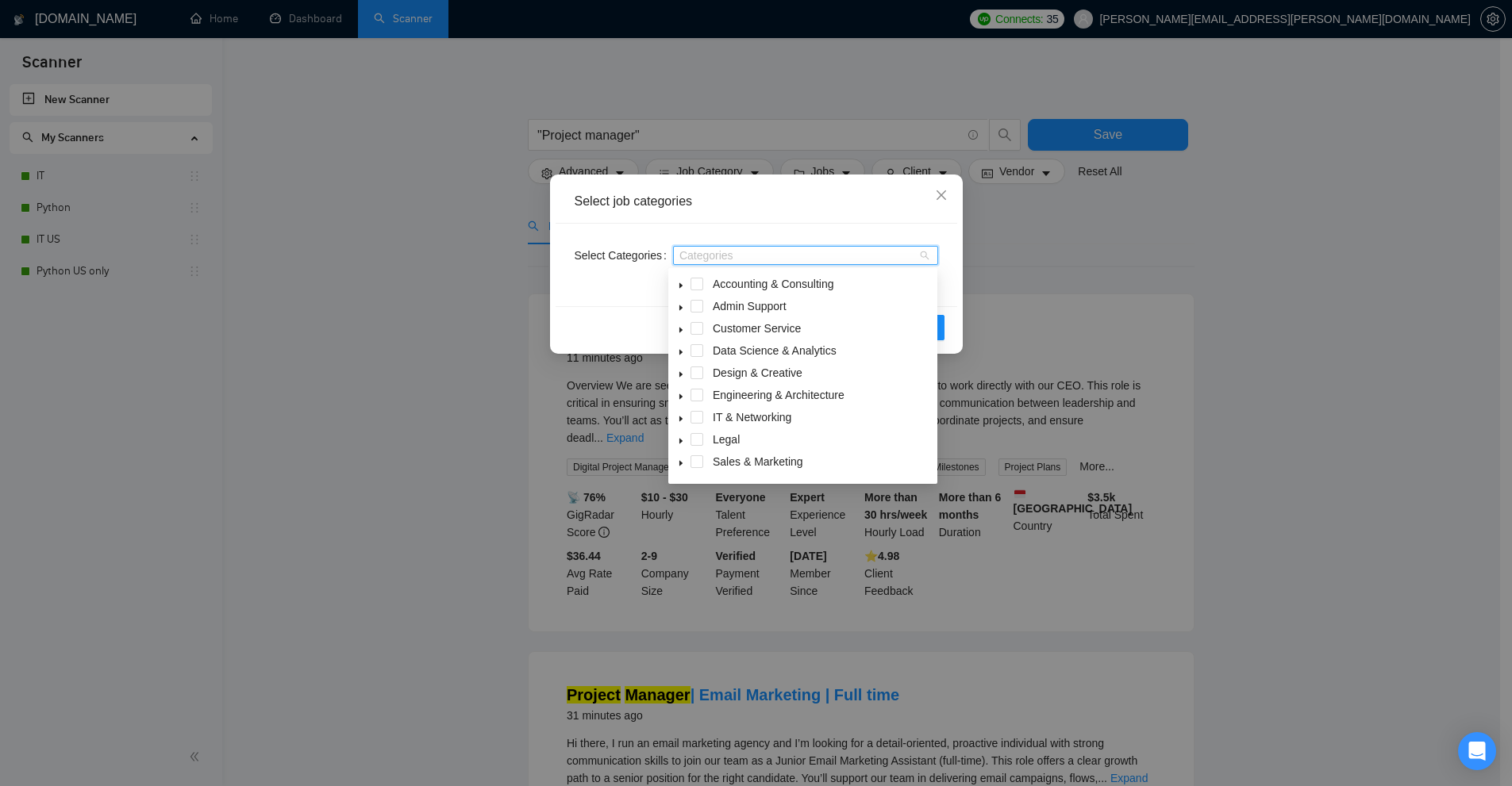
click at [676, 307] on icon "caret-down" at bounding box center [680, 307] width 8 height 8
click at [714, 375] on span at bounding box center [715, 373] width 13 height 13
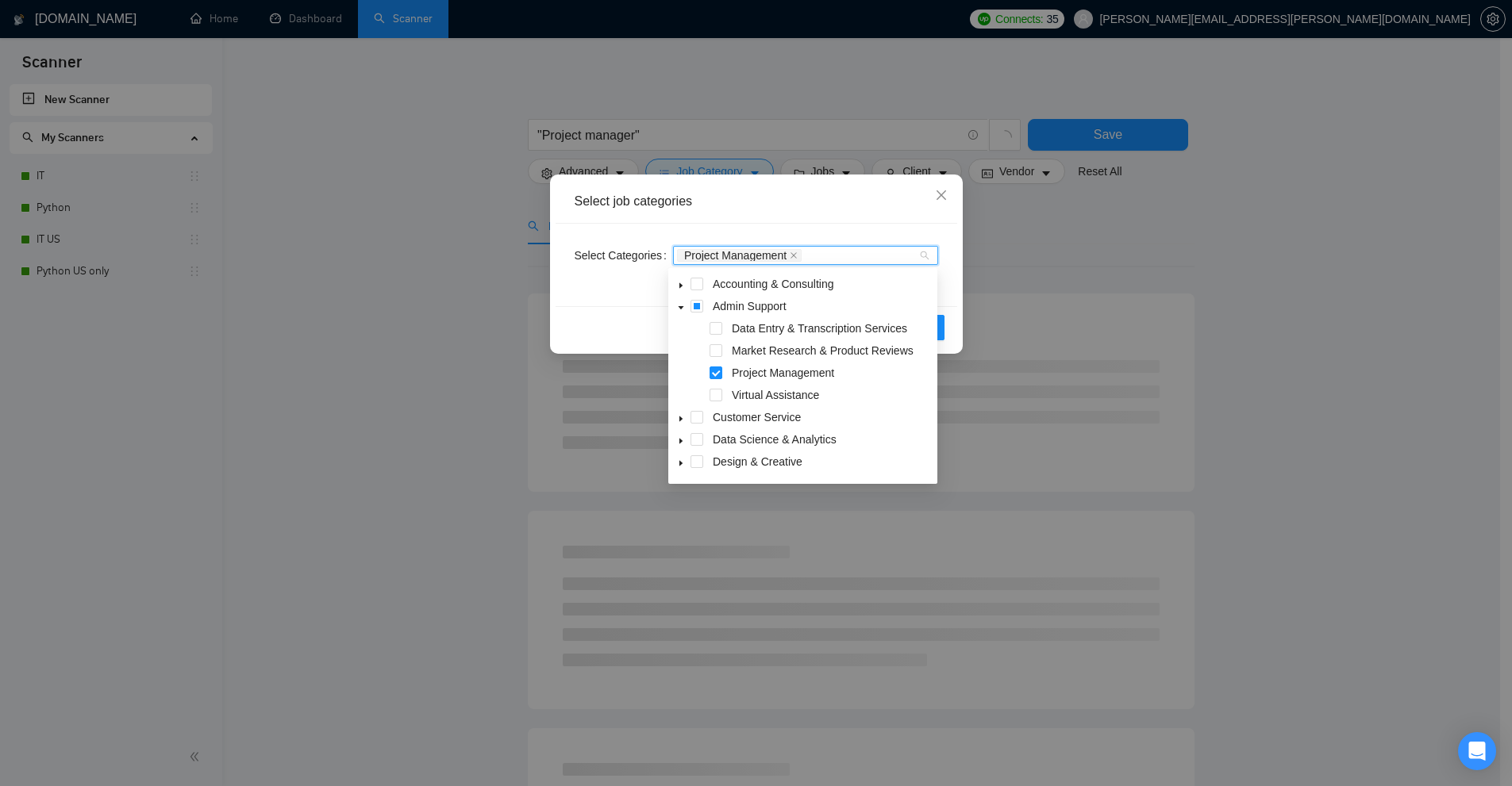
scroll to position [152, 0]
click at [692, 442] on span at bounding box center [696, 442] width 13 height 13
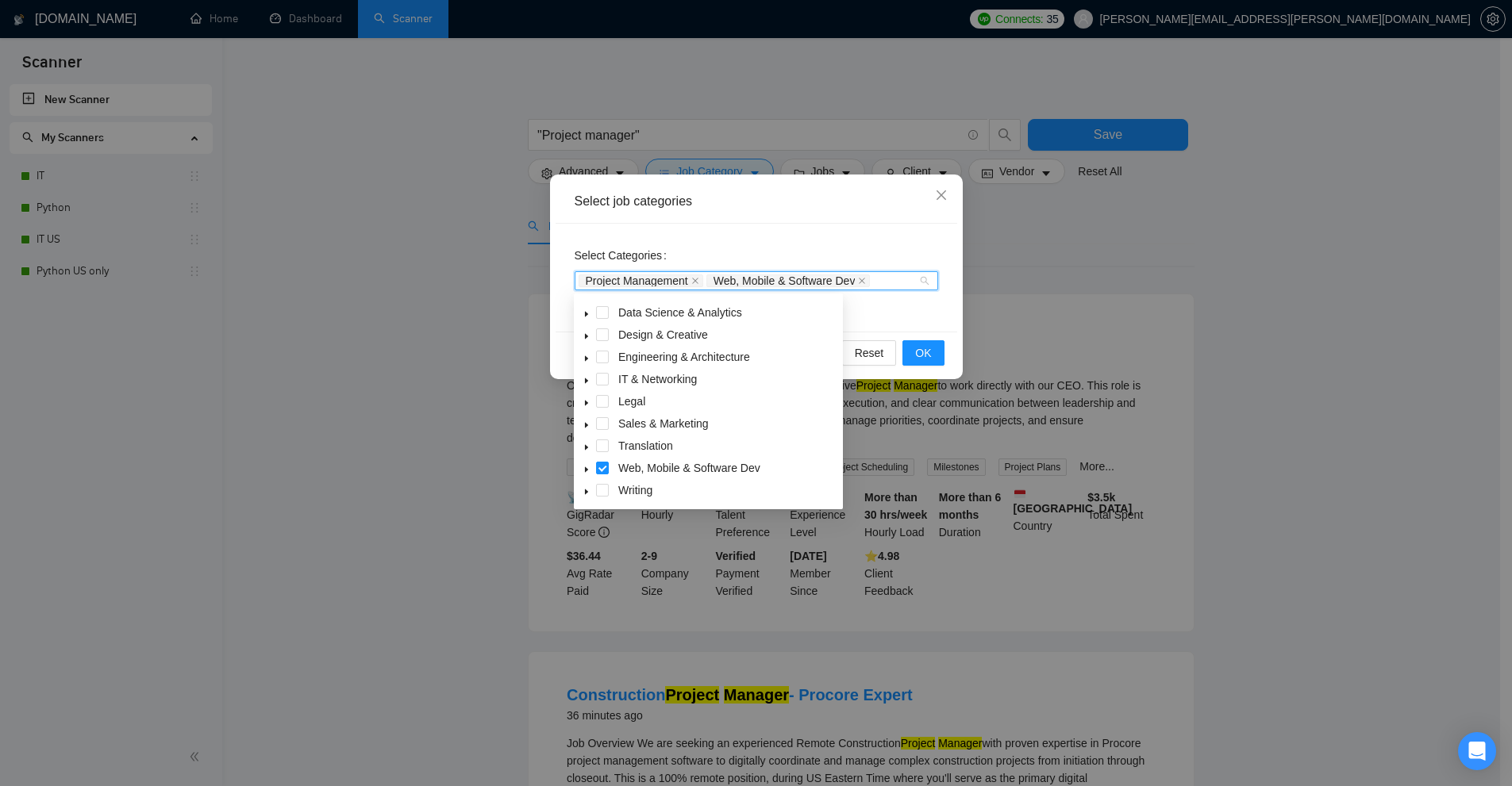
click at [1228, 333] on div "Select job categories Select Categories Project Management Web, Mobile & Softwa…" at bounding box center [756, 393] width 1512 height 786
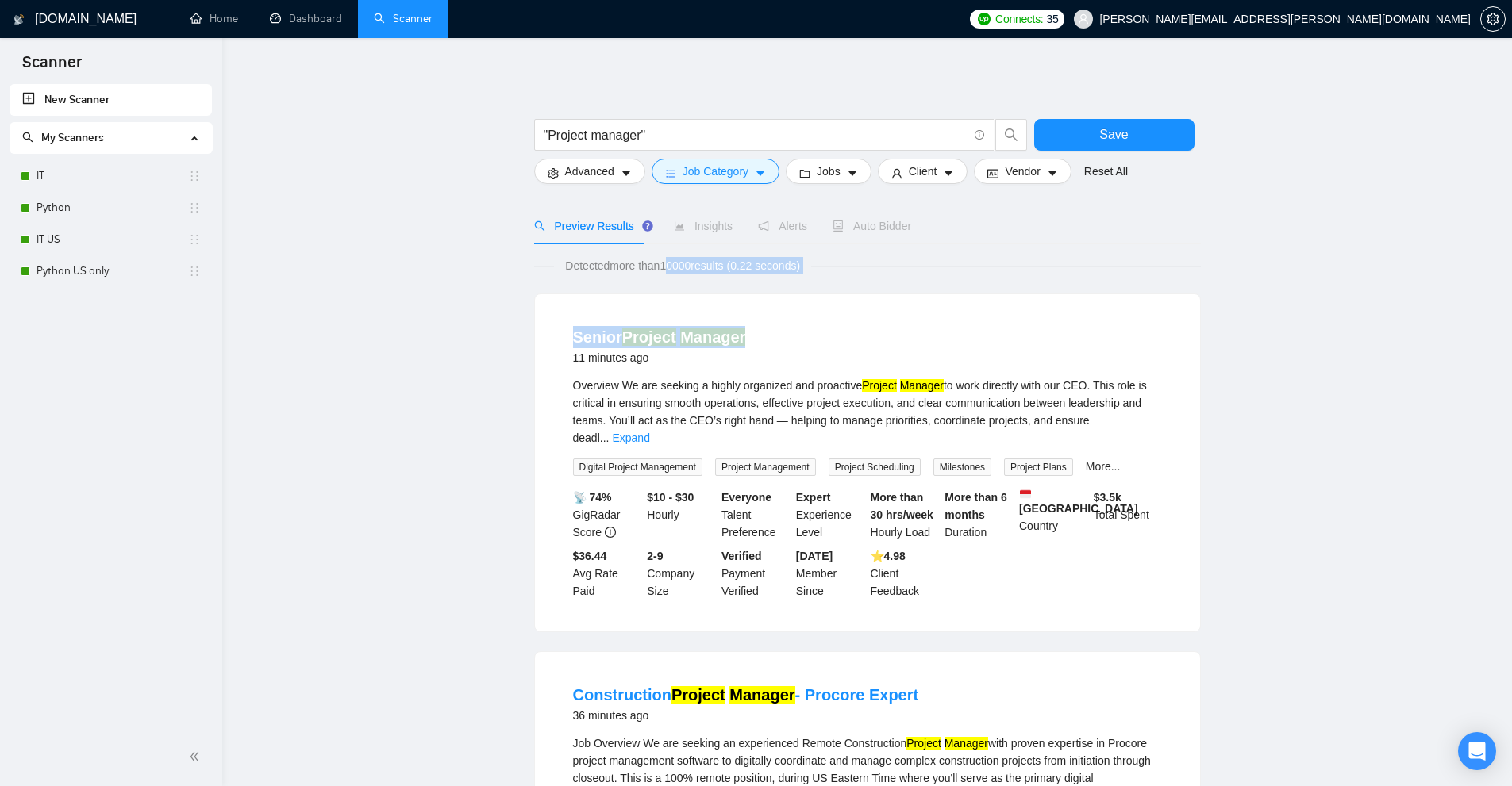
drag, startPoint x: 699, startPoint y: 267, endPoint x: 786, endPoint y: 280, distance: 88.0
click at [841, 400] on div "Overview We are seeking a highly organized and proactive Project Manager to wor…" at bounding box center [866, 411] width 588 height 70
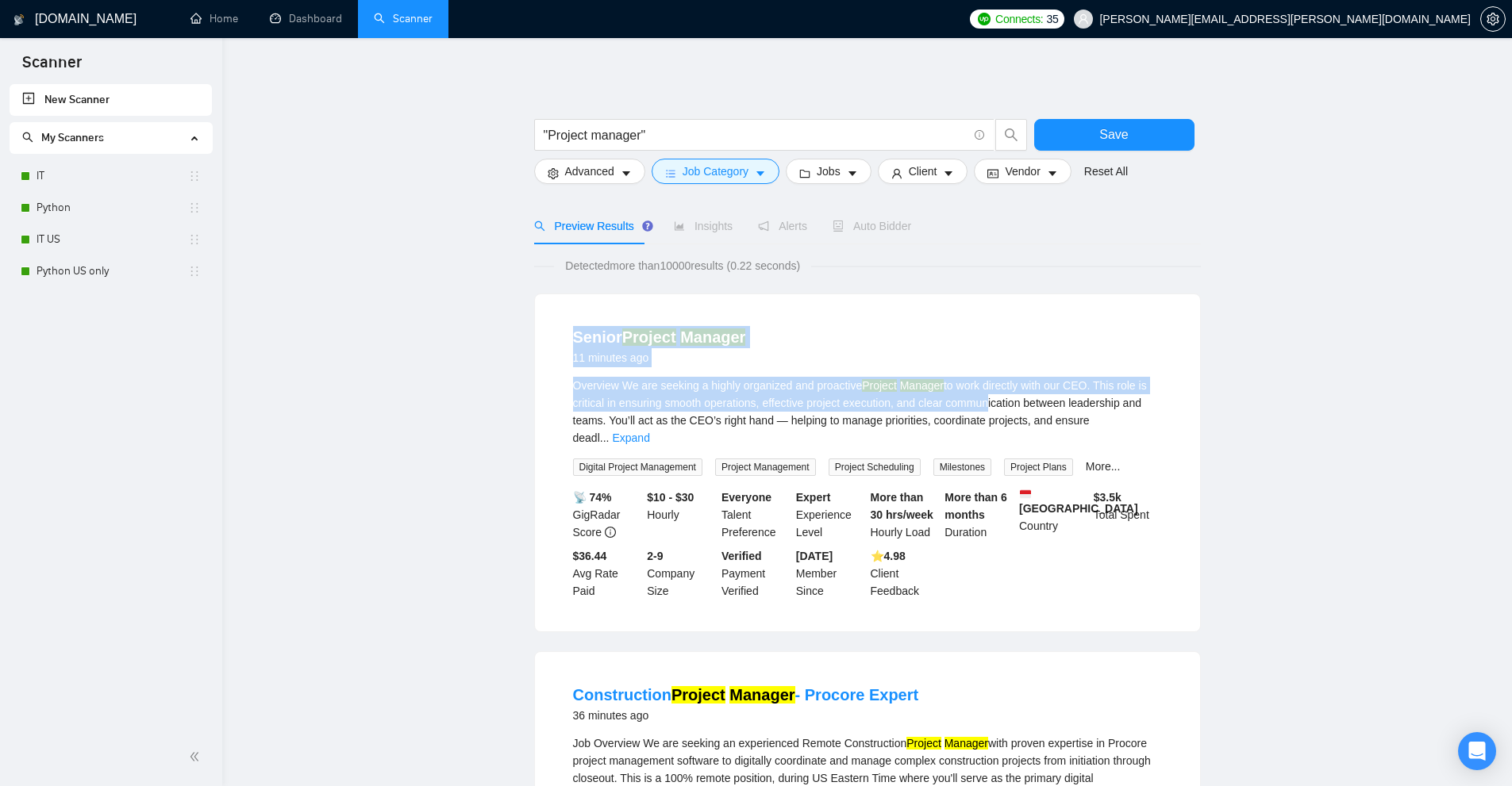
drag, startPoint x: 701, startPoint y: 376, endPoint x: 984, endPoint y: 395, distance: 283.6
click at [984, 395] on div "Overview We are seeking a highly organized and proactive Project Manager to wor…" at bounding box center [866, 411] width 588 height 70
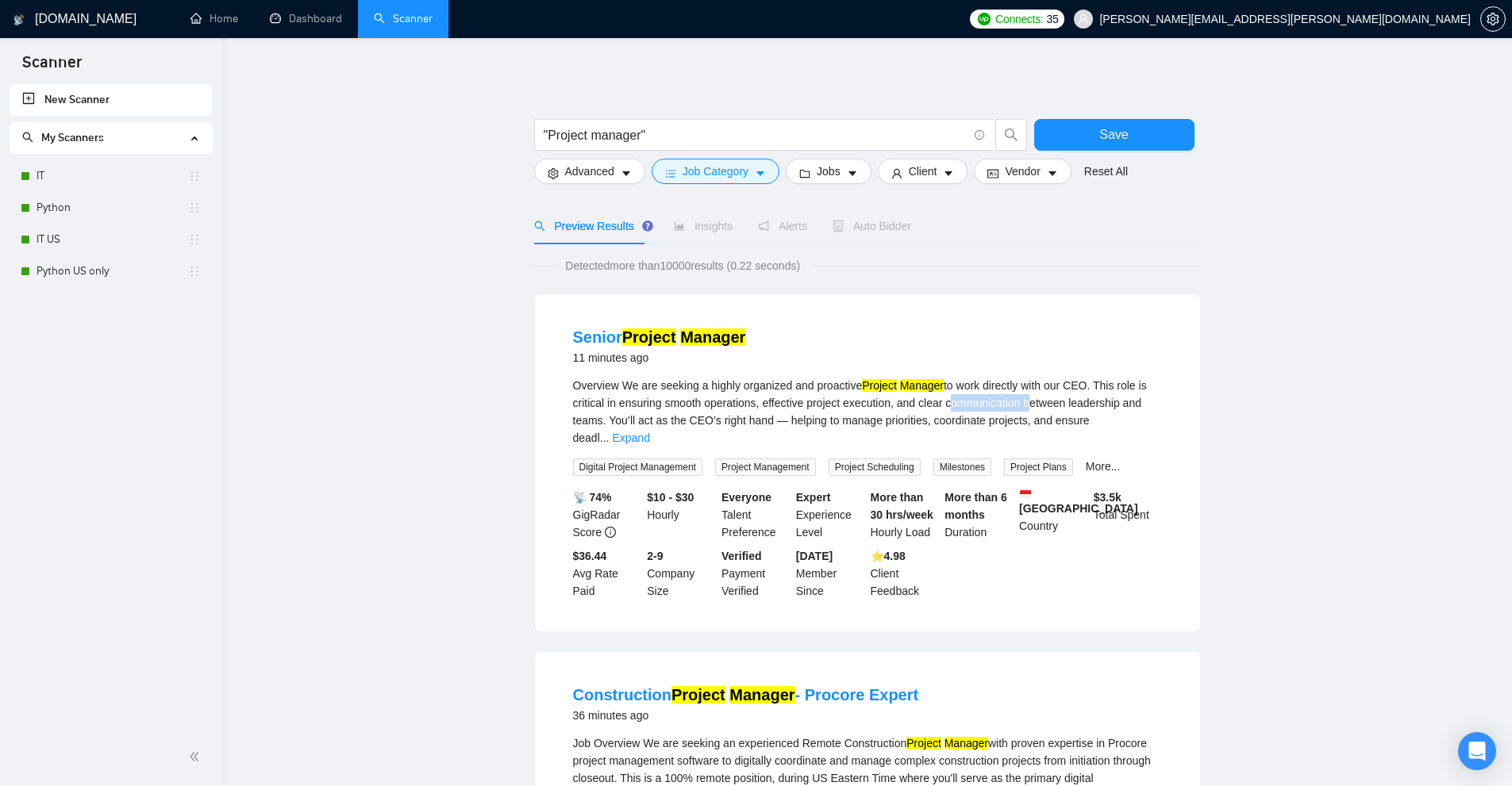
click at [984, 395] on div "Overview We are seeking a highly organized and proactive Project Manager to wor…" at bounding box center [866, 411] width 588 height 70
click at [994, 390] on div "Overview We are seeking a highly organized and proactive Project Manager to wor…" at bounding box center [866, 411] width 588 height 70
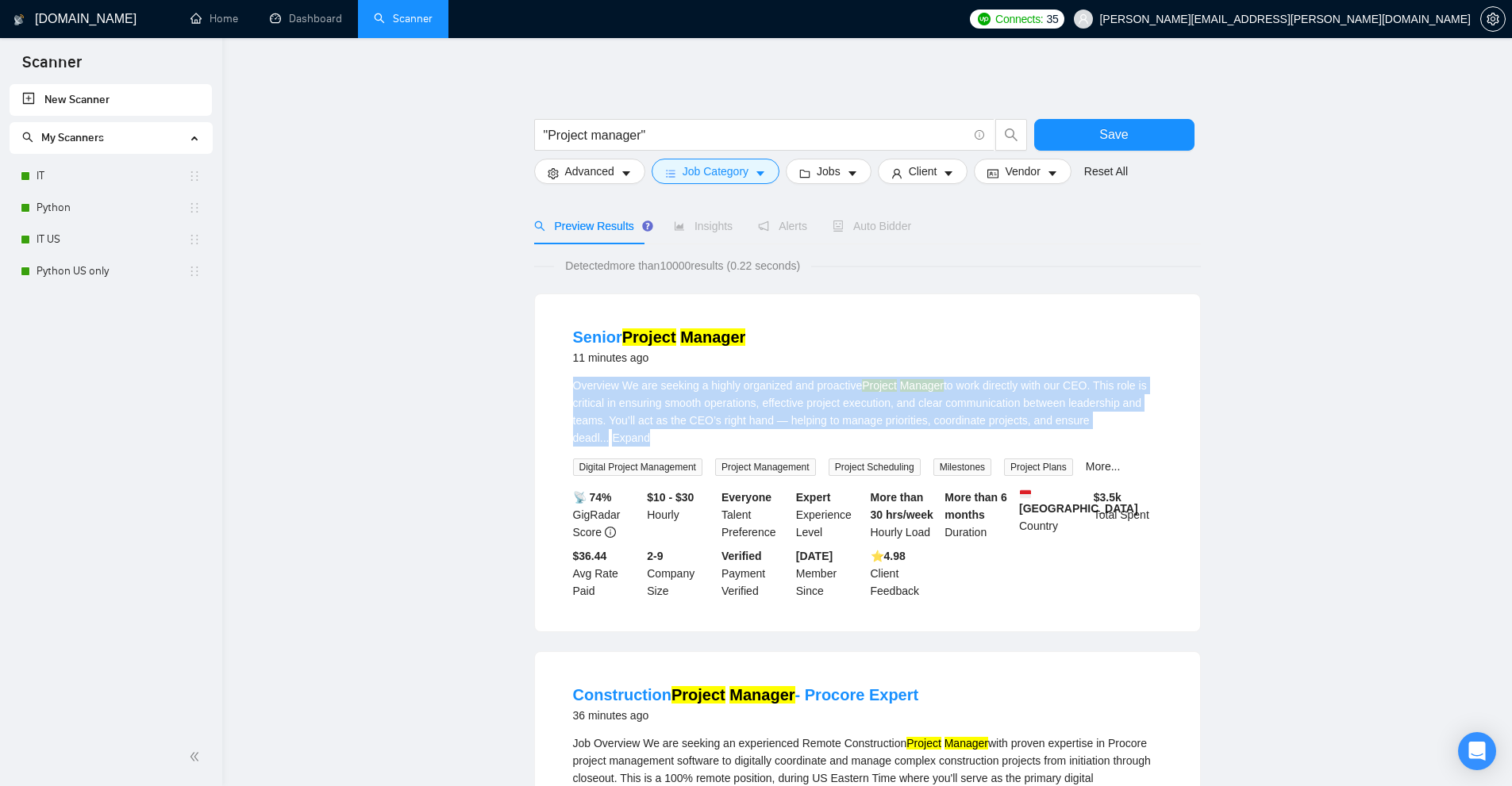
click at [994, 390] on div "Overview We are seeking a highly organized and proactive Project Manager to wor…" at bounding box center [866, 411] width 588 height 70
click at [609, 432] on span "..." at bounding box center [605, 438] width 10 height 13
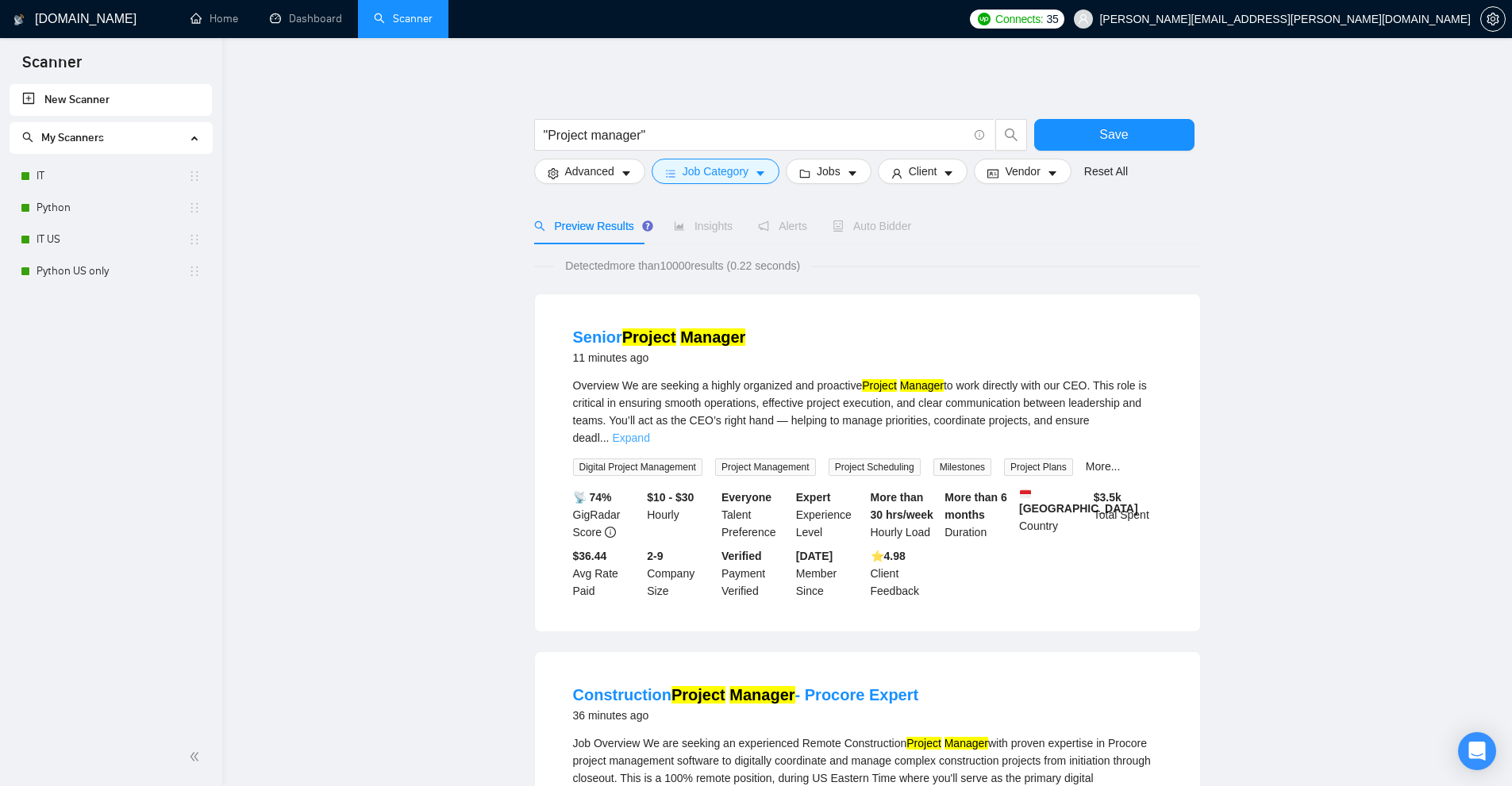
click at [649, 432] on link "Expand" at bounding box center [631, 438] width 38 height 13
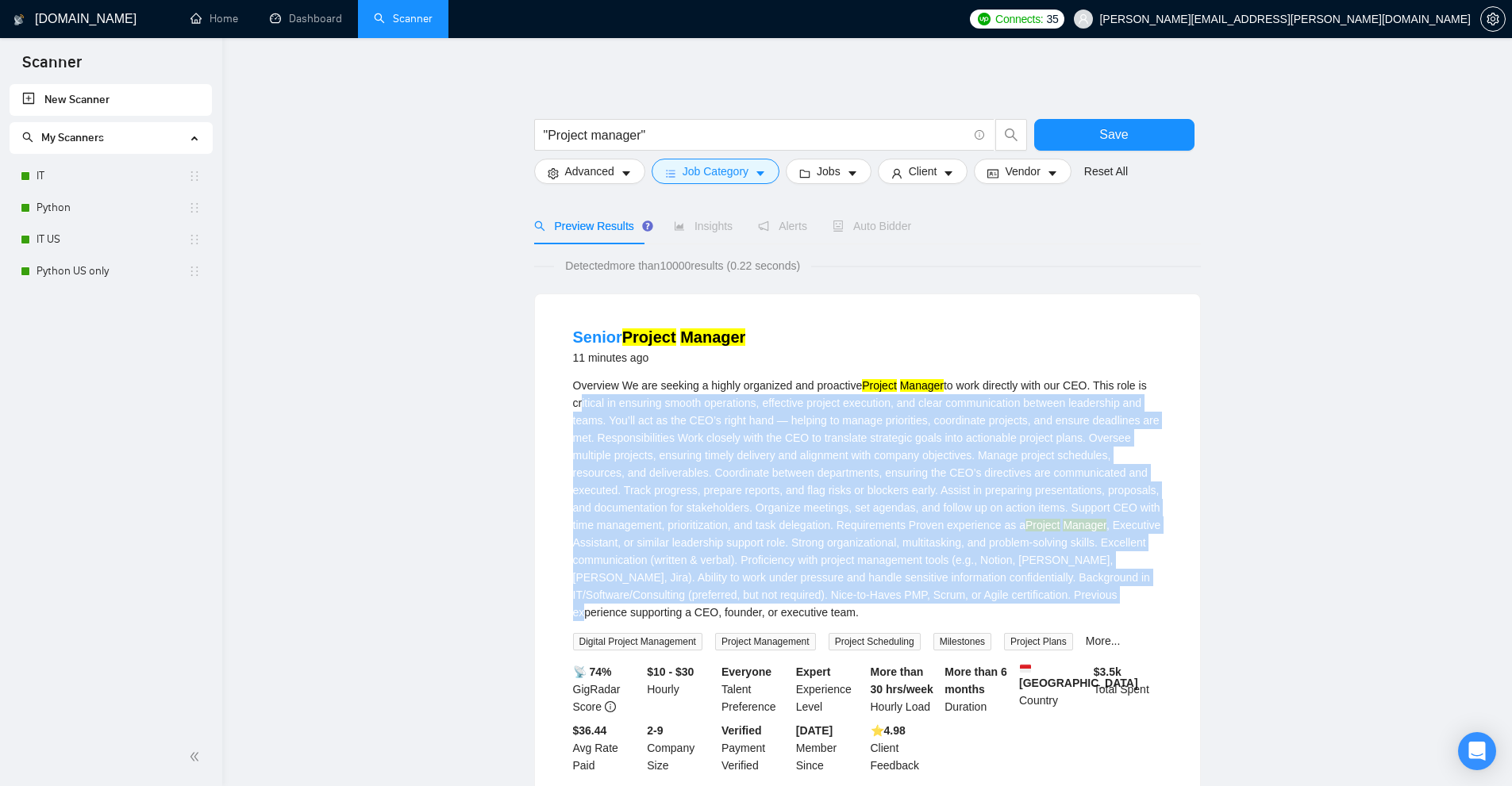
drag, startPoint x: 576, startPoint y: 399, endPoint x: 1040, endPoint y: 595, distance: 503.7
click at [1040, 595] on div "Overview We are seeking a highly organized and proactive Project Manager Projec…" at bounding box center [866, 498] width 588 height 244
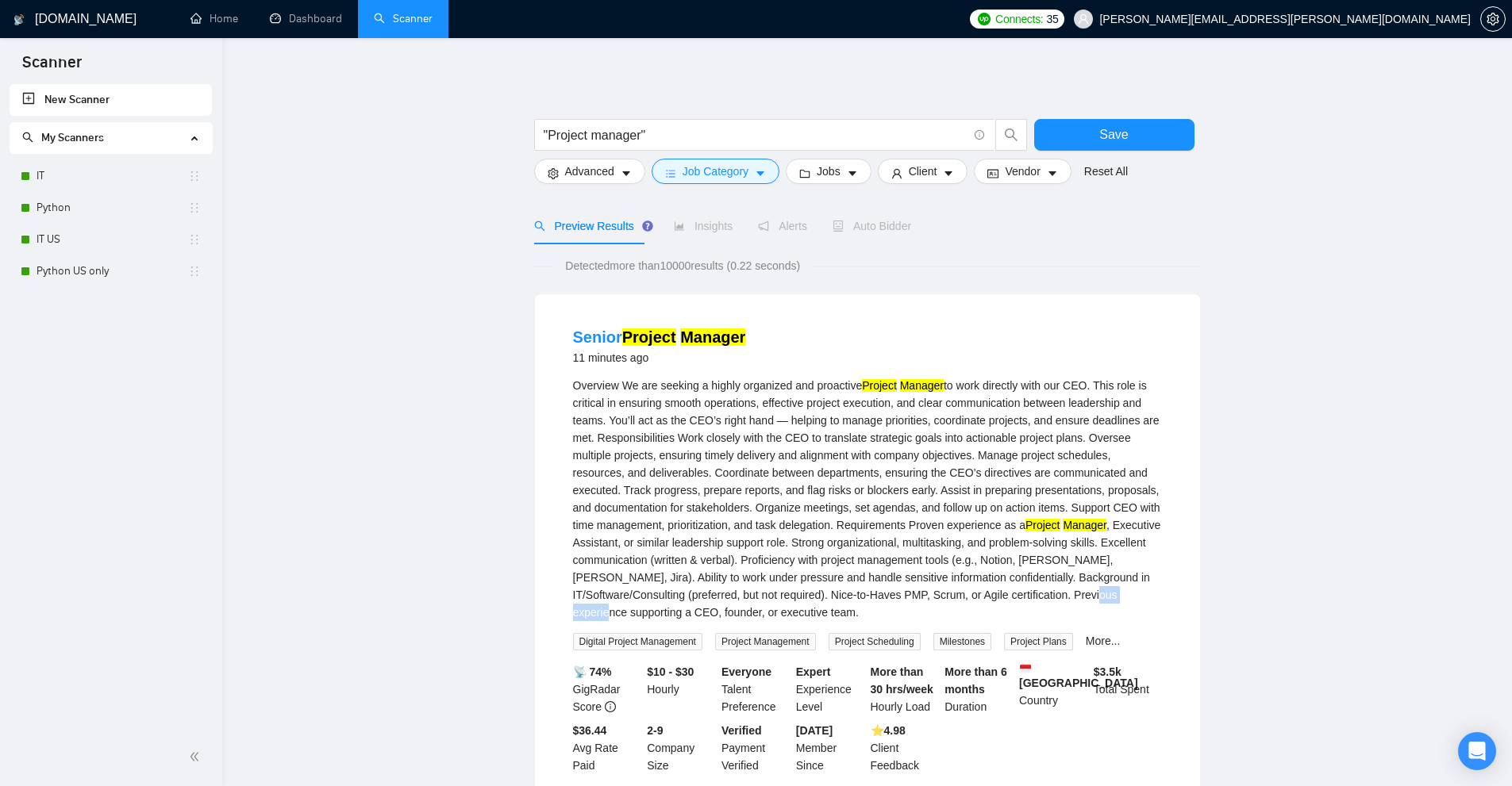
click at [1040, 595] on div "Overview We are seeking a highly organized and proactive Project Manager Projec…" at bounding box center [866, 498] width 588 height 244
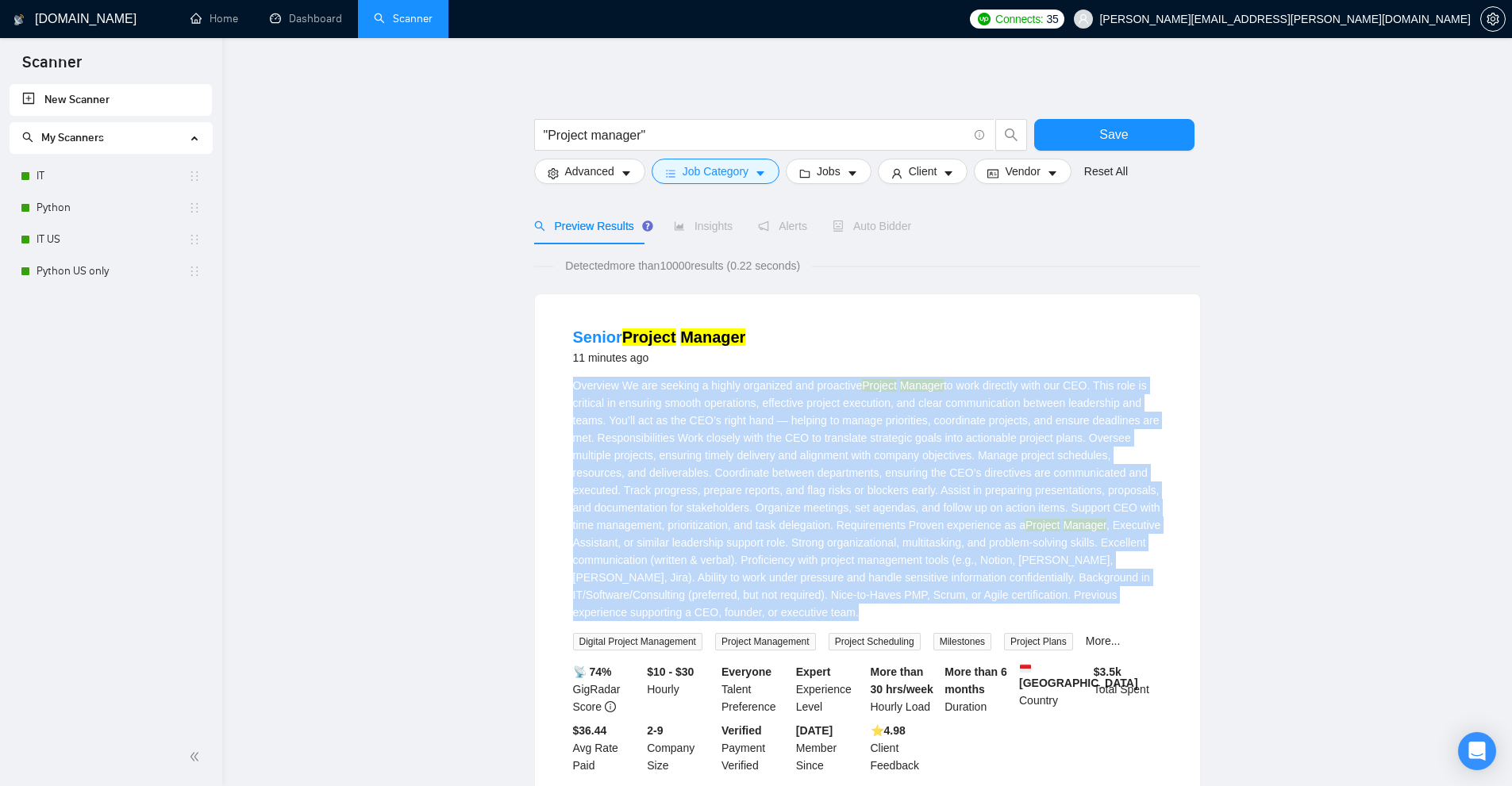
click at [1040, 595] on div "Overview We are seeking a highly organized and proactive Project Manager Projec…" at bounding box center [866, 498] width 588 height 244
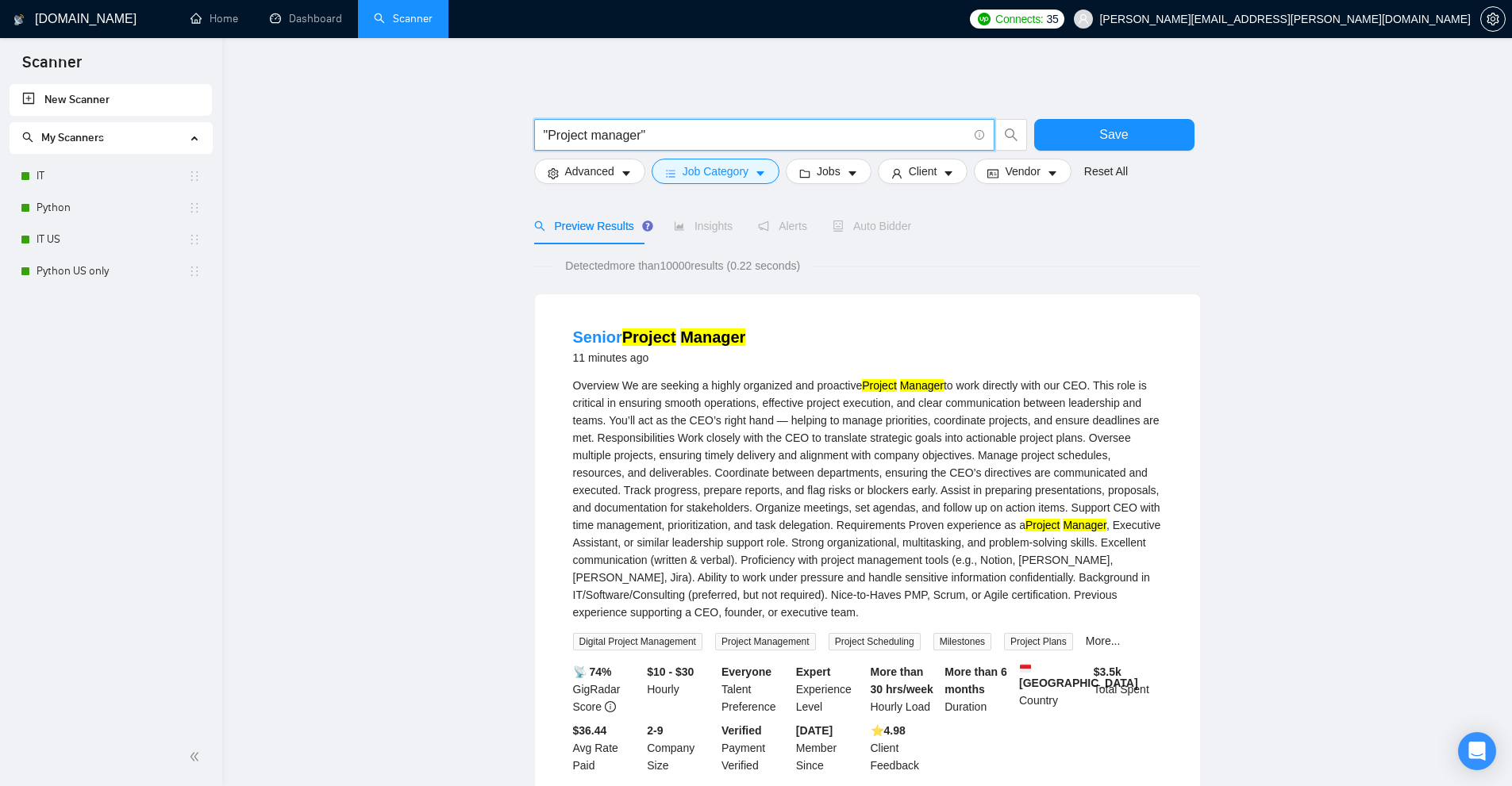
drag, startPoint x: 725, startPoint y: 132, endPoint x: 311, endPoint y: 99, distance: 415.3
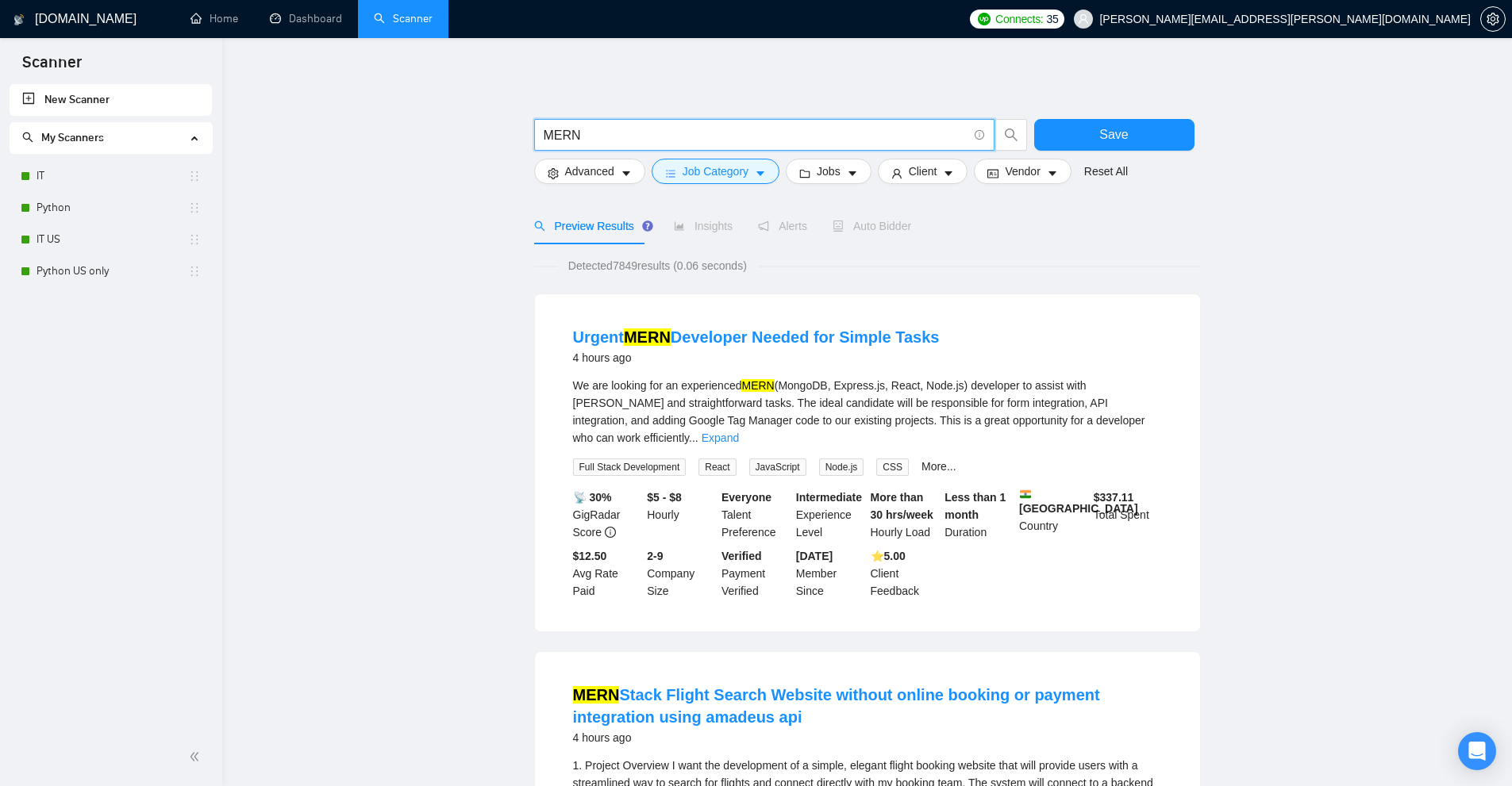
type input "MERN"
click at [112, 170] on link "IT" at bounding box center [112, 176] width 151 height 32
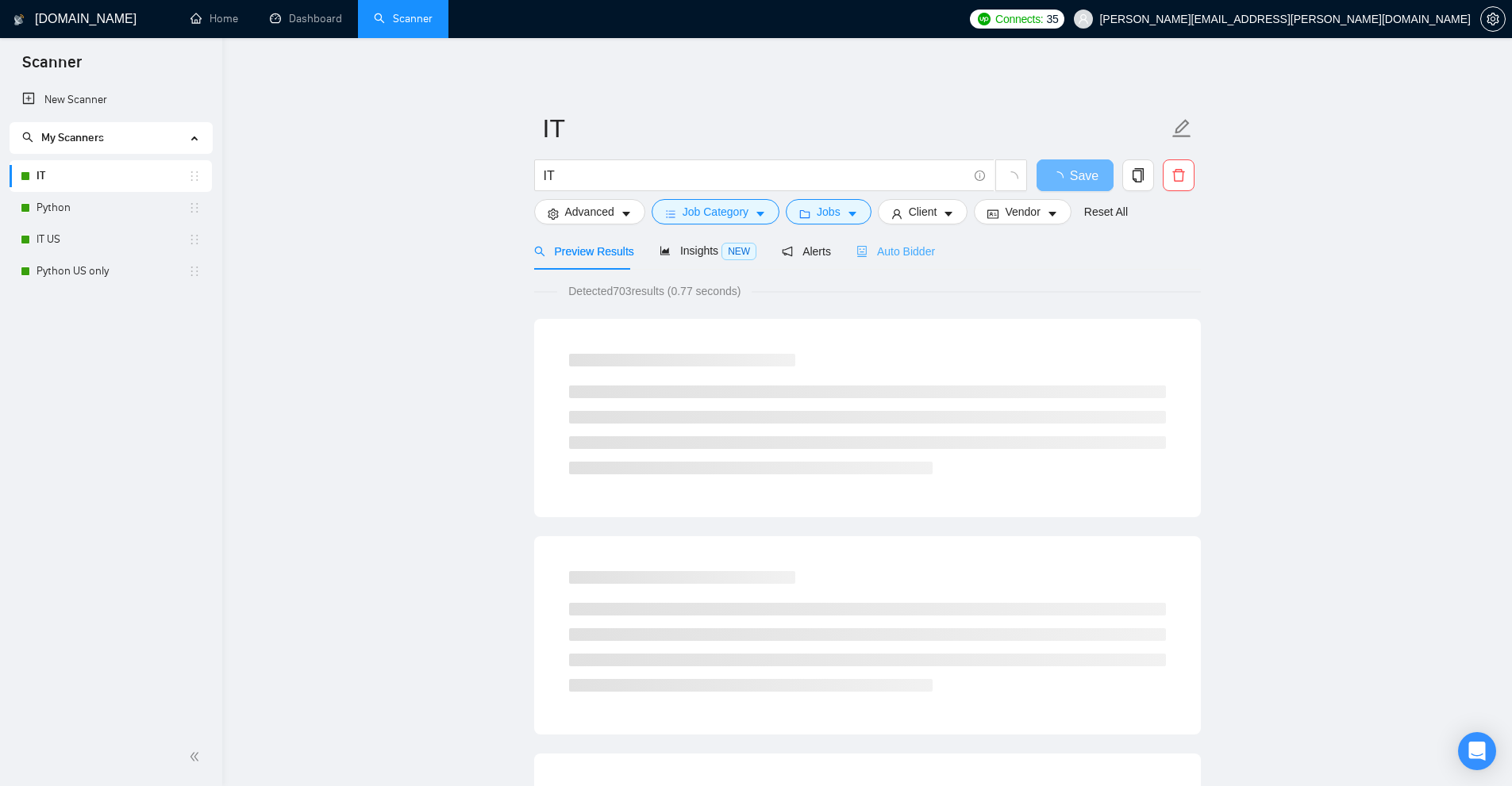
click at [895, 241] on div "Auto Bidder" at bounding box center [895, 251] width 78 height 38
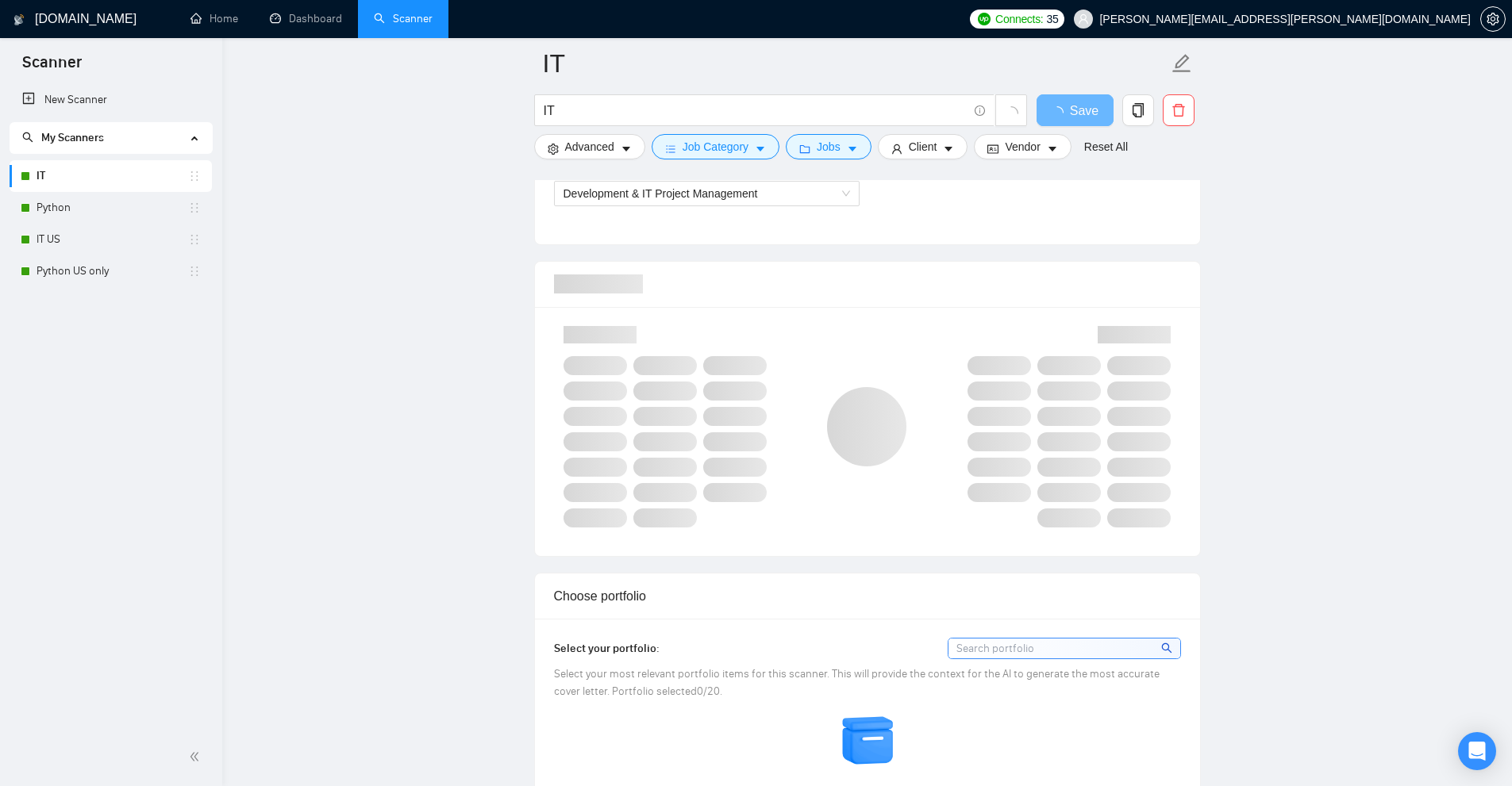
scroll to position [873, 0]
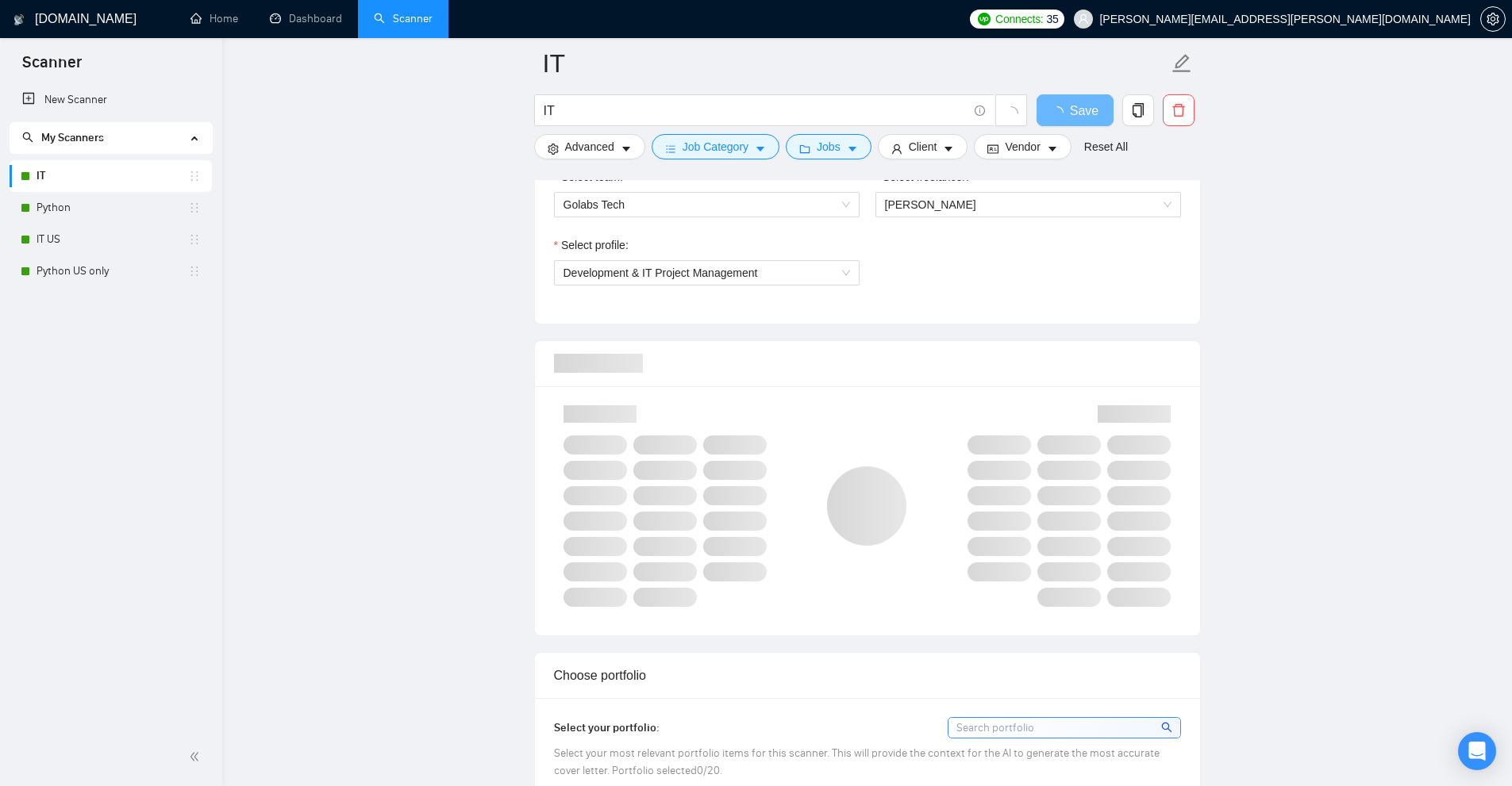
click at [1181, 411] on div at bounding box center [1054, 505] width 267 height 220
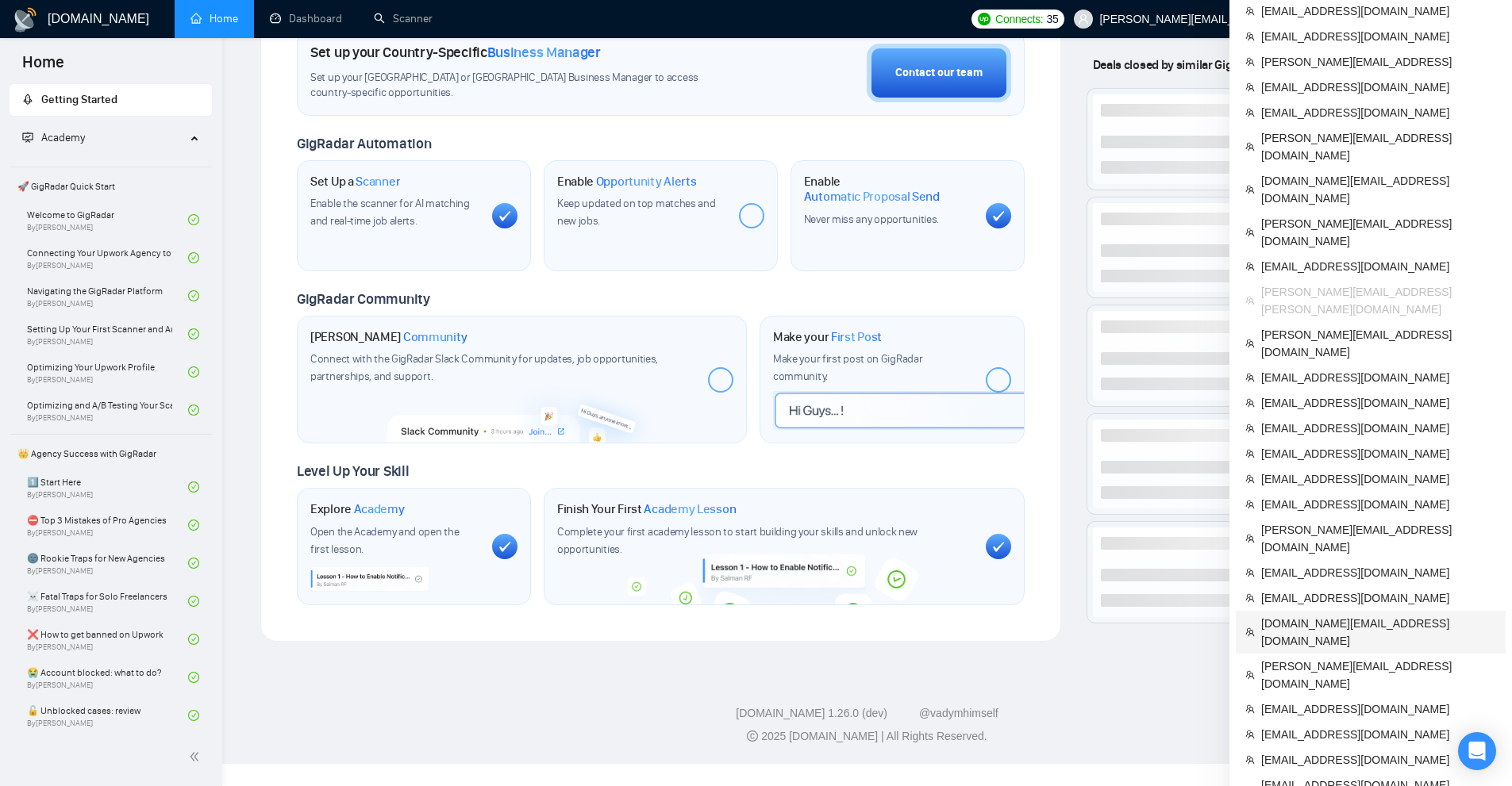
scroll to position [519, 0]
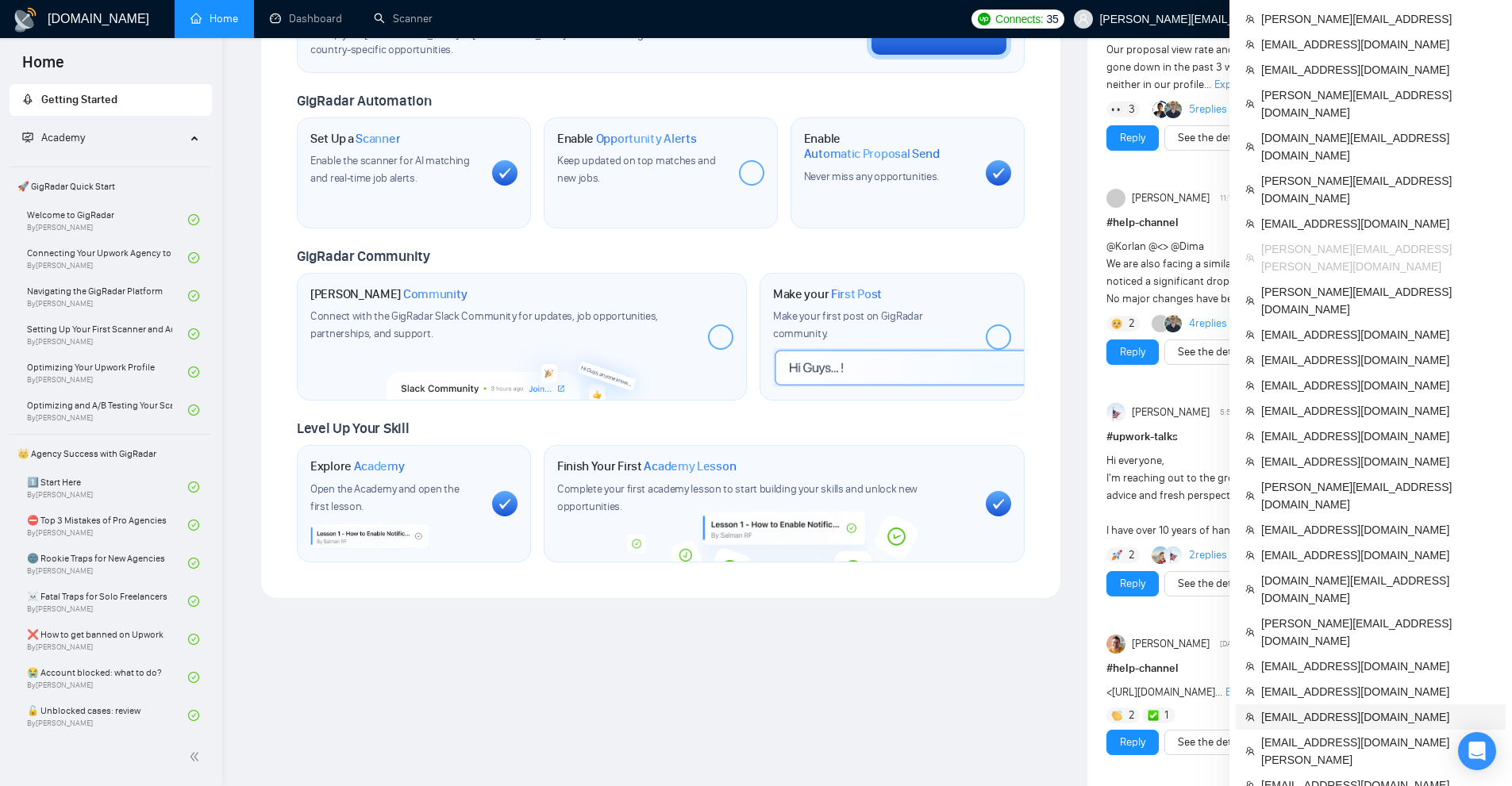
click at [1318, 709] on span "[EMAIL_ADDRESS][DOMAIN_NAME]" at bounding box center [1379, 718] width 235 height 18
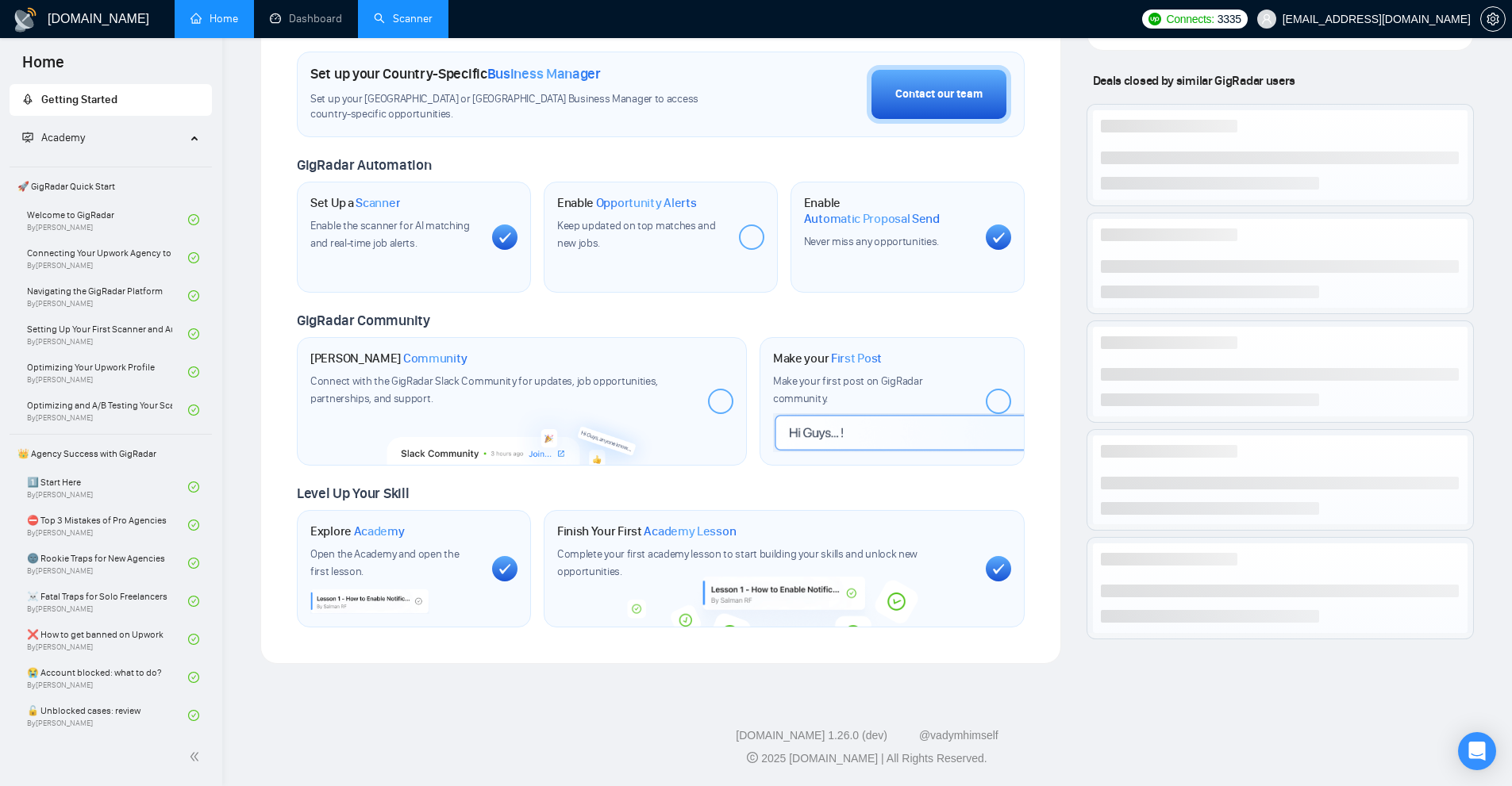
scroll to position [519, 0]
click at [432, 26] on link "Scanner" at bounding box center [402, 19] width 58 height 14
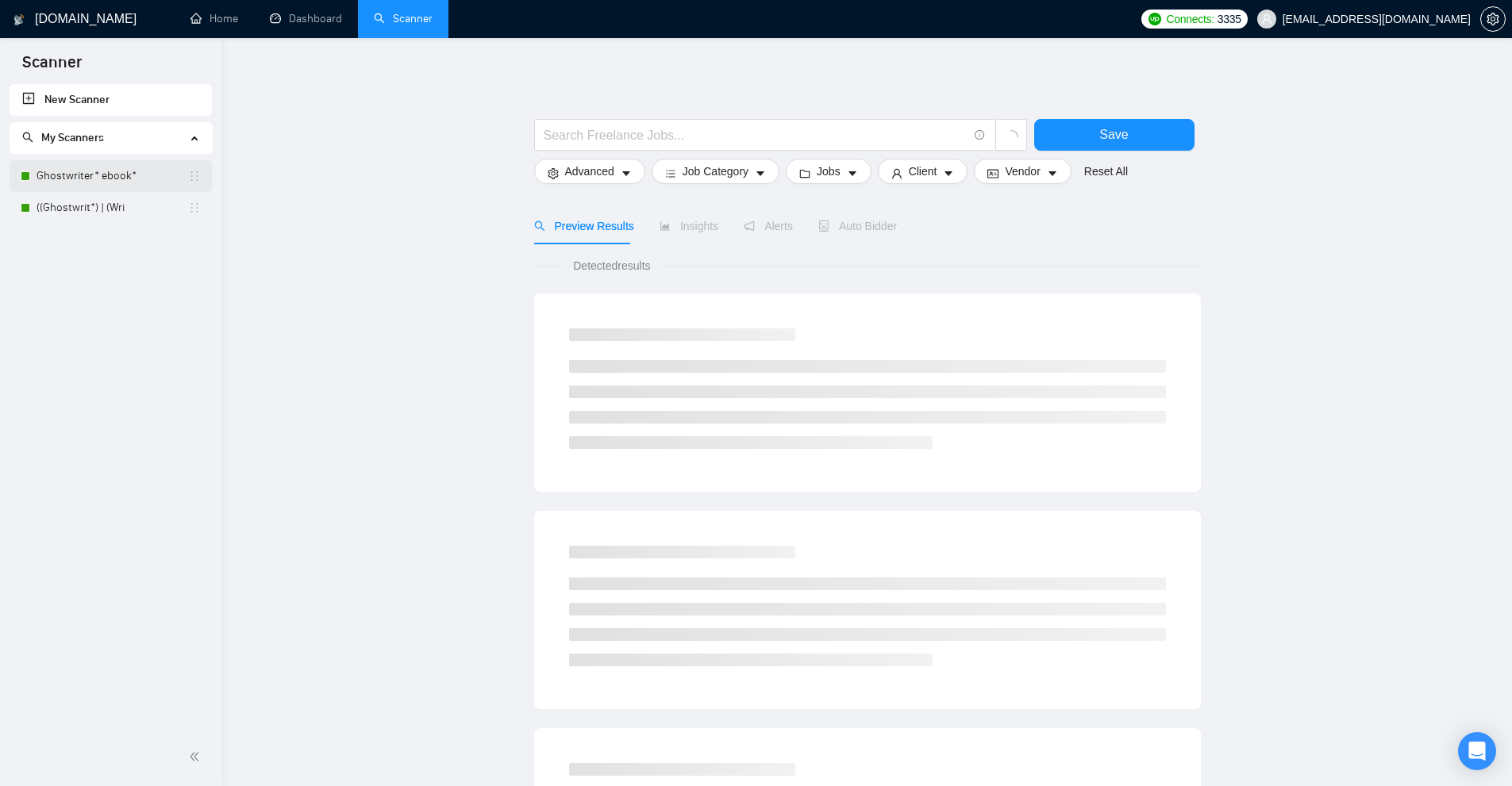
click at [54, 183] on link "Ghostwriter* ebook*" at bounding box center [112, 176] width 151 height 32
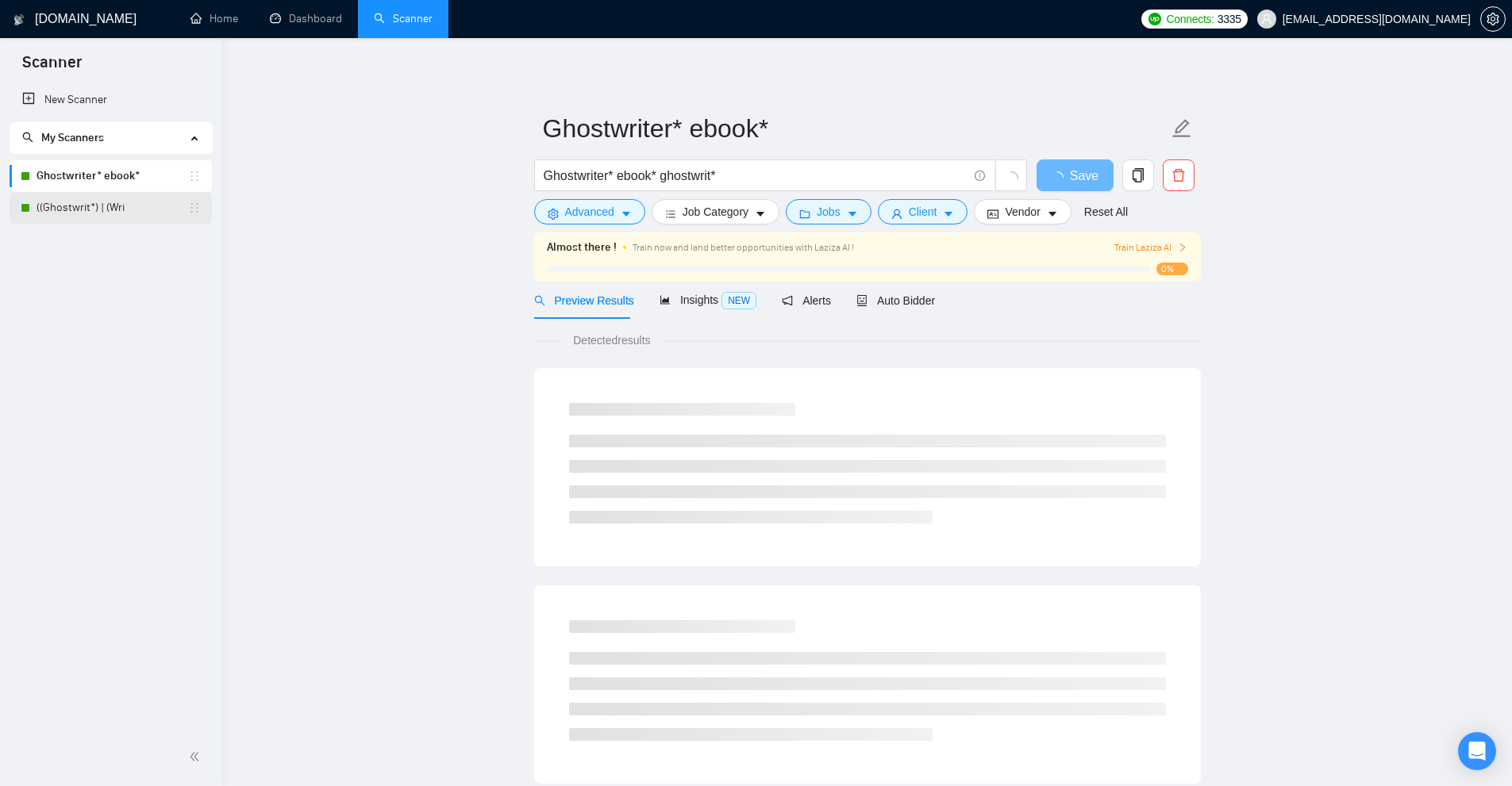
click at [82, 215] on link "((Ghostwrit*) | (Wri" at bounding box center [112, 208] width 151 height 32
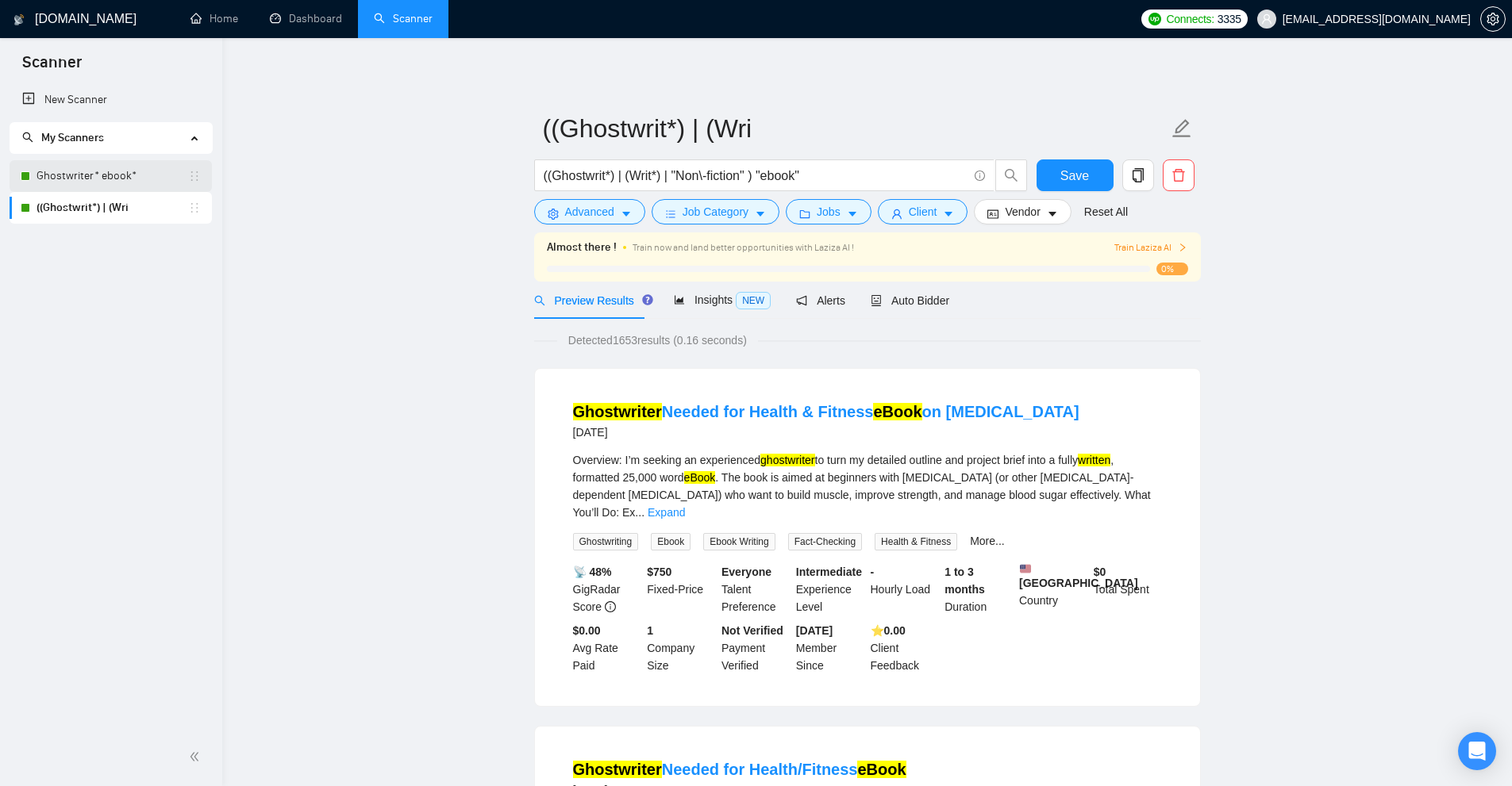
click at [145, 170] on link "Ghostwriter* ebook*" at bounding box center [112, 176] width 151 height 32
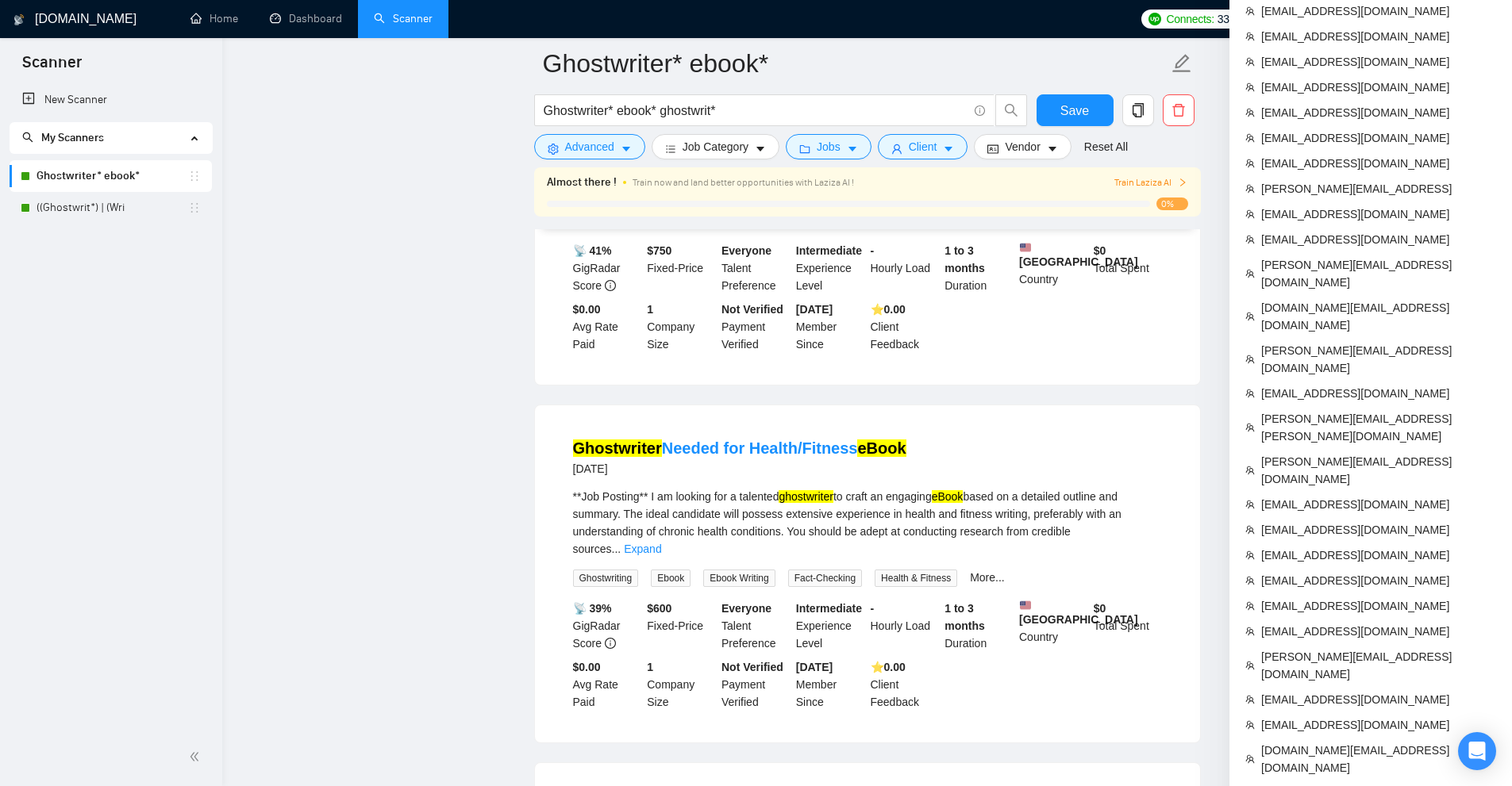
scroll to position [952, 0]
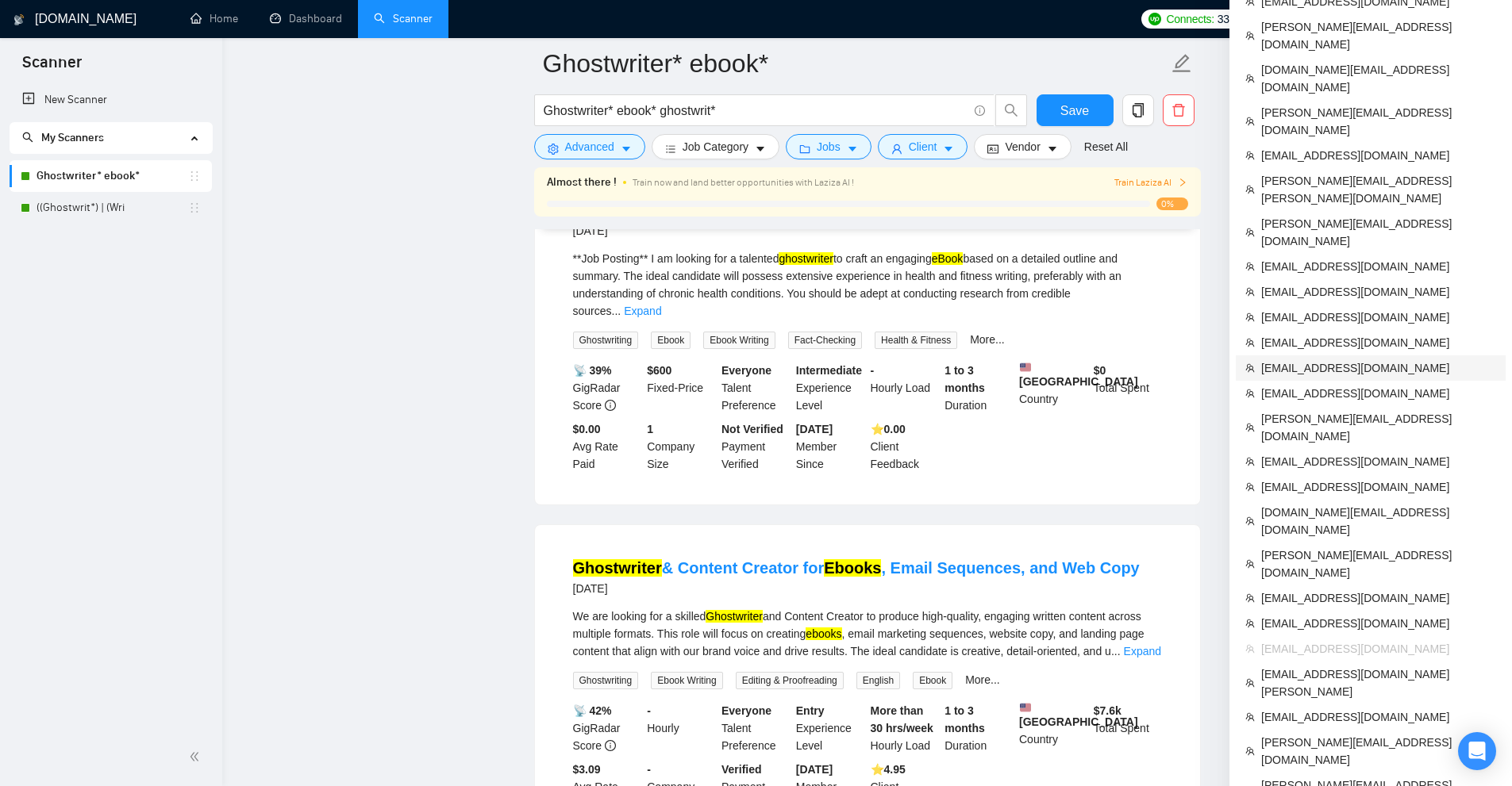
click at [1390, 360] on span "[EMAIL_ADDRESS][DOMAIN_NAME]" at bounding box center [1379, 369] width 235 height 18
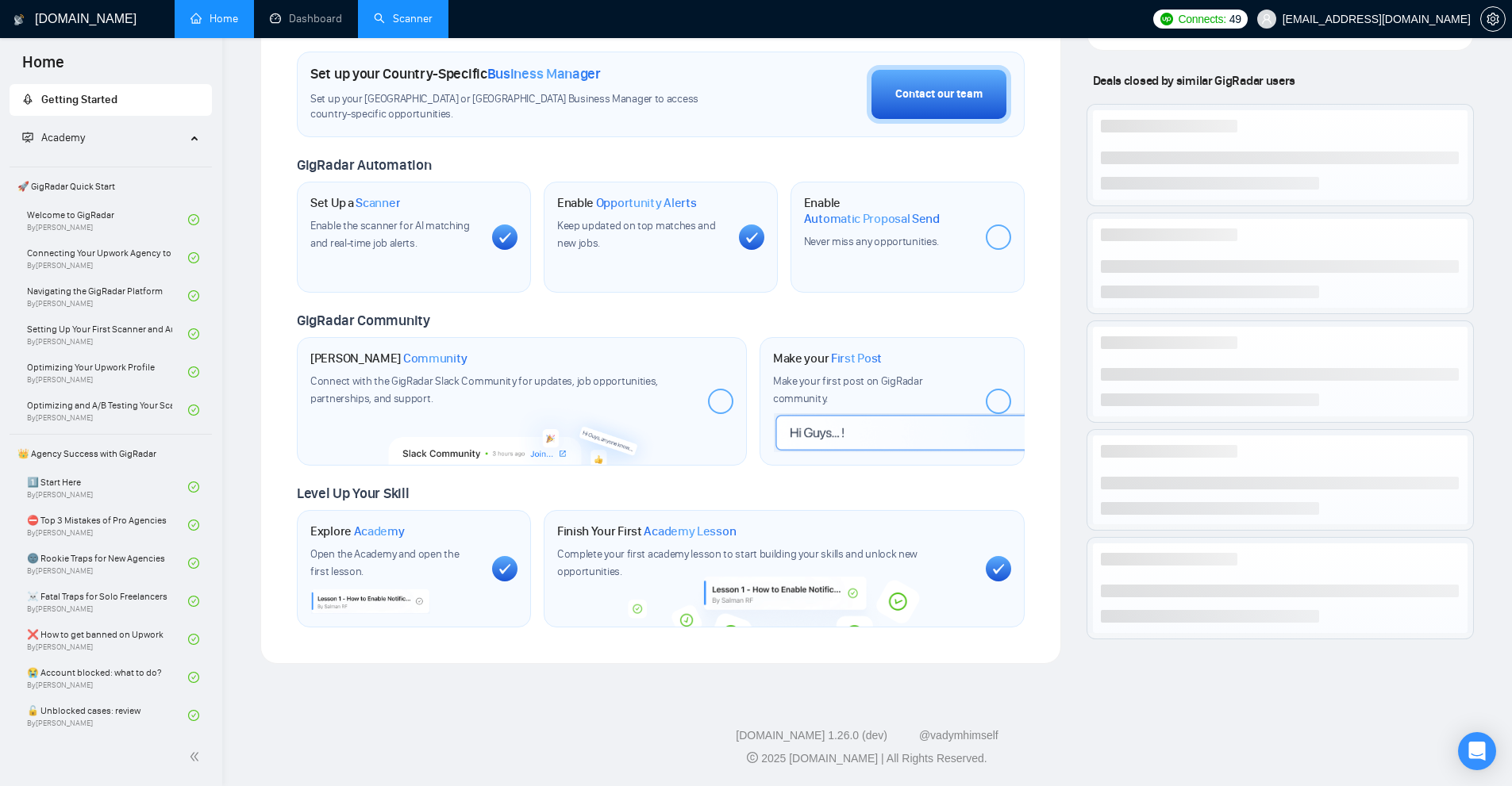
scroll to position [952, 0]
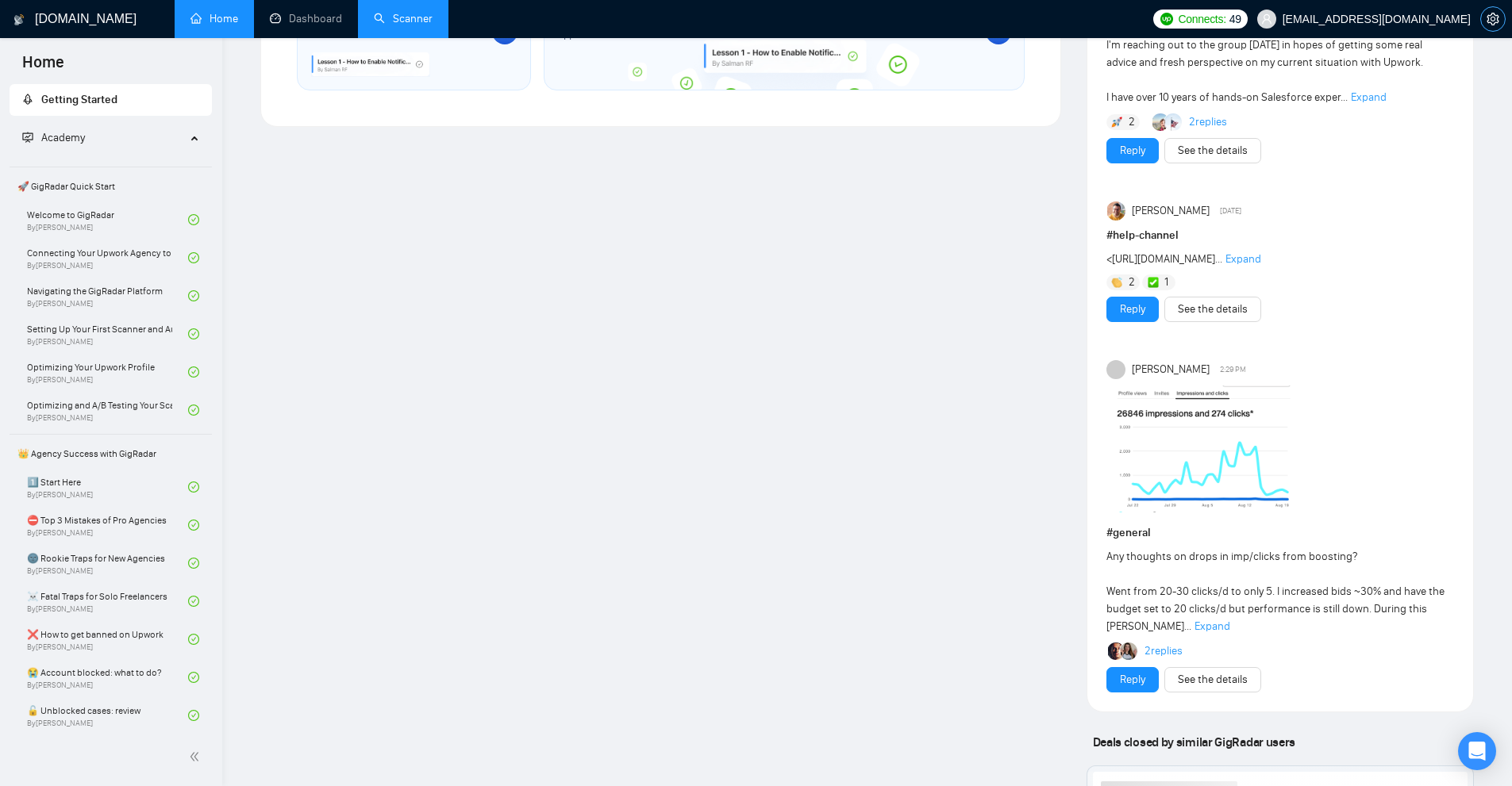
click at [1484, 13] on span "setting" at bounding box center [1492, 19] width 24 height 13
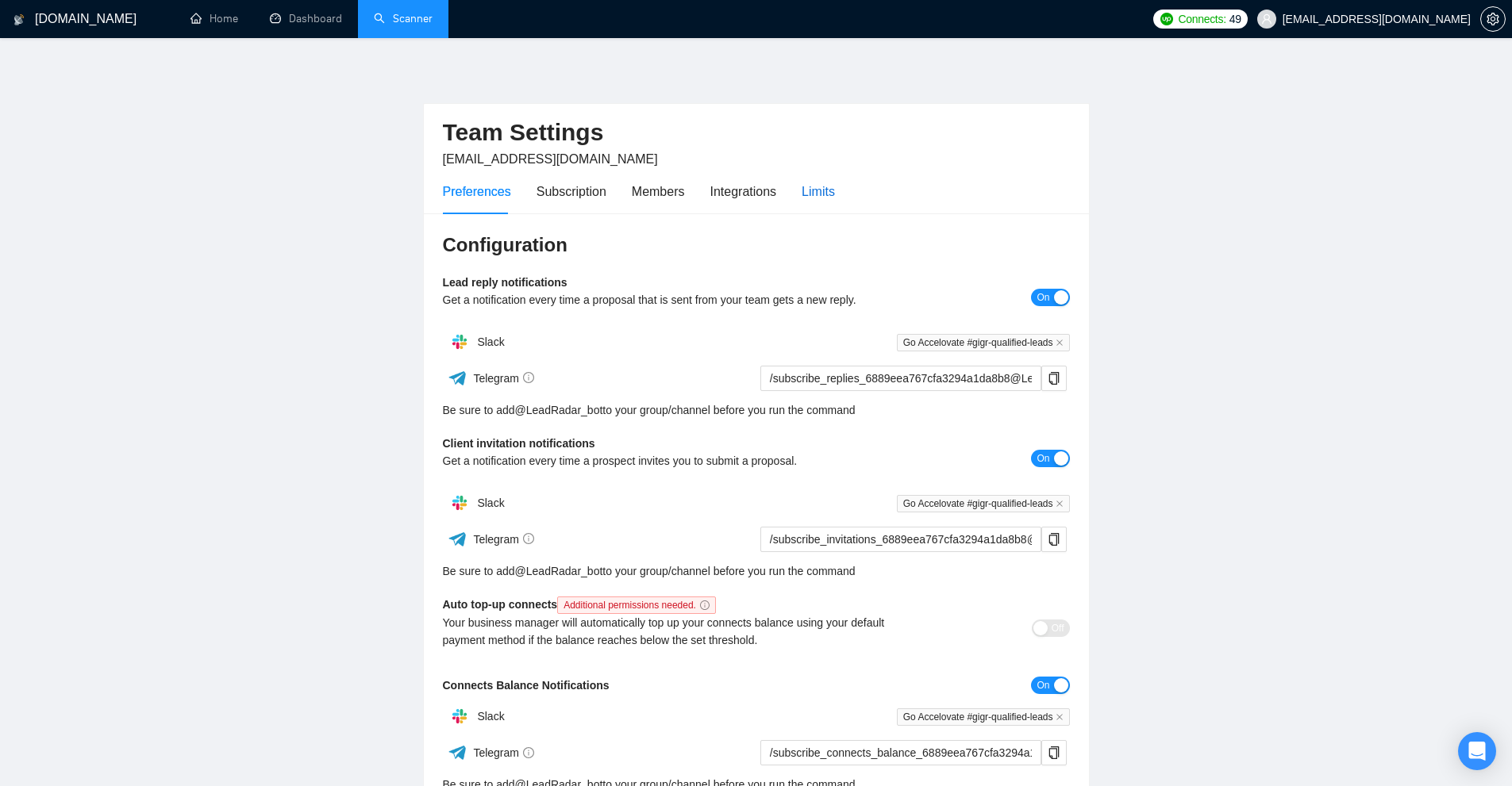
click at [817, 191] on div "Limits" at bounding box center [818, 192] width 34 height 20
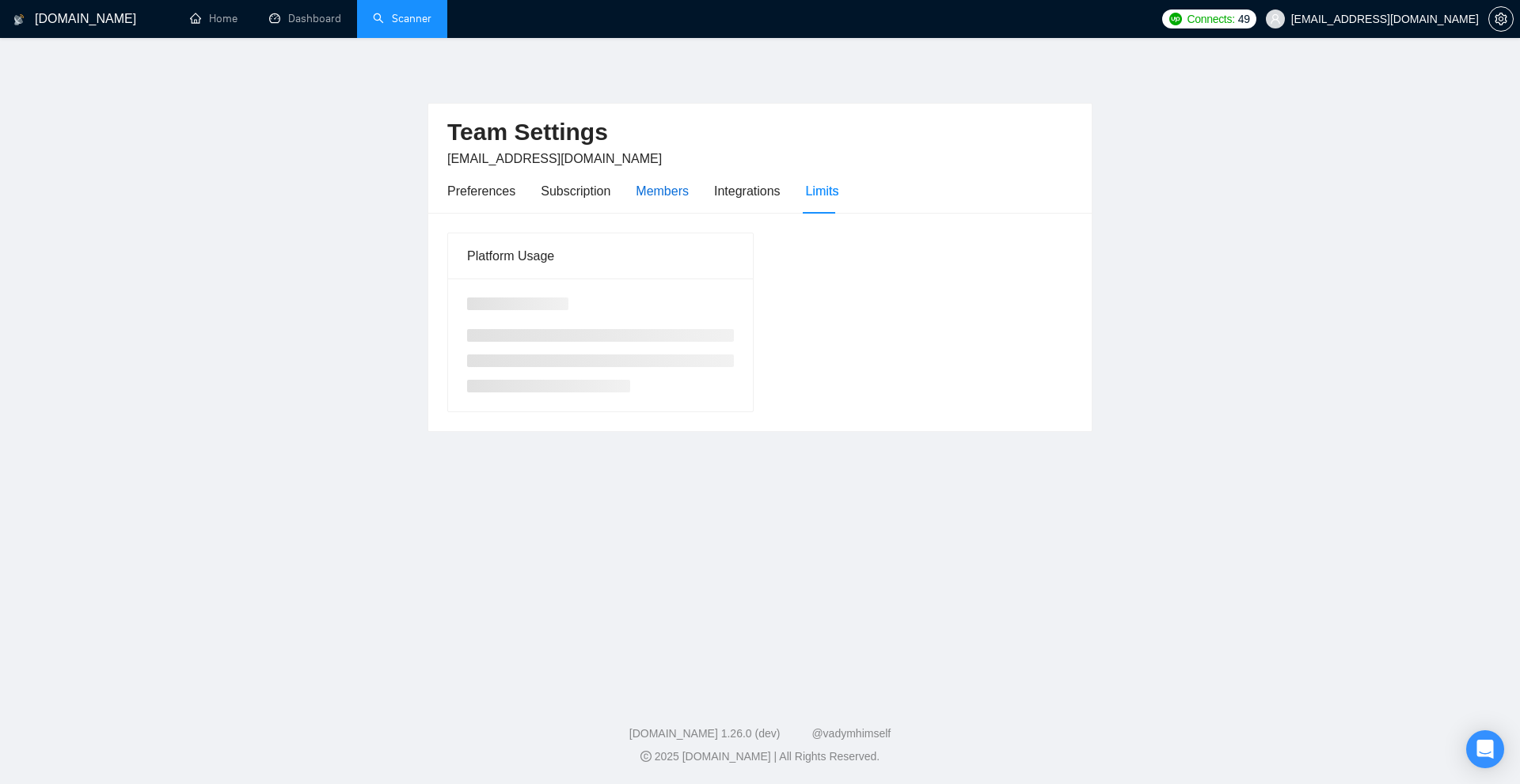
click at [667, 195] on div "Members" at bounding box center [662, 191] width 53 height 20
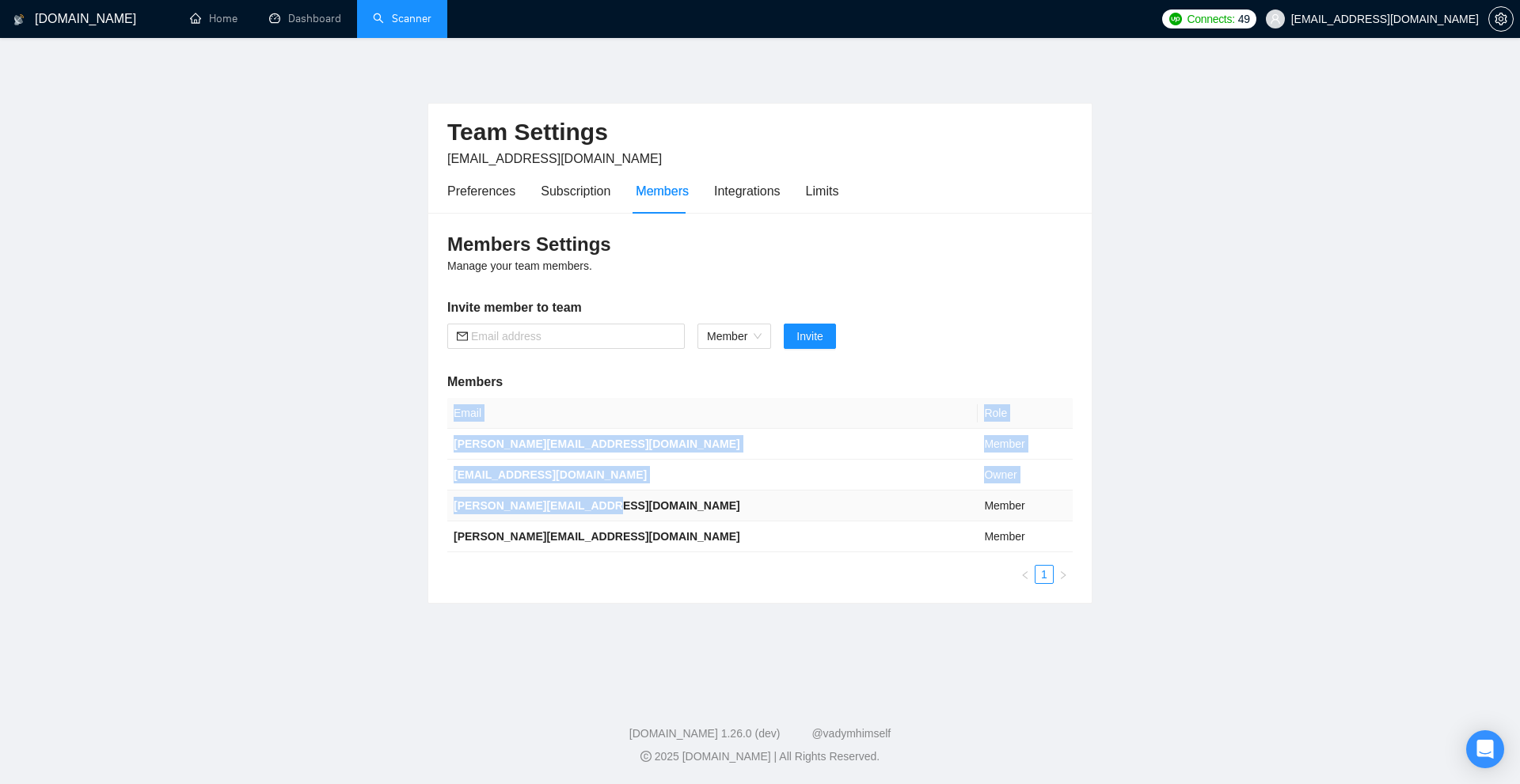
drag, startPoint x: 437, startPoint y: 499, endPoint x: 647, endPoint y: 499, distance: 210.0
click at [647, 499] on div "Members Settings Manage your team members. Invite member to team Member Invite …" at bounding box center [760, 408] width 663 height 391
click at [647, 499] on td "[PERSON_NAME][EMAIL_ADDRESS][DOMAIN_NAME]" at bounding box center [712, 506] width 531 height 31
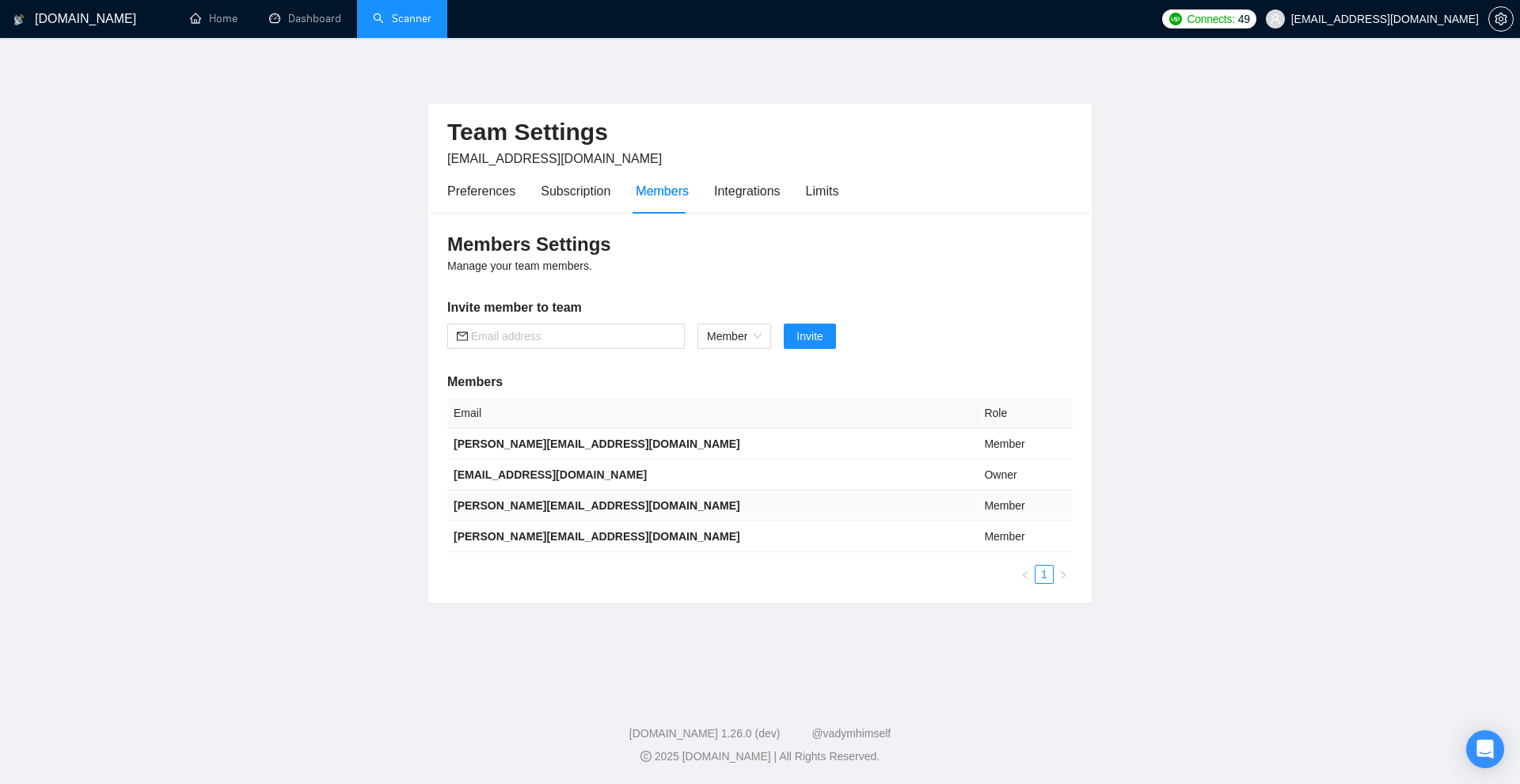
click at [647, 499] on td "[PERSON_NAME][EMAIL_ADDRESS][DOMAIN_NAME]" at bounding box center [712, 506] width 531 height 31
